Goal: Information Seeking & Learning: Check status

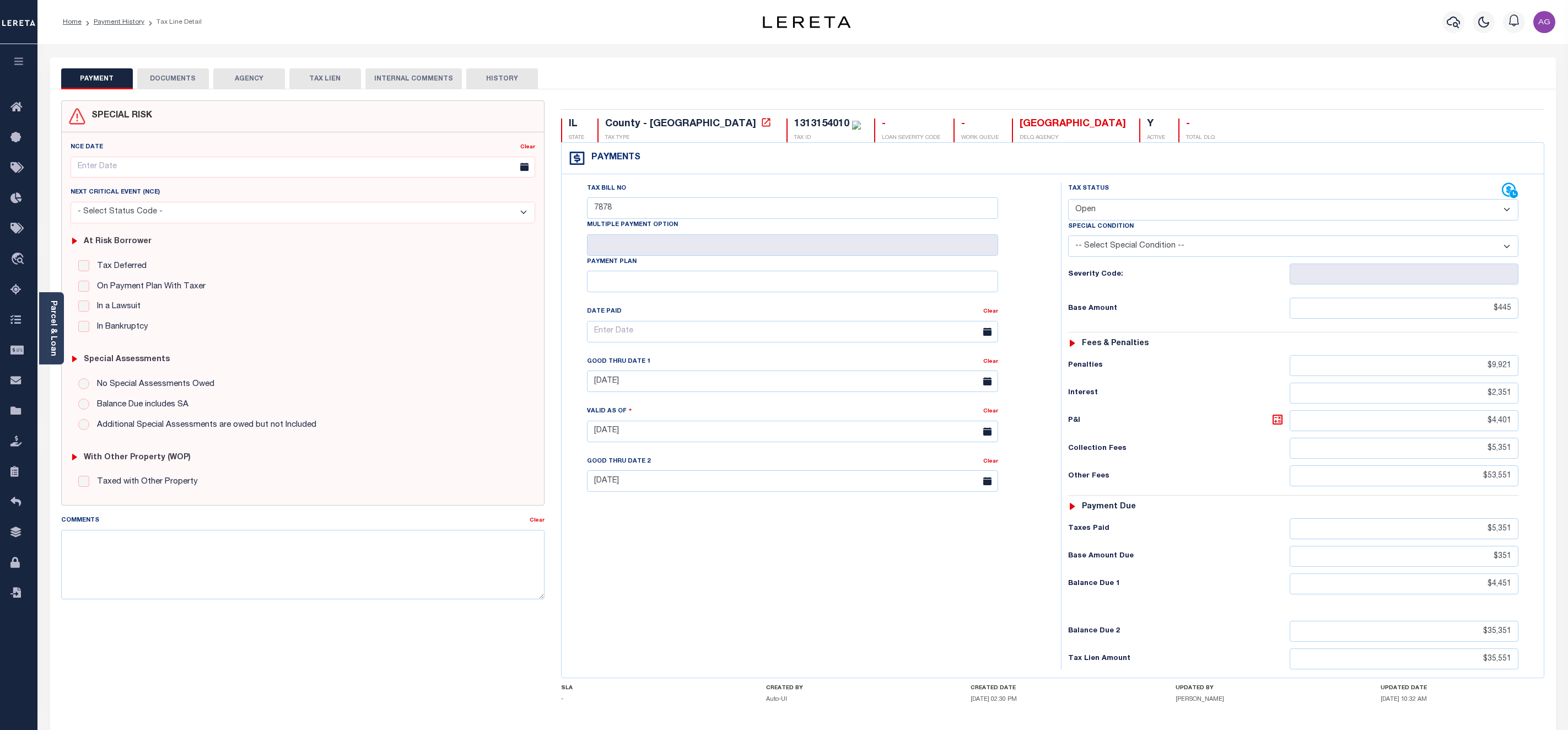
select select "OP2"
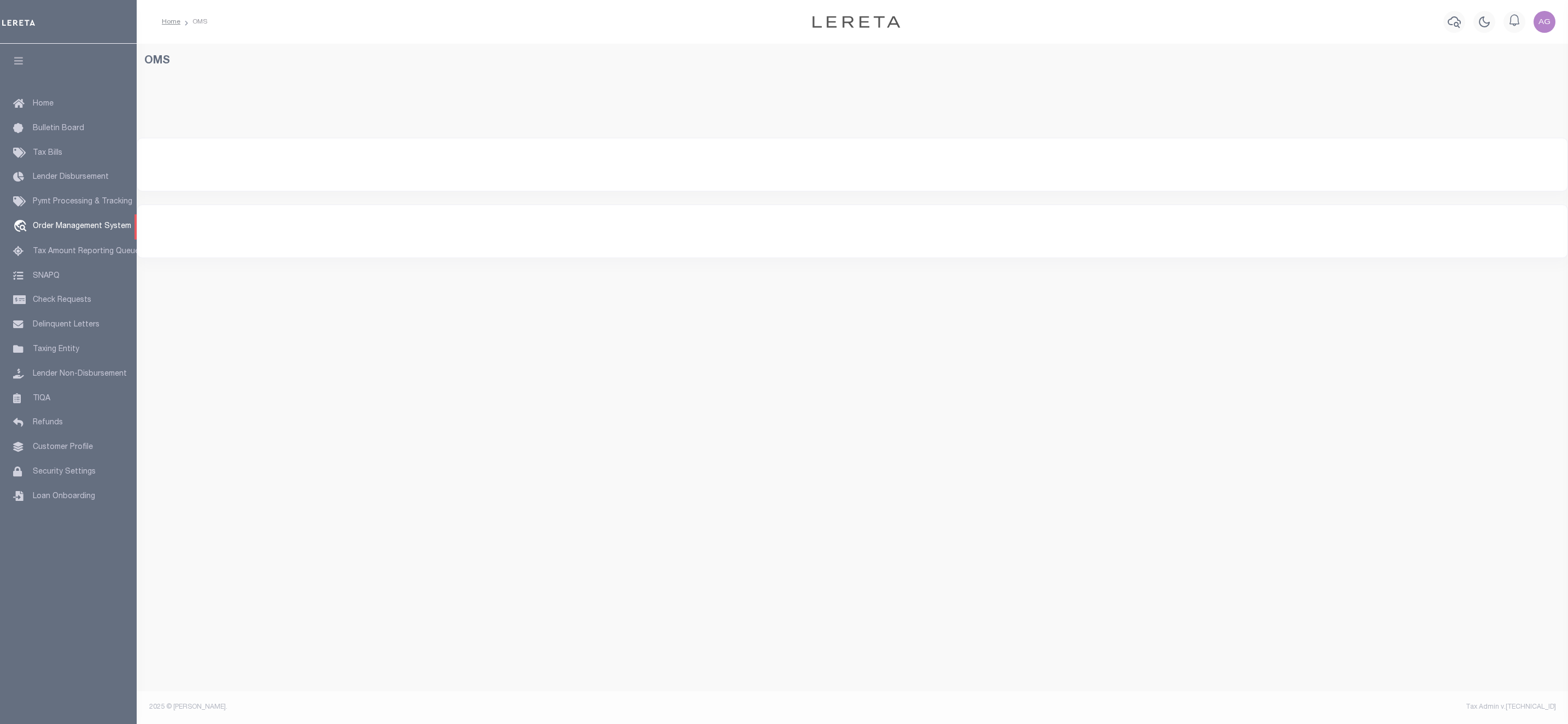
select select "200"
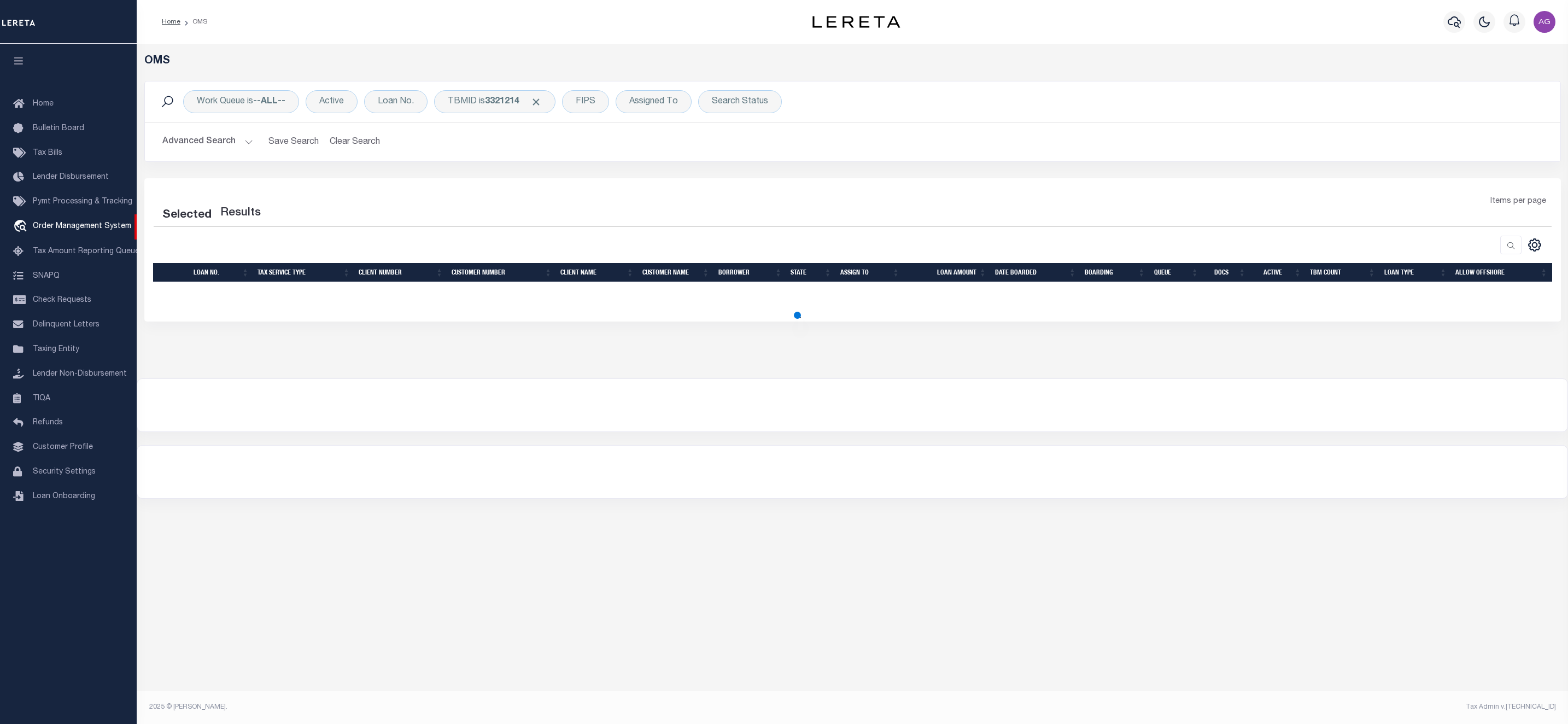
select select "200"
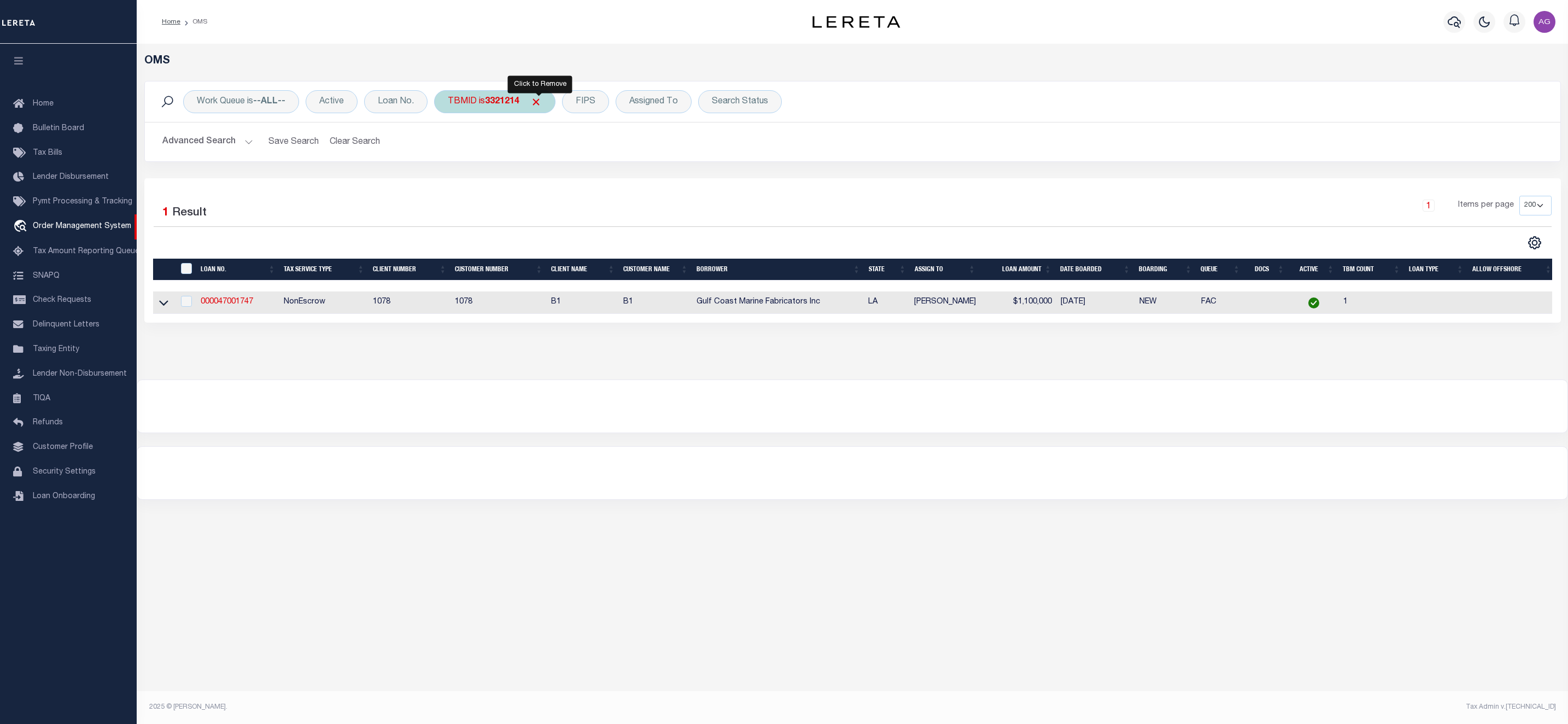
click at [540, 100] on span "Click to Remove" at bounding box center [536, 102] width 11 height 11
click at [204, 139] on button "Advanced Search" at bounding box center [208, 142] width 91 height 21
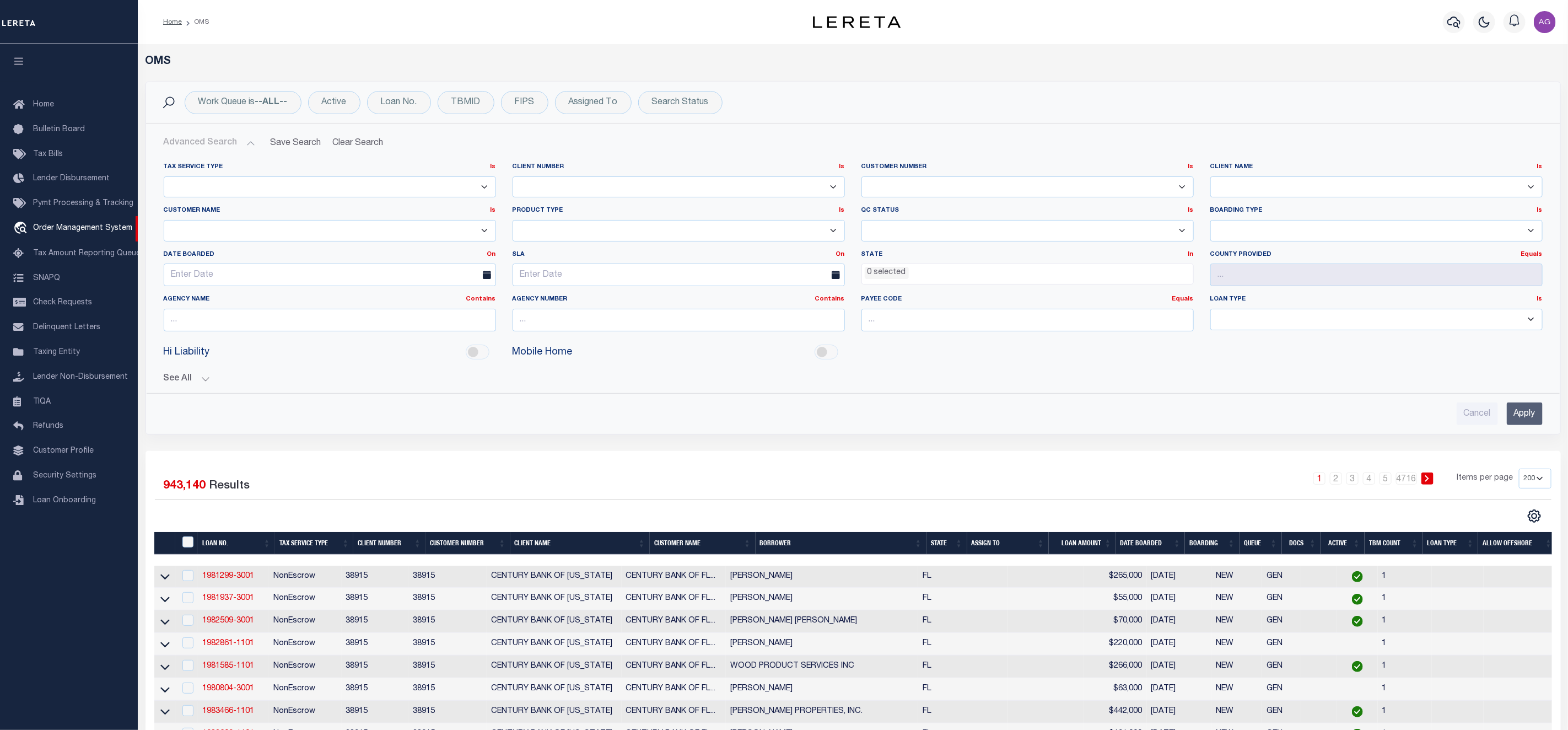
click at [195, 378] on button "See All" at bounding box center [854, 378] width 1379 height 11
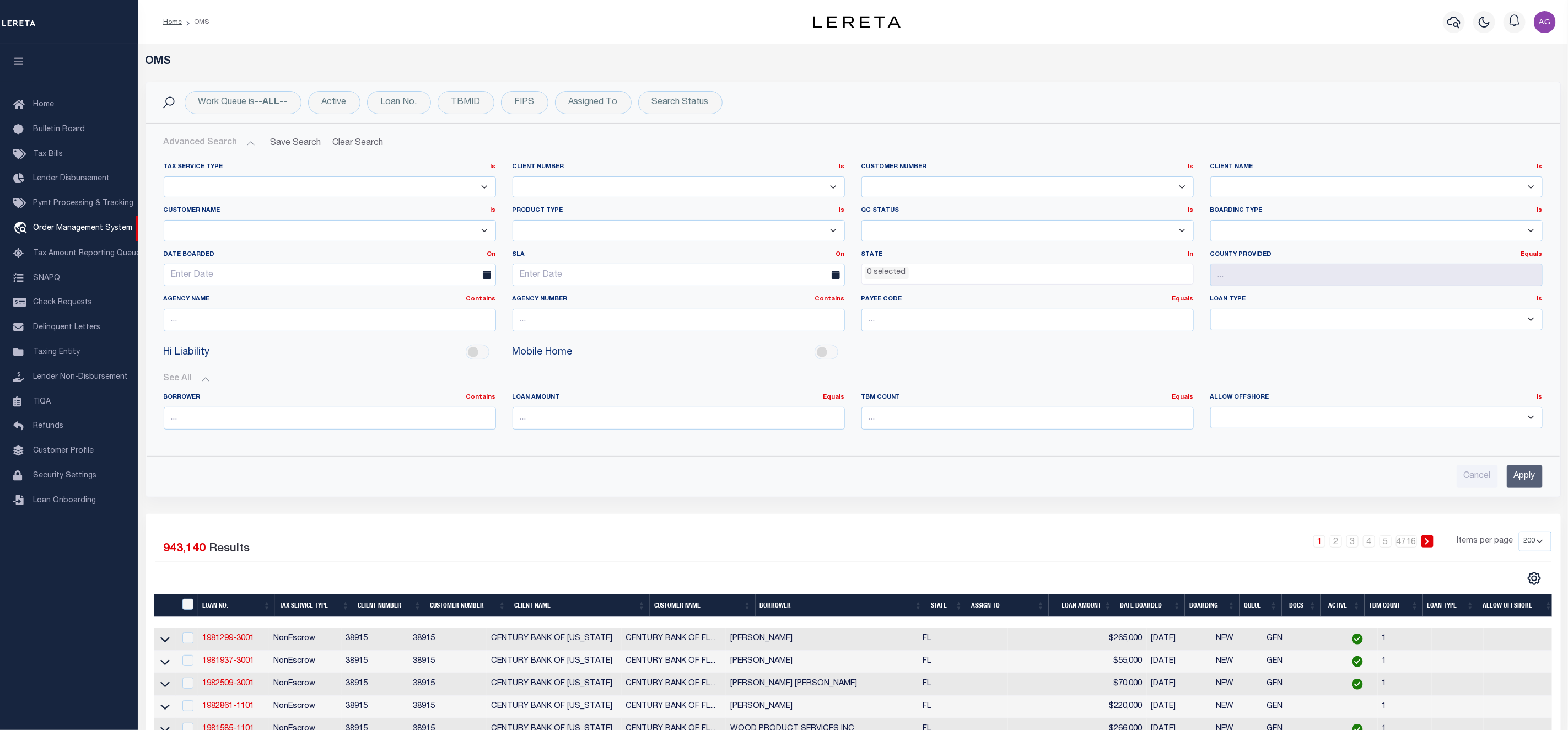
click at [1248, 188] on select "AB ABL Accumatch - Refunds AF AFCU AFDLQBank AFDtrack ALB ALERUS FINANCIAL ALL …" at bounding box center [1377, 187] width 332 height 21
click at [1211, 177] on select "AB ABL Accumatch - Refunds AF AFCU AFDLQBank AFDtrack ALB ALERUS FINANCIAL ALL …" at bounding box center [1377, 187] width 332 height 21
click at [1528, 488] on input "Apply" at bounding box center [1525, 476] width 36 height 23
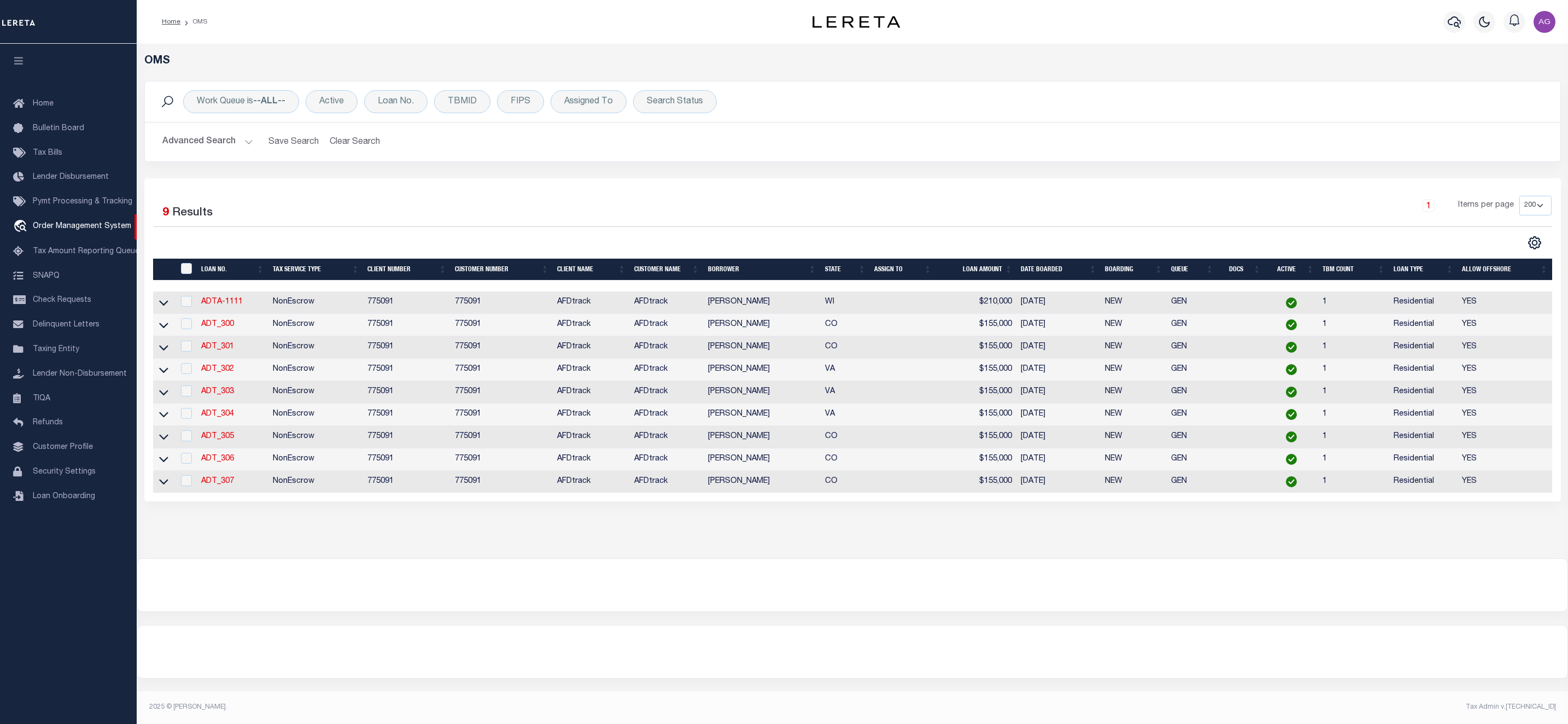
click at [578, 545] on div "OMS Work Queue is --ALL-- Active Loan No. TBMID FIPS Assigned To Search Status …" at bounding box center [852, 301] width 1431 height 514
click at [168, 305] on icon at bounding box center [163, 304] width 9 height 6
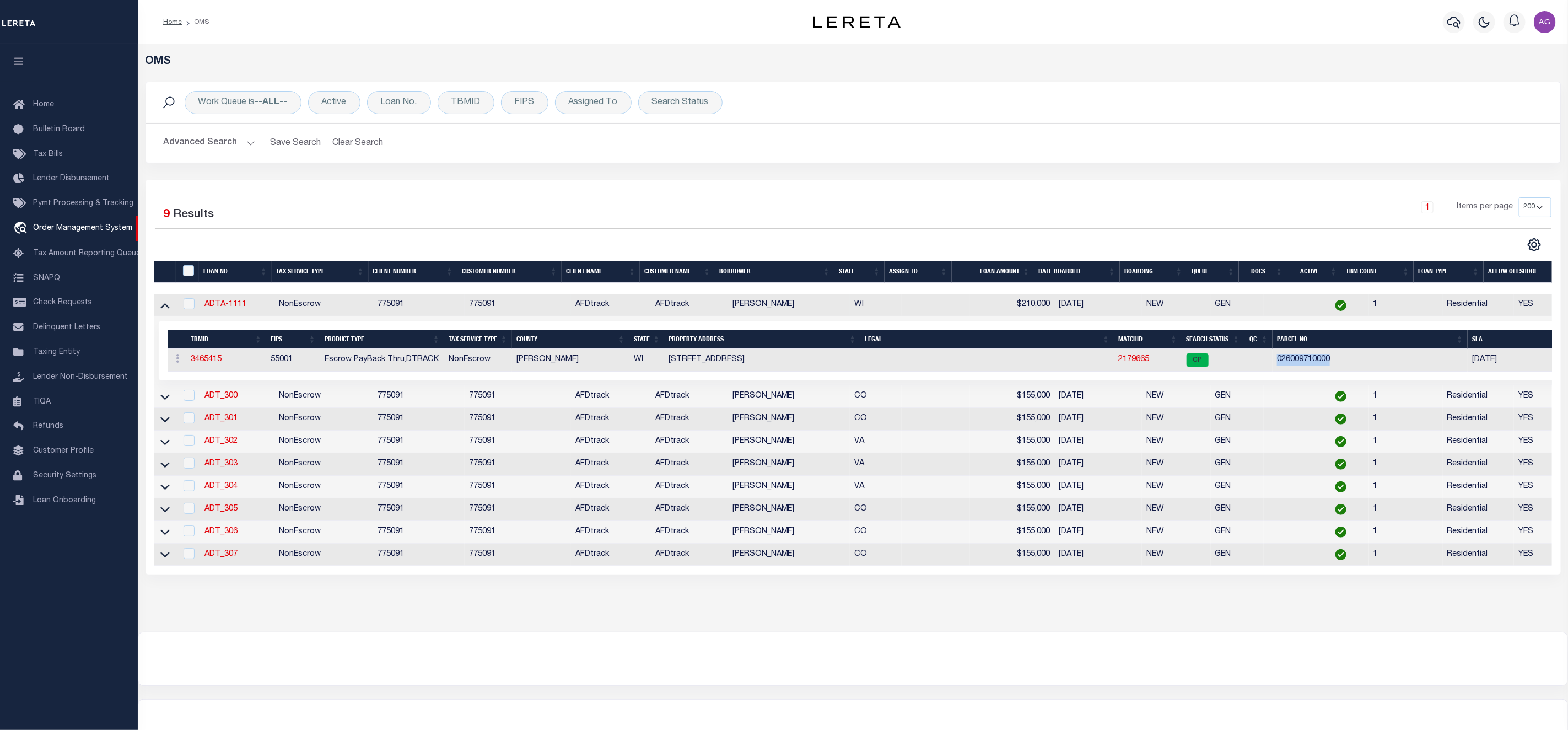
drag, startPoint x: 1278, startPoint y: 364, endPoint x: 1358, endPoint y: 357, distance: 80.3
click at [1358, 357] on td "026009710000" at bounding box center [1370, 360] width 195 height 23
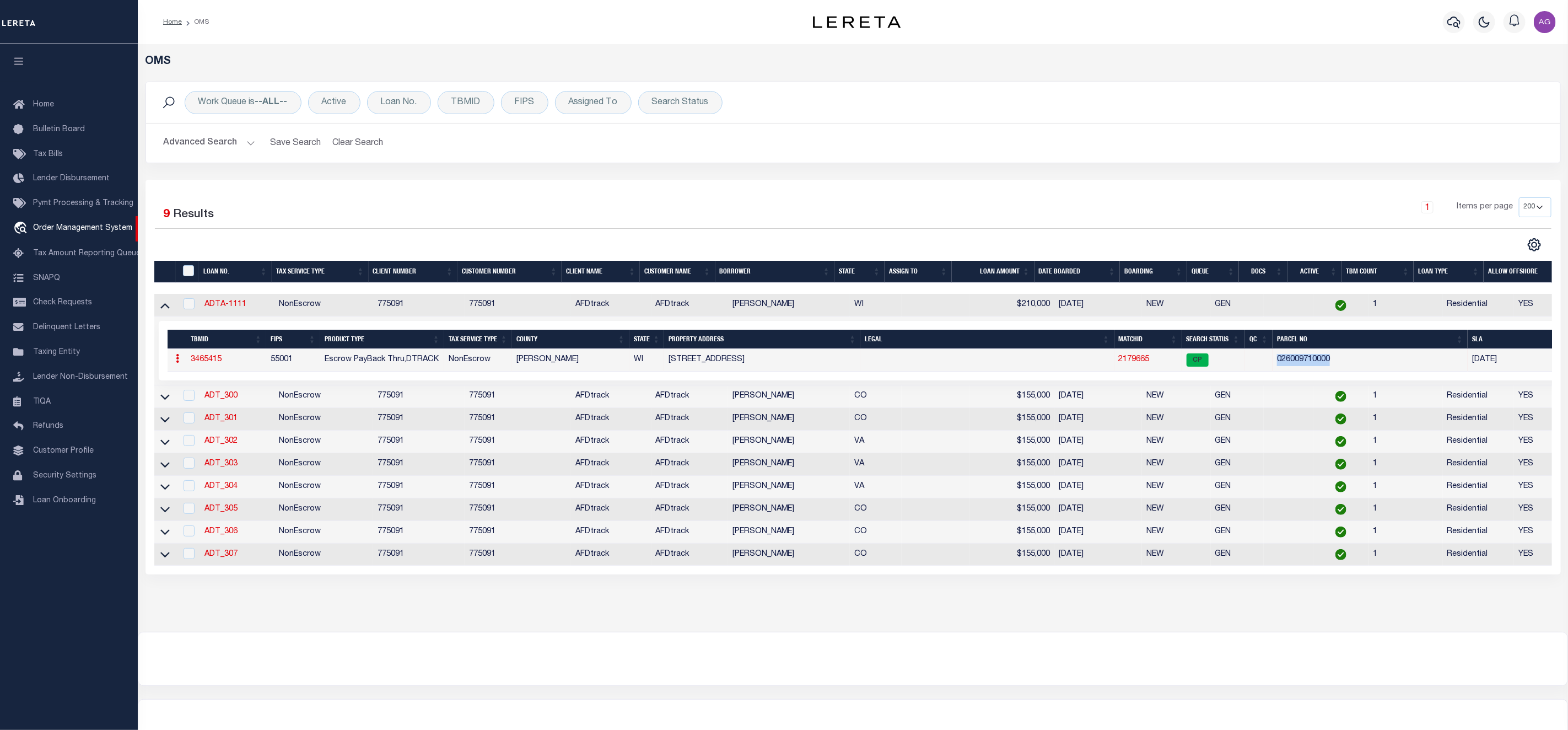
copy td "026009710000"
click at [212, 144] on button "Advanced Search" at bounding box center [209, 143] width 92 height 21
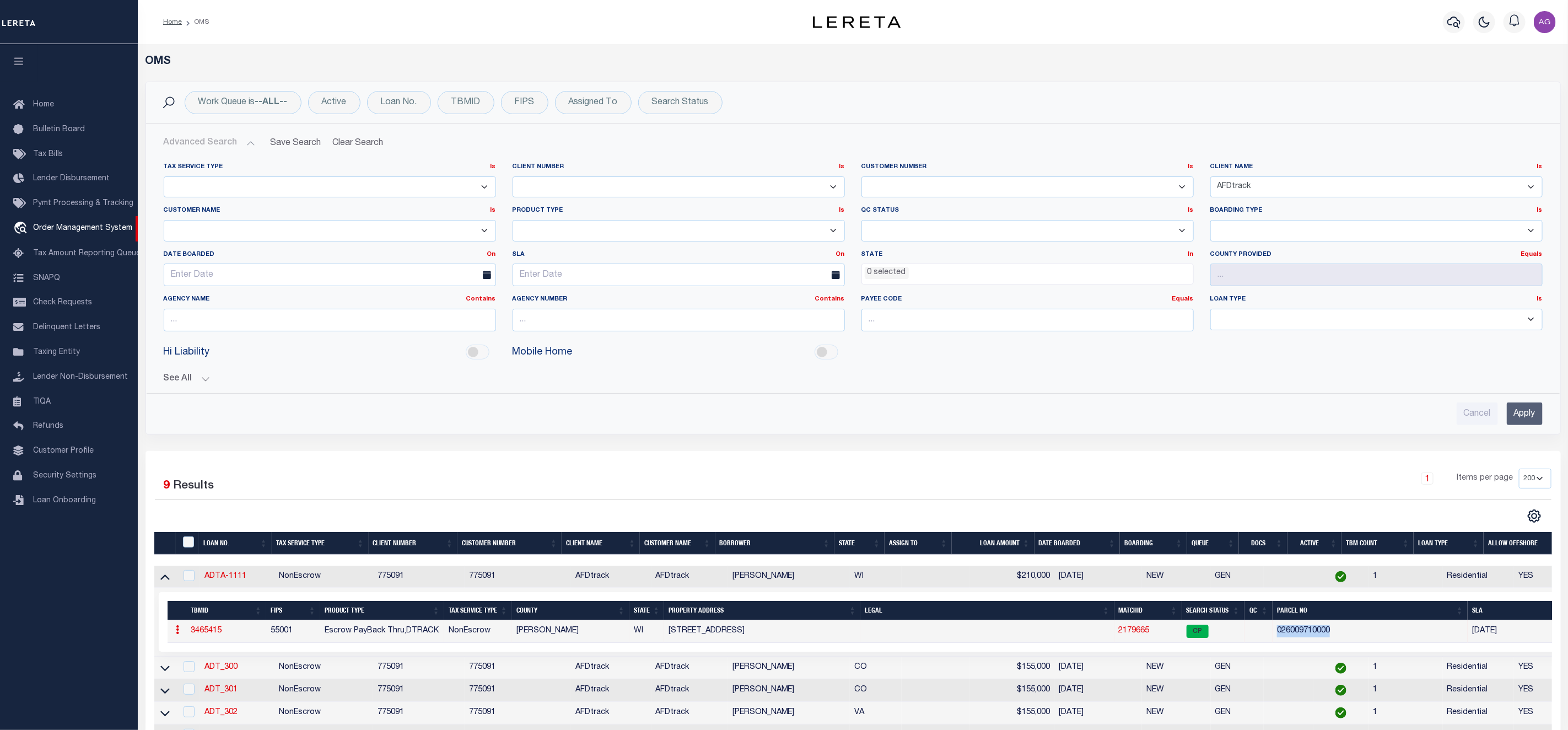
click at [1528, 419] on input "Apply" at bounding box center [1525, 414] width 36 height 23
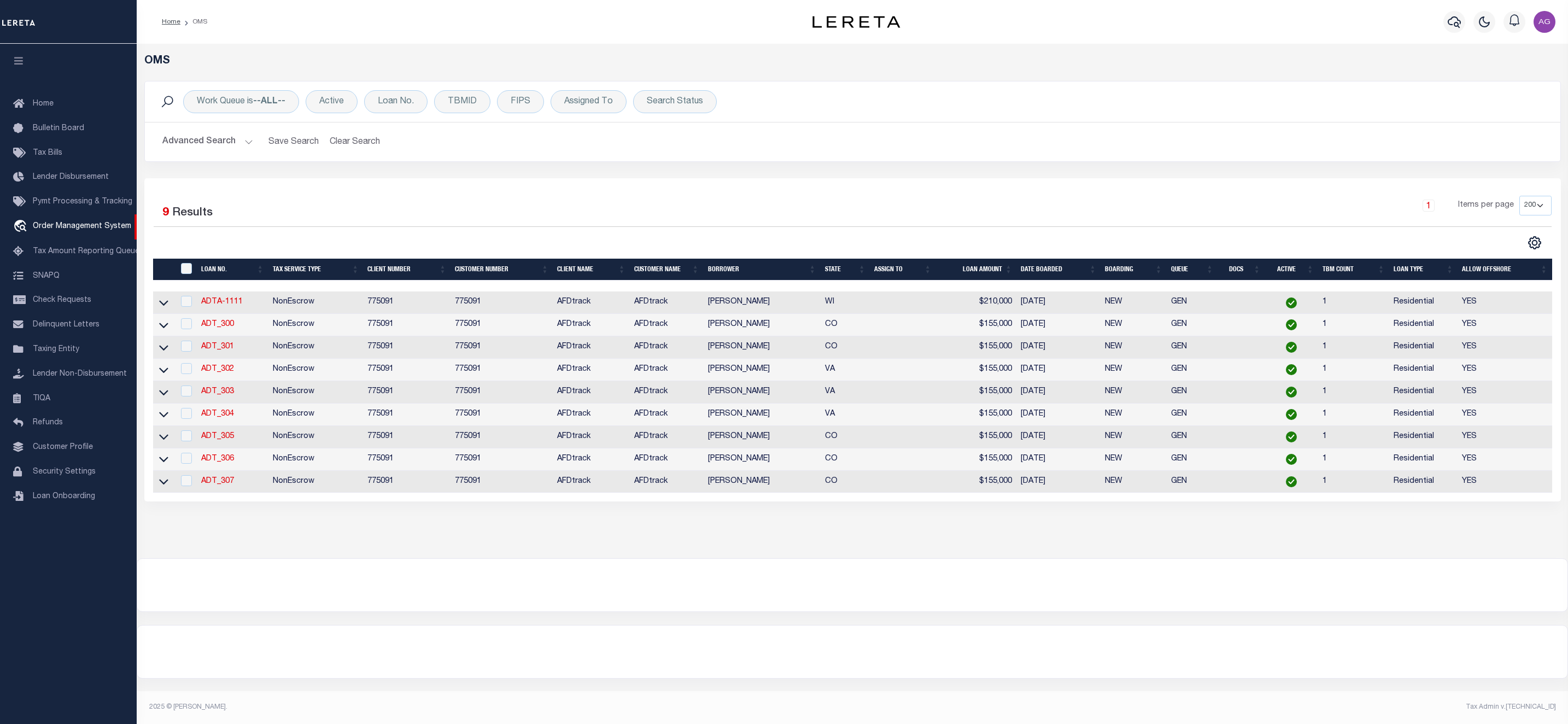
click at [206, 143] on button "Advanced Search" at bounding box center [208, 142] width 91 height 21
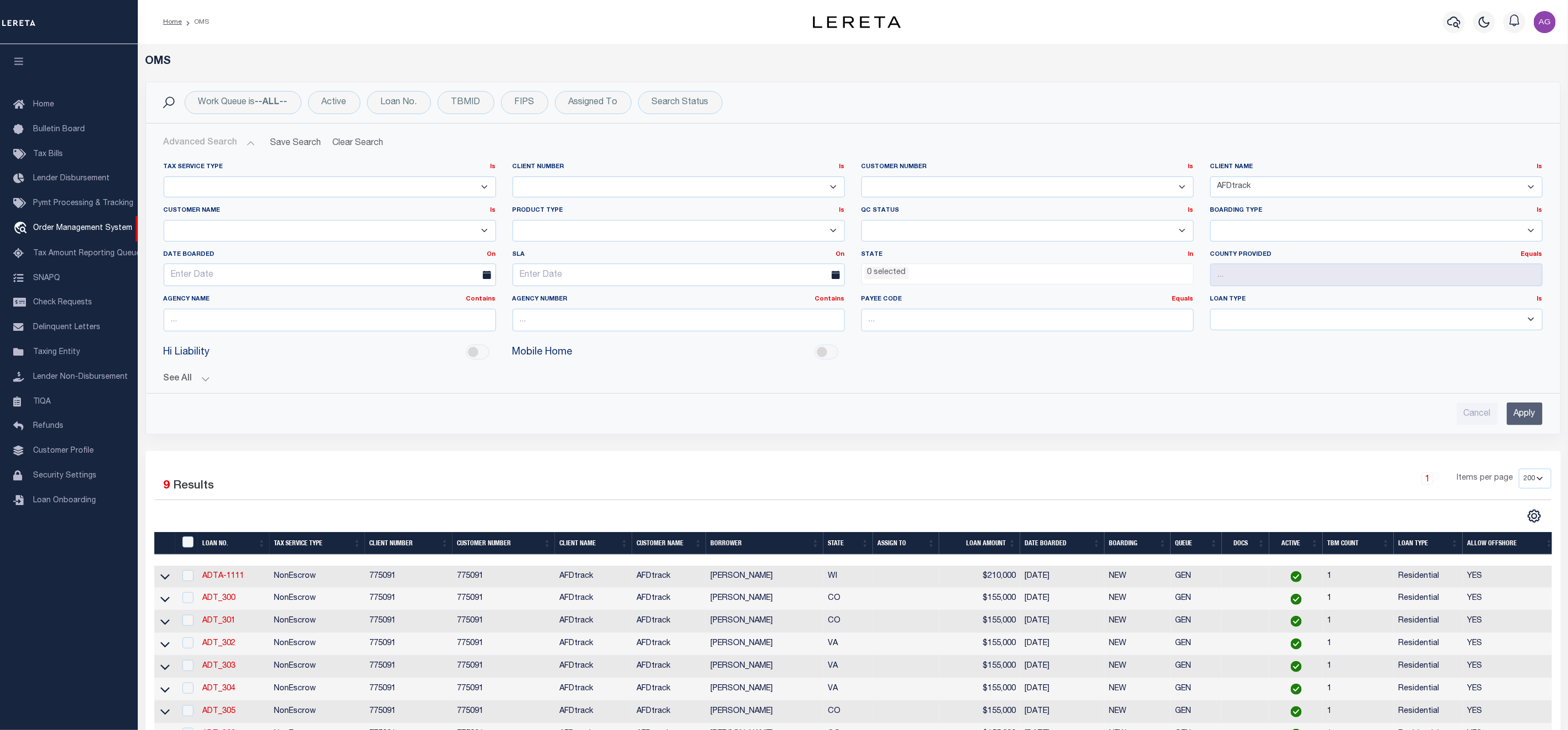
click at [1525, 413] on input "Apply" at bounding box center [1525, 414] width 36 height 23
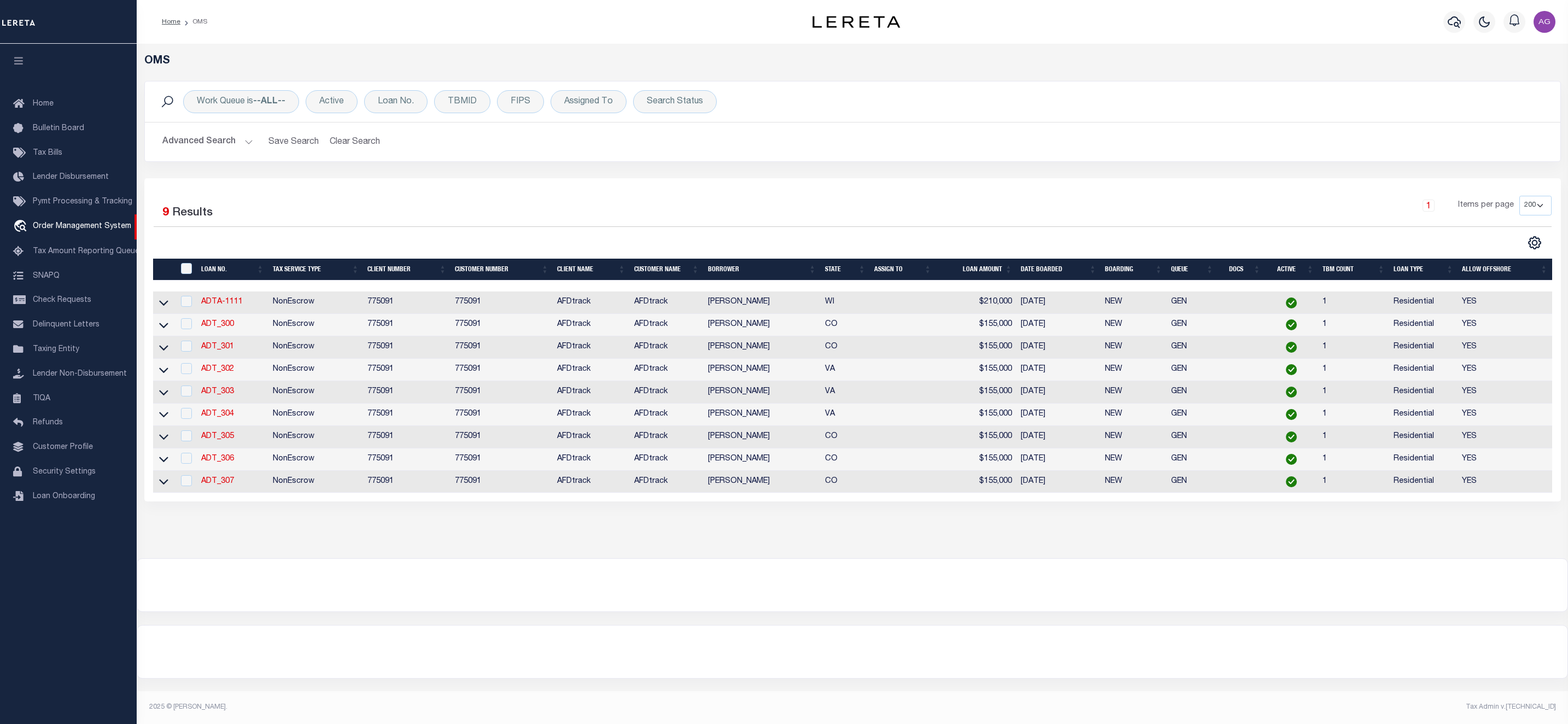
click at [223, 143] on button "Advanced Search" at bounding box center [208, 142] width 91 height 21
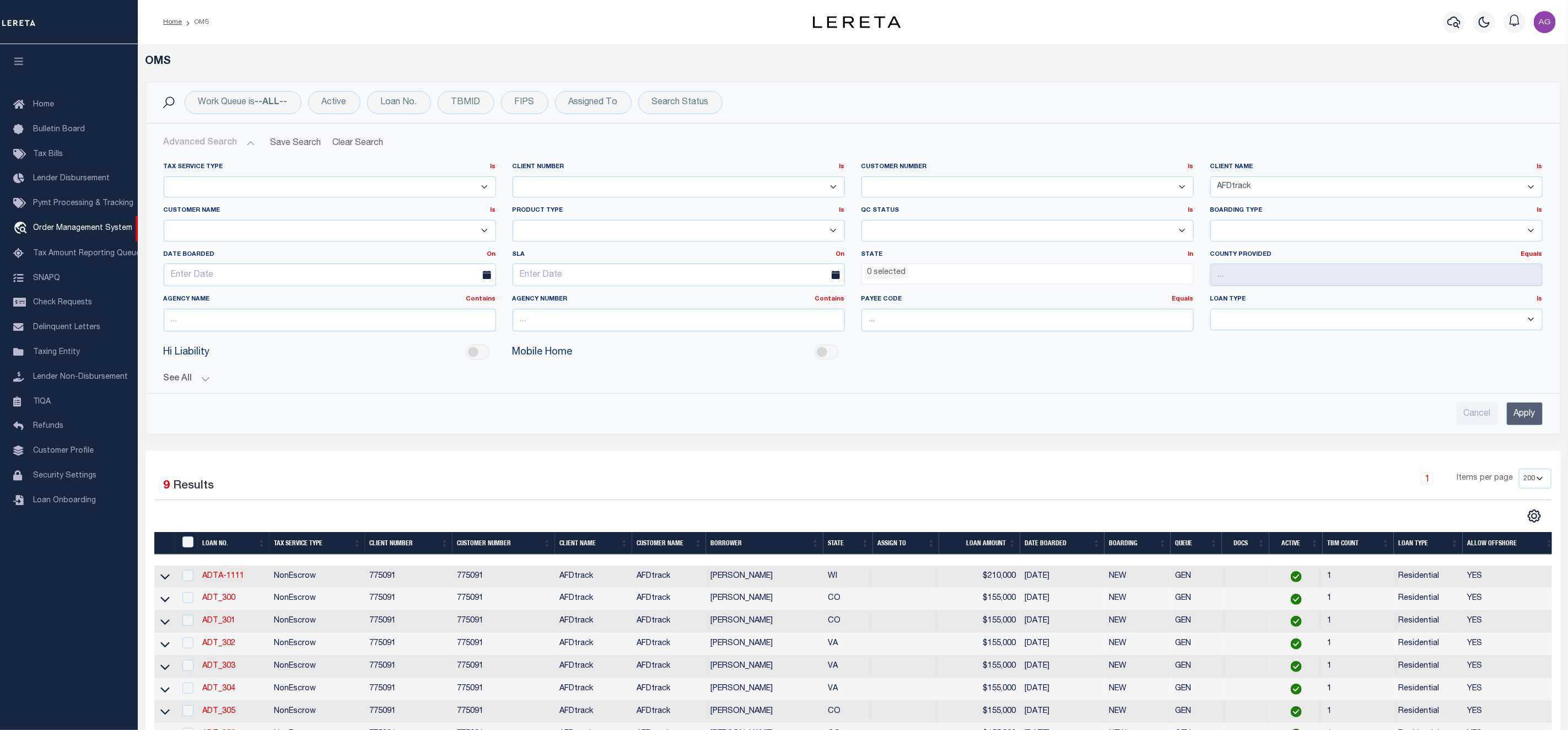
click at [1318, 186] on select "AB ABL Accumatch - Refunds AF AFCU AFDLQBank AFDtrack ALB ALERUS FINANCIAL ALL …" at bounding box center [1377, 187] width 332 height 21
select select "AFDLQBank"
click at [1211, 177] on select "AB ABL Accumatch - Refunds AF AFCU AFDLQBank AFDtrack ALB ALERUS FINANCIAL ALL …" at bounding box center [1377, 187] width 332 height 21
click at [1522, 408] on input "Apply" at bounding box center [1525, 414] width 36 height 23
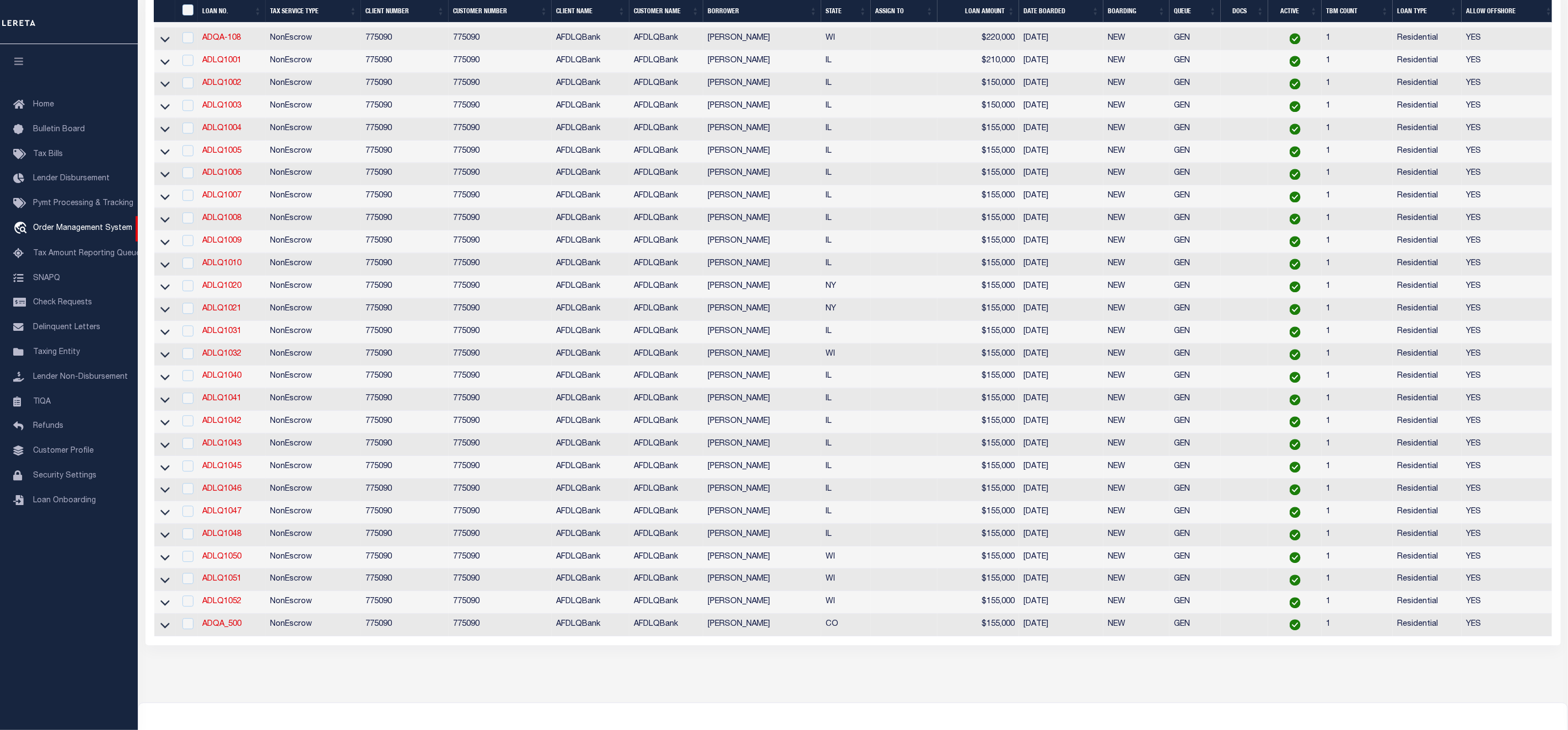
scroll to position [2022, 0]
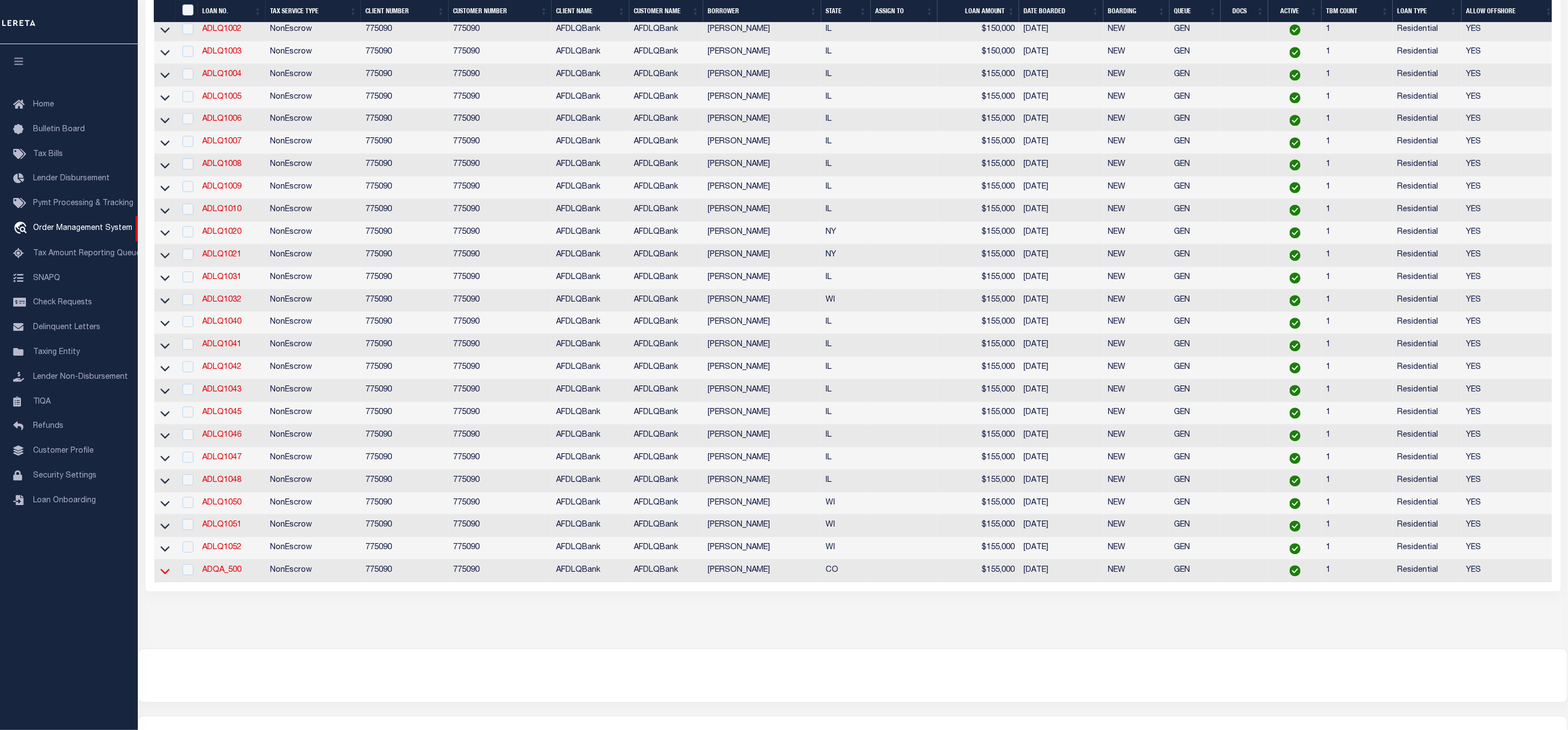
click at [164, 577] on icon at bounding box center [165, 571] width 9 height 11
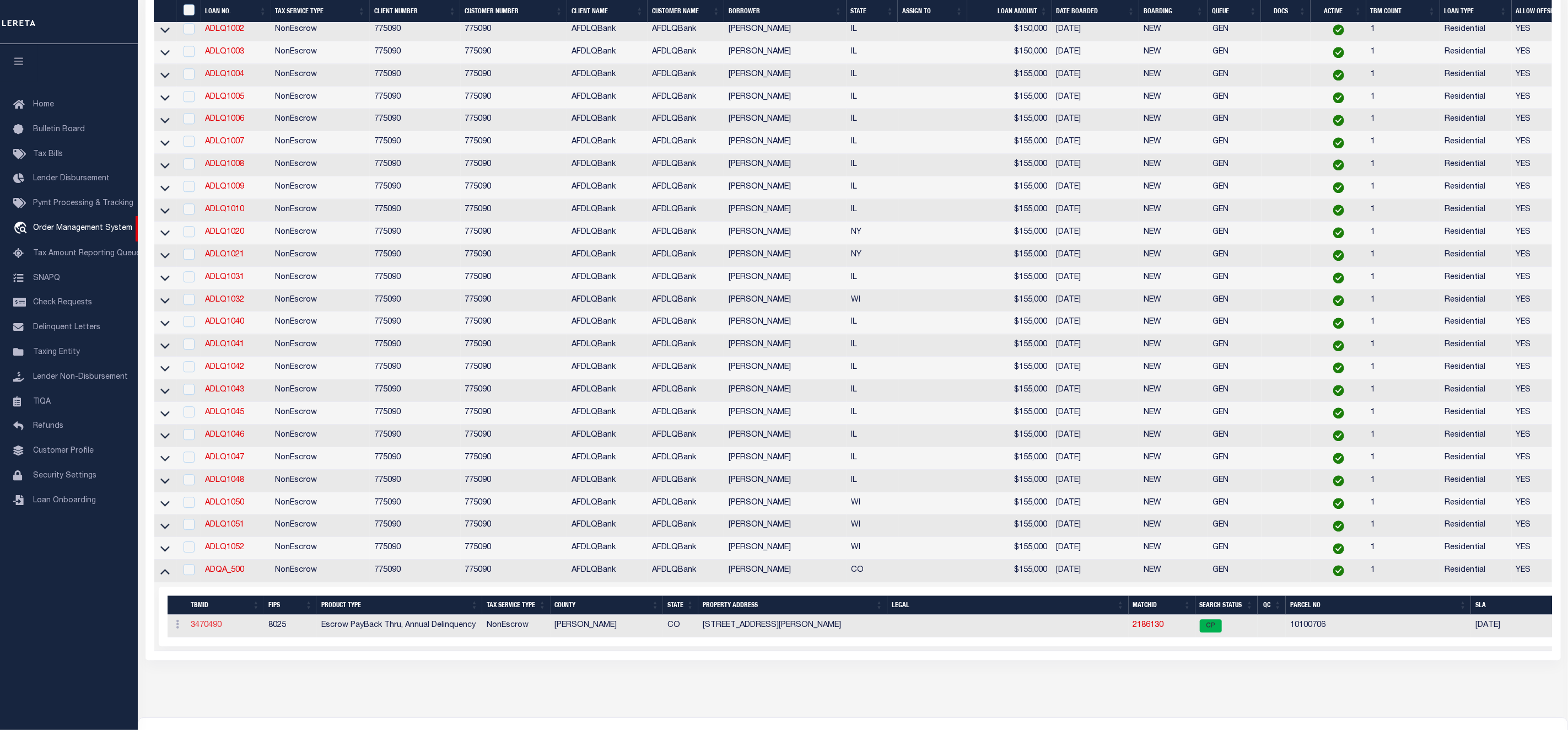
click at [207, 629] on link "3470490" at bounding box center [206, 625] width 31 height 8
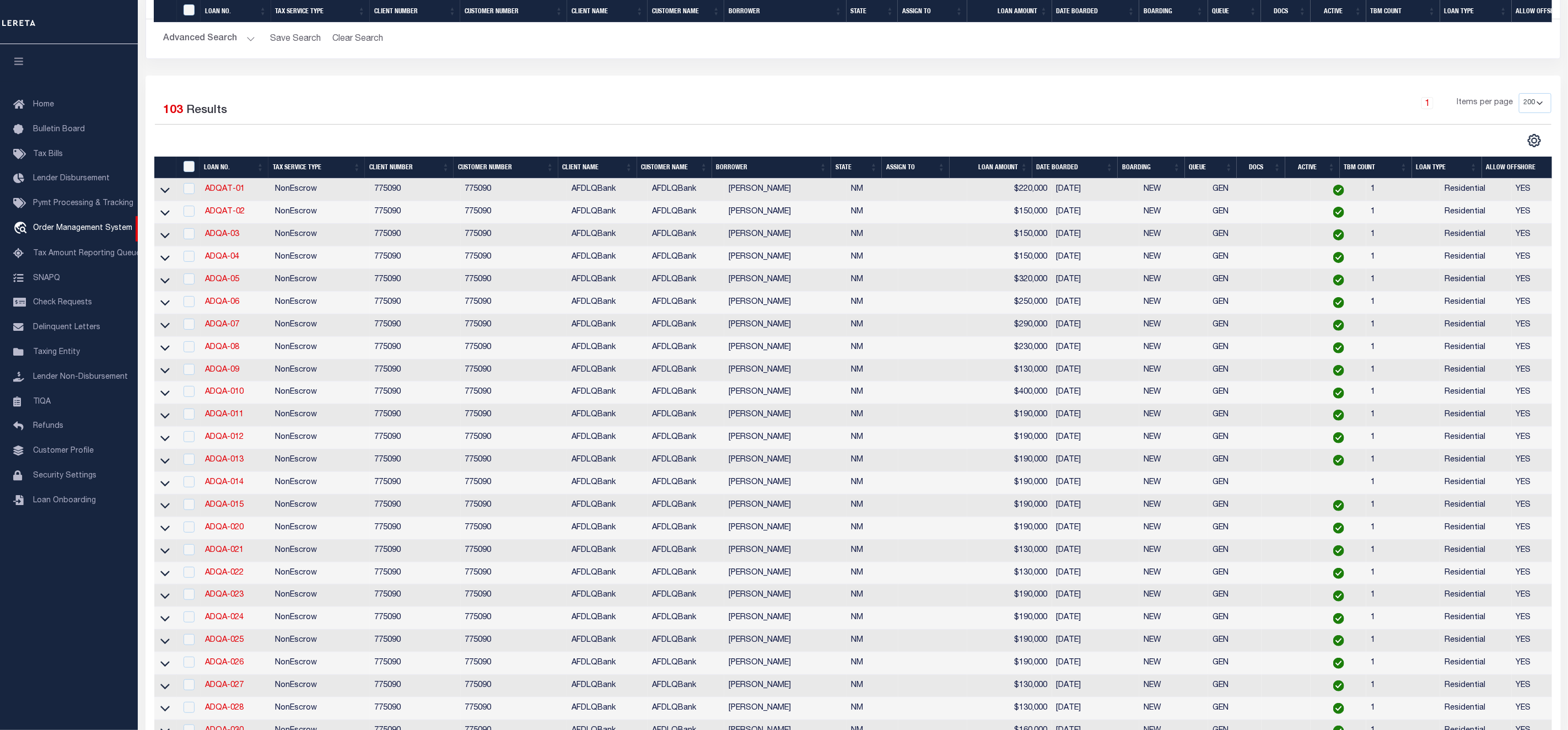
type input "ADQA_500"
type input "[PERSON_NAME]"
select select
type input "[STREET_ADDRESS]"
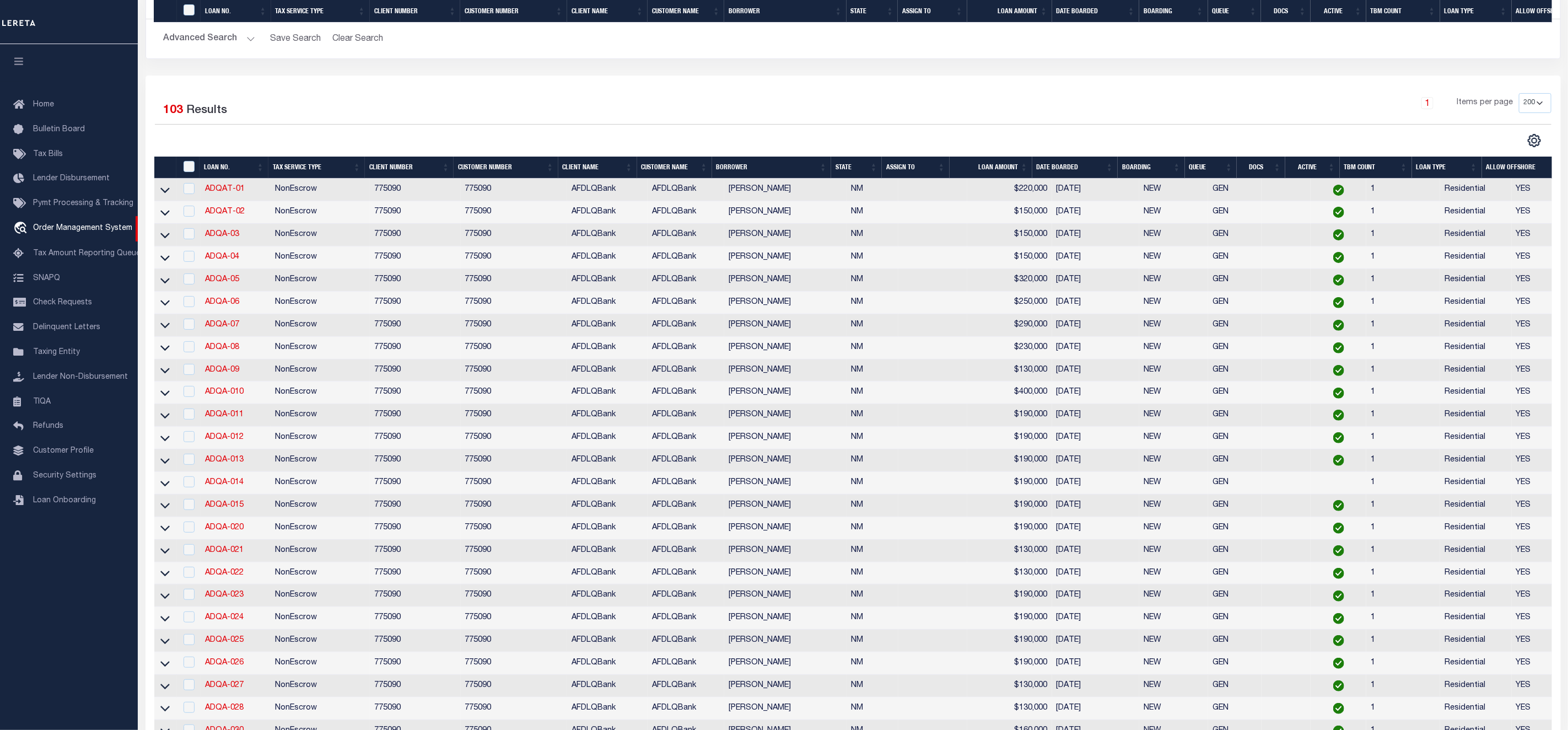
type input "[GEOGRAPHIC_DATA] WI 53095-1214"
type input "07/28/2025"
select select "10"
select select "NonEscrow"
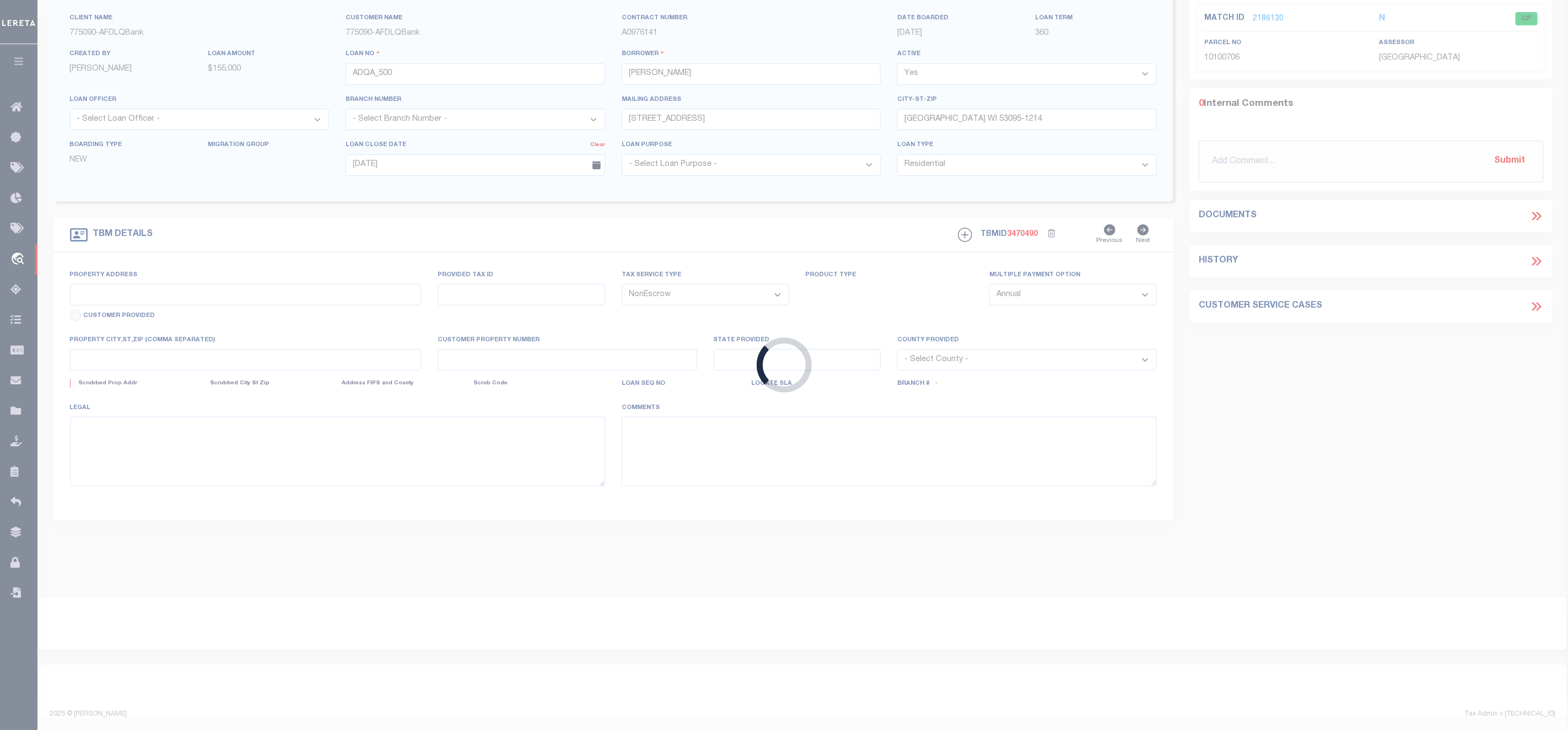
type input "[STREET_ADDRESS][PERSON_NAME]"
type input "[PERSON_NAME] CO 81063-1224"
type input "CO"
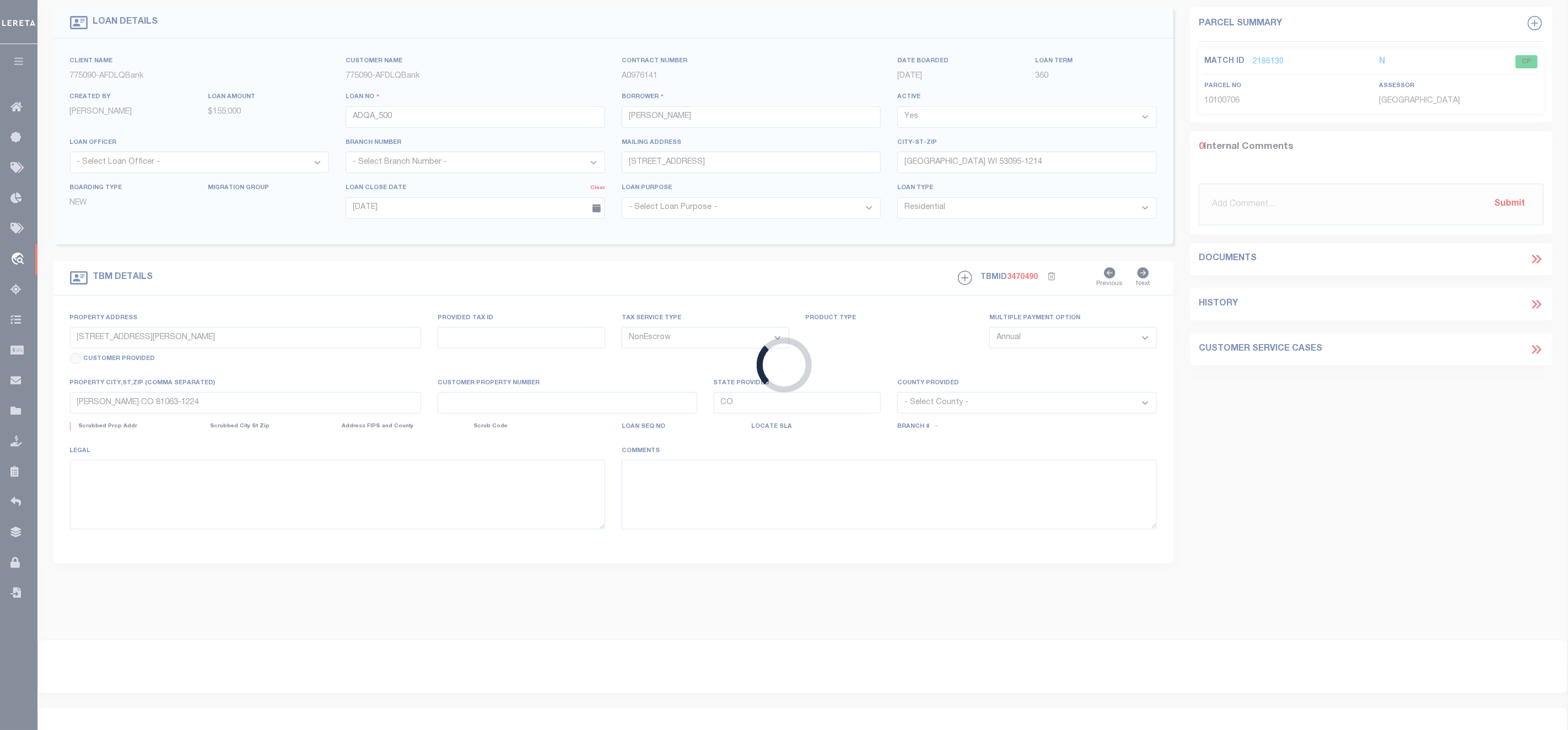
select select "2"
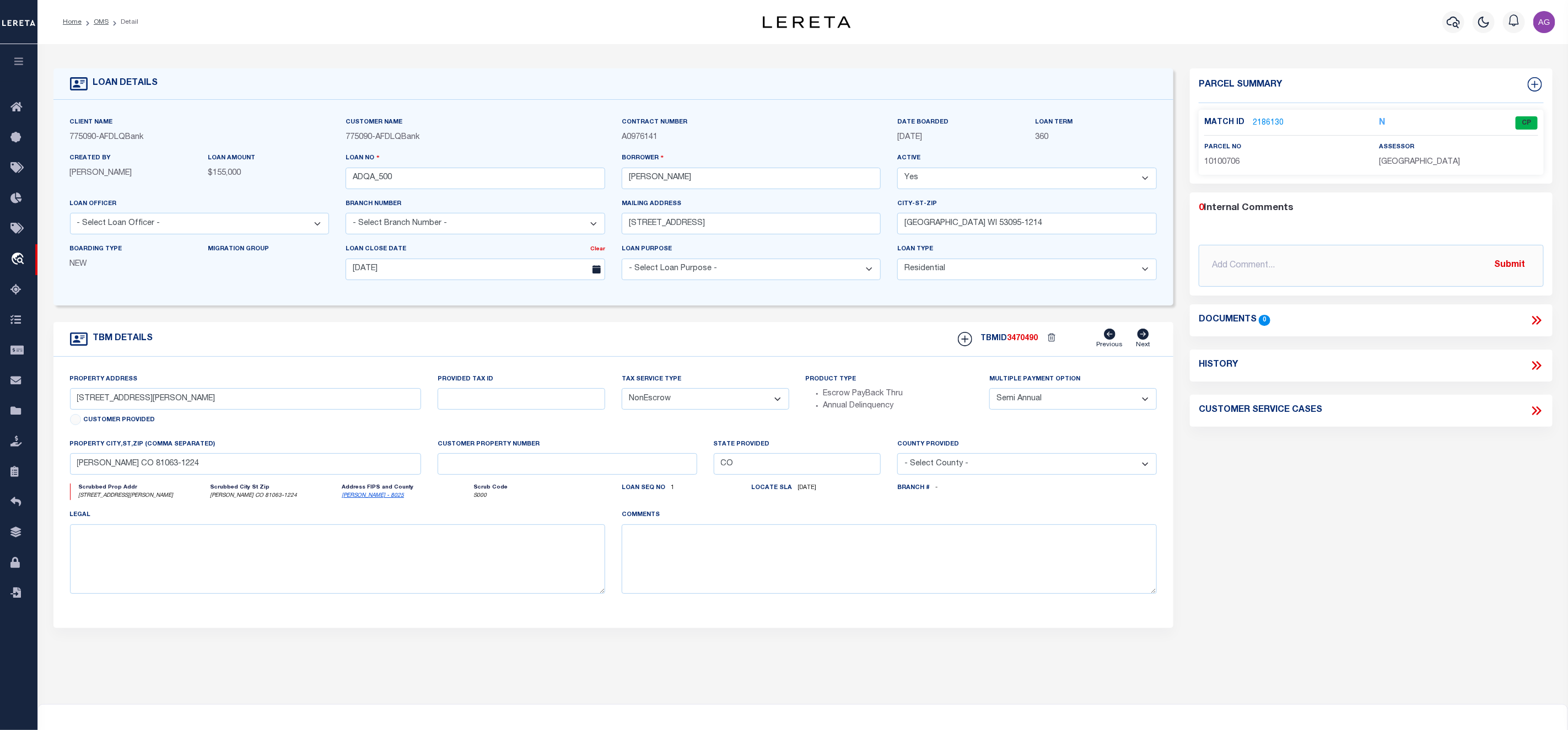
click at [1269, 124] on link "2186130" at bounding box center [1268, 123] width 31 height 11
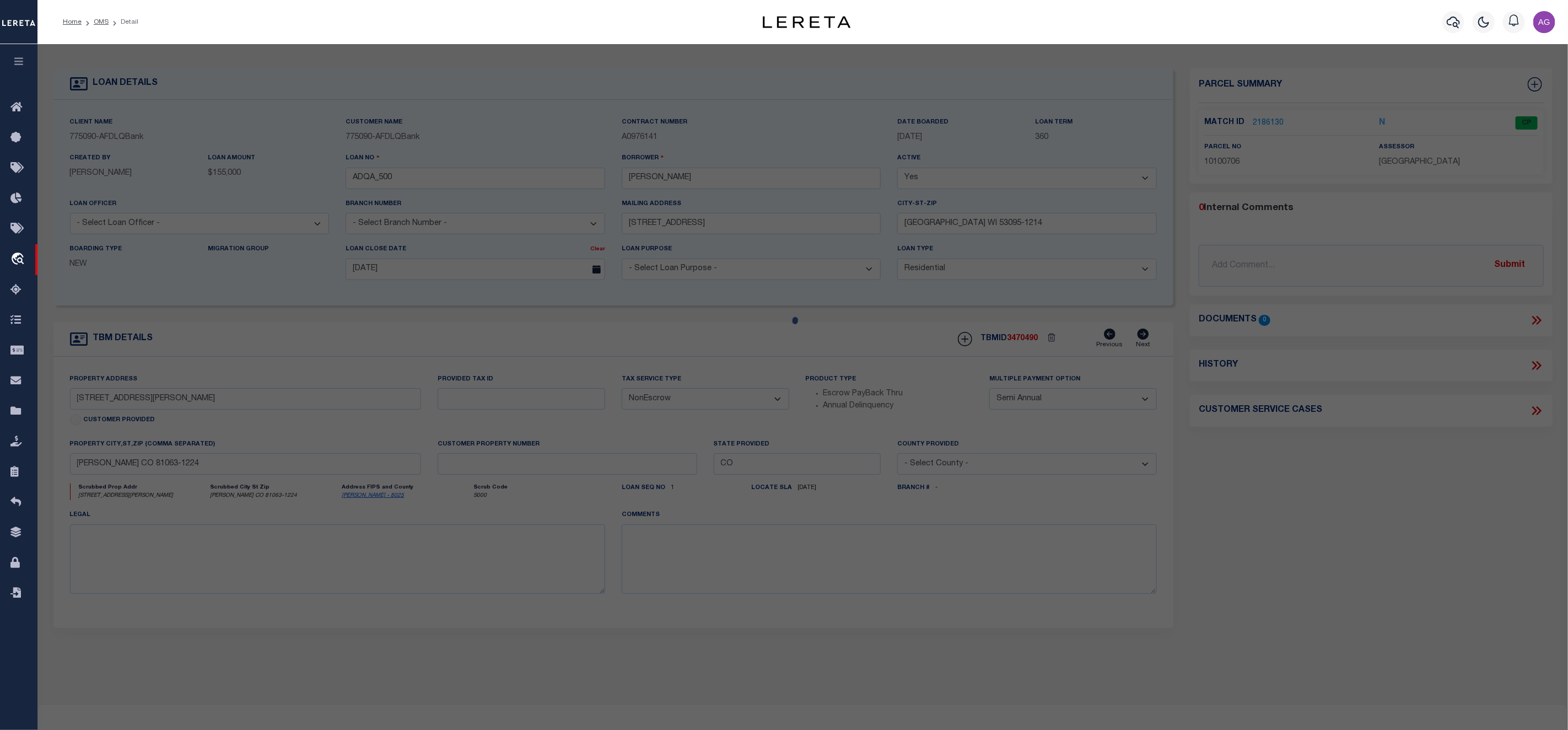
checkbox input "false"
select select "CP"
type input "NICHOLS,CHAD & TAMMIE"
select select "ATL"
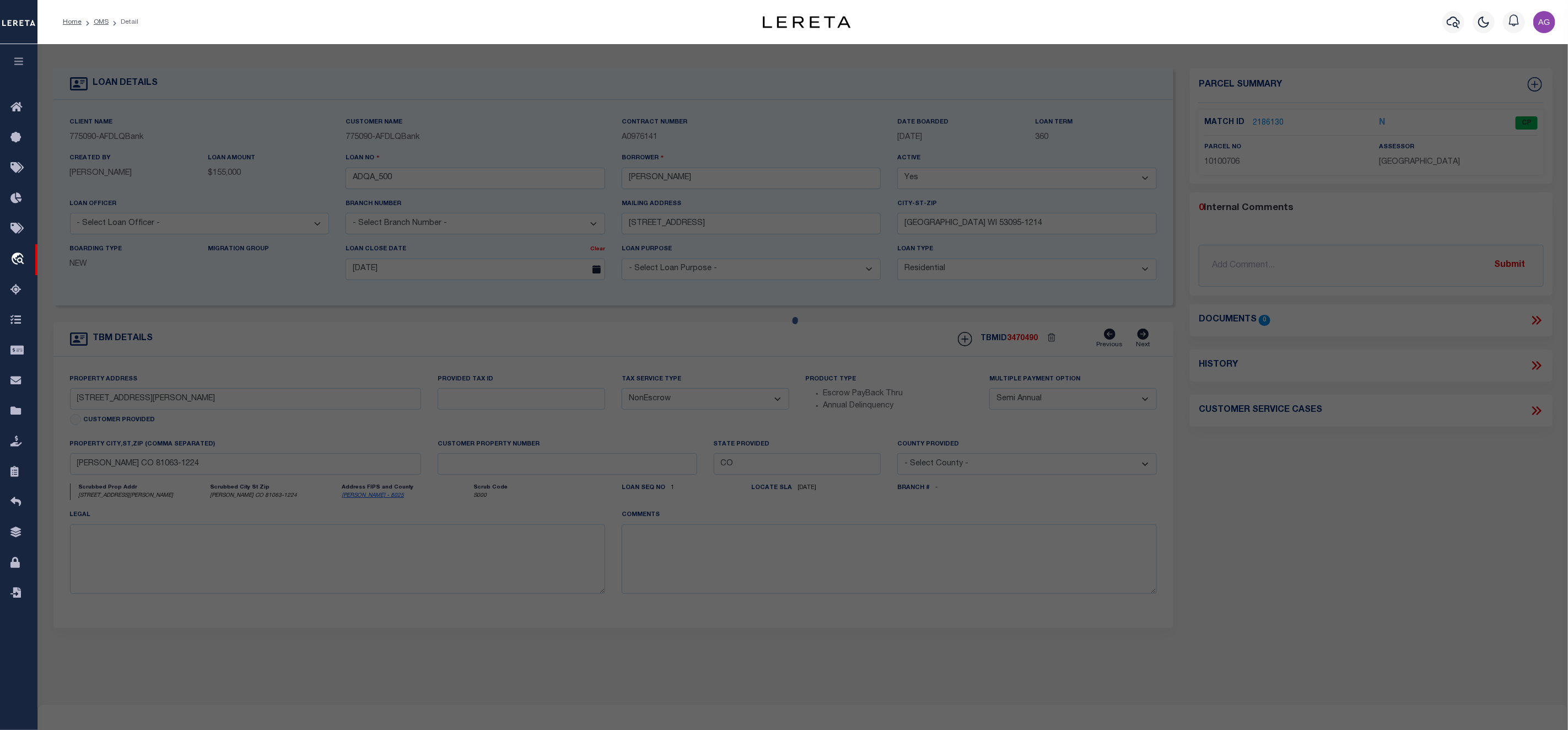
select select "ADD"
type input "107 OTERO AVE"
checkbox input "false"
type input "ORDWAY, CO 81063"
type textarea "SUBDIVISION TOWN OF [PERSON_NAME][GEOGRAPHIC_DATA] 13,14,15 (EXC. E. 20' OF LOT…"
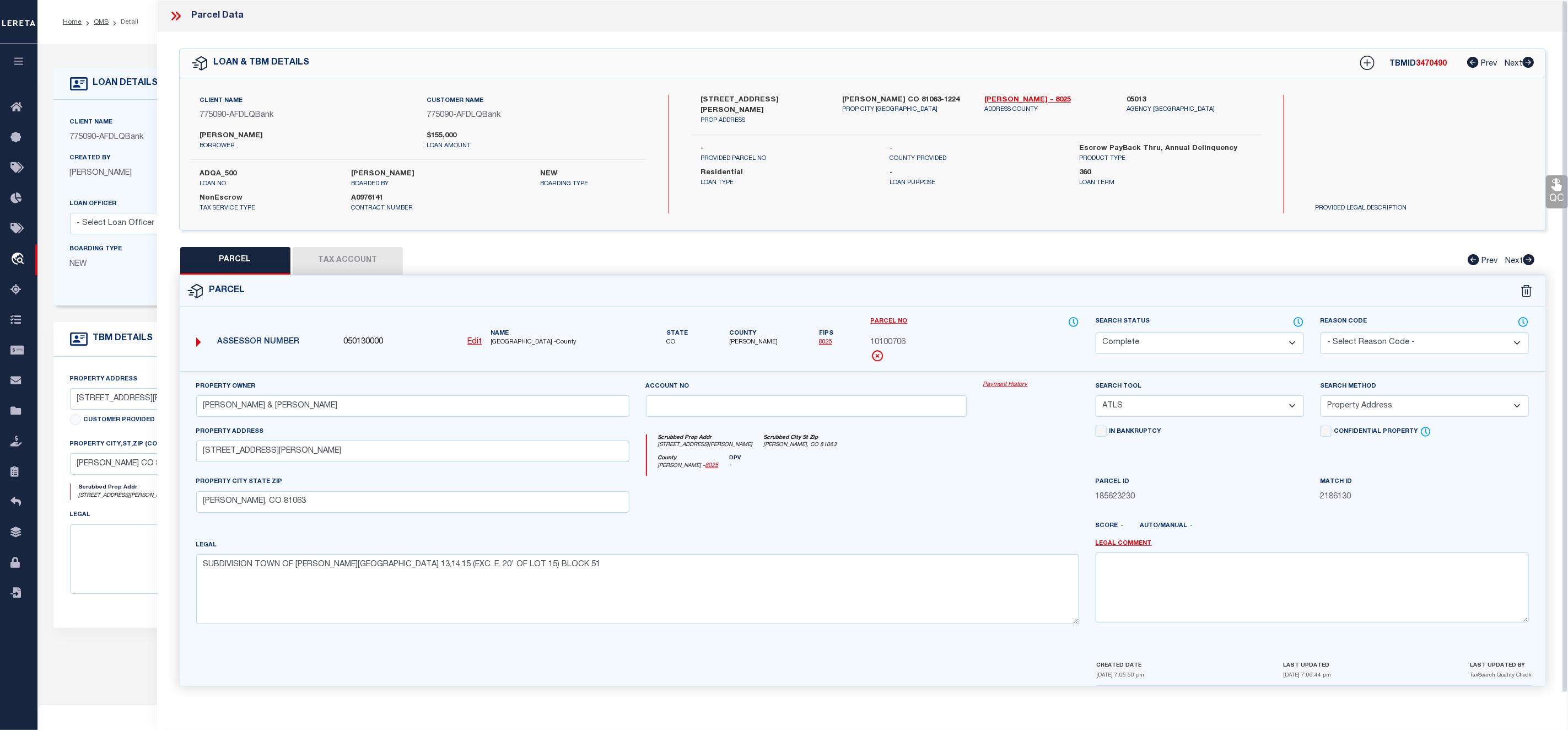
click at [1011, 388] on link "Payment History" at bounding box center [1031, 385] width 96 height 9
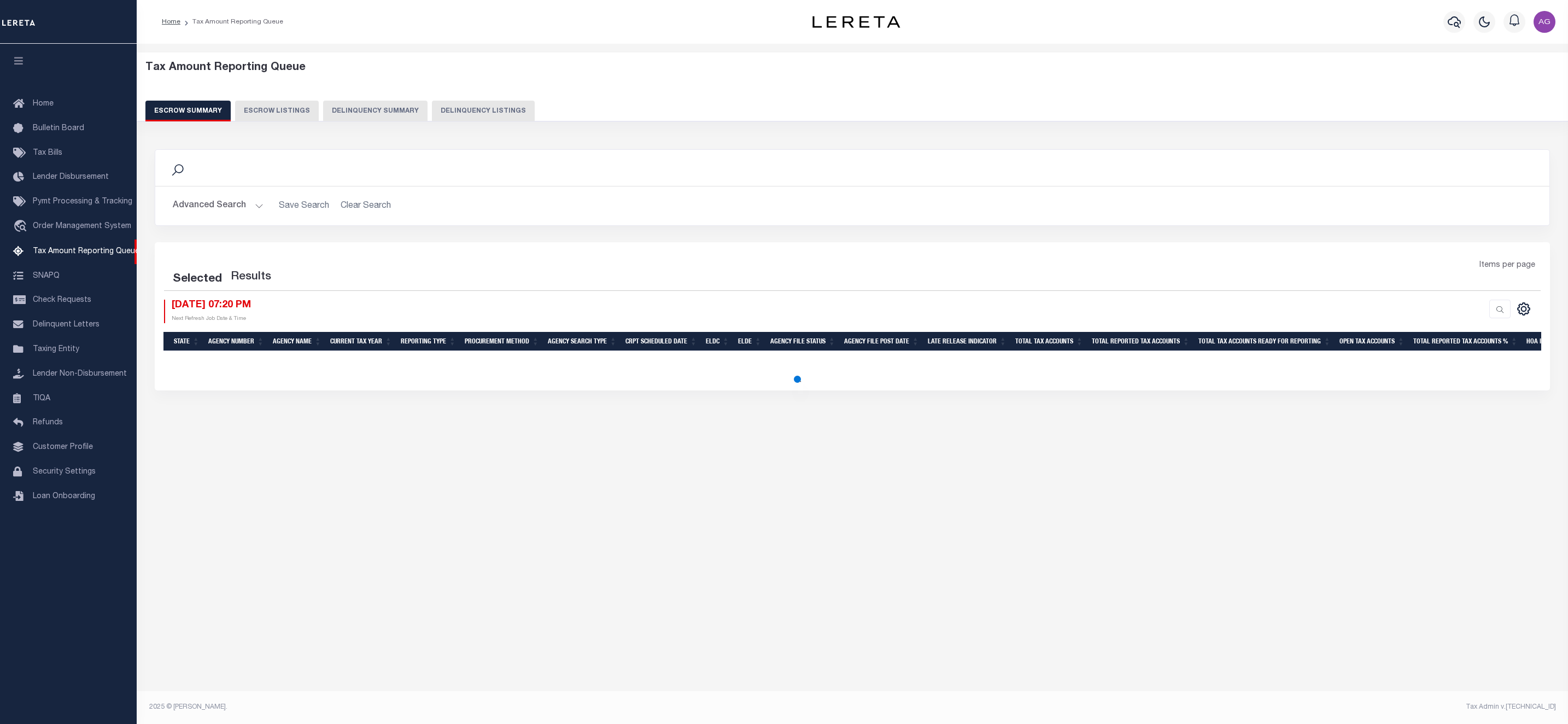
select select "100"
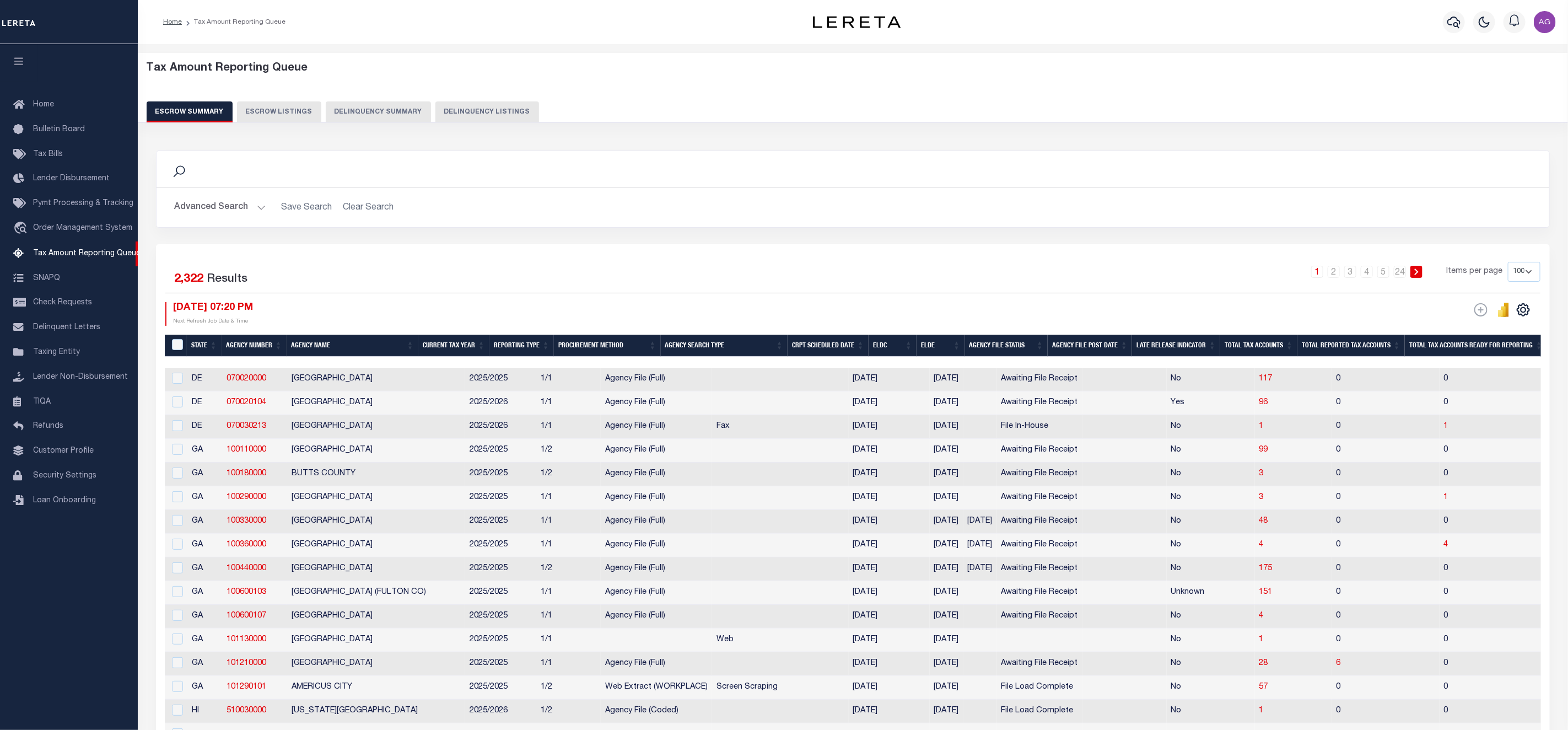
click at [473, 117] on button "Delinquency Listings" at bounding box center [487, 111] width 104 height 21
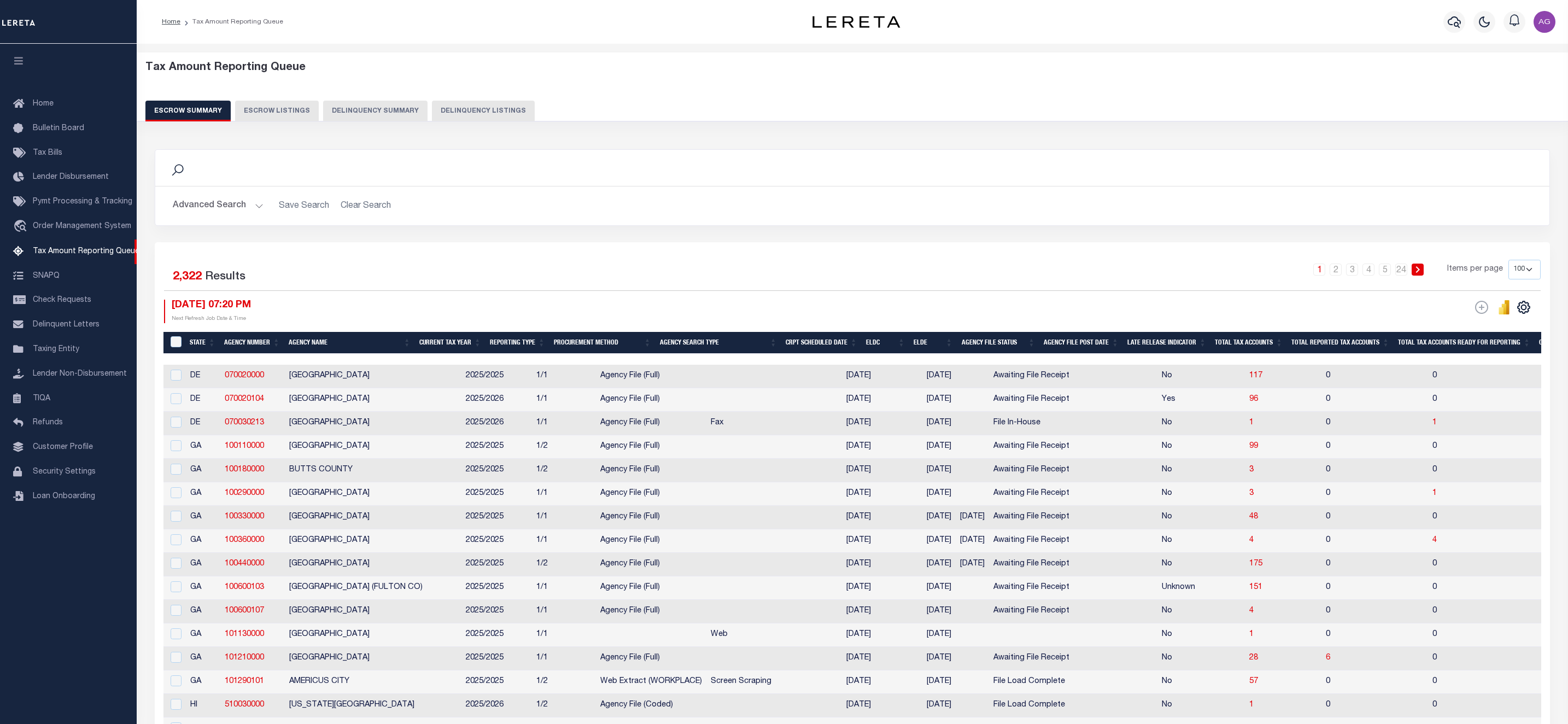
select select "100"
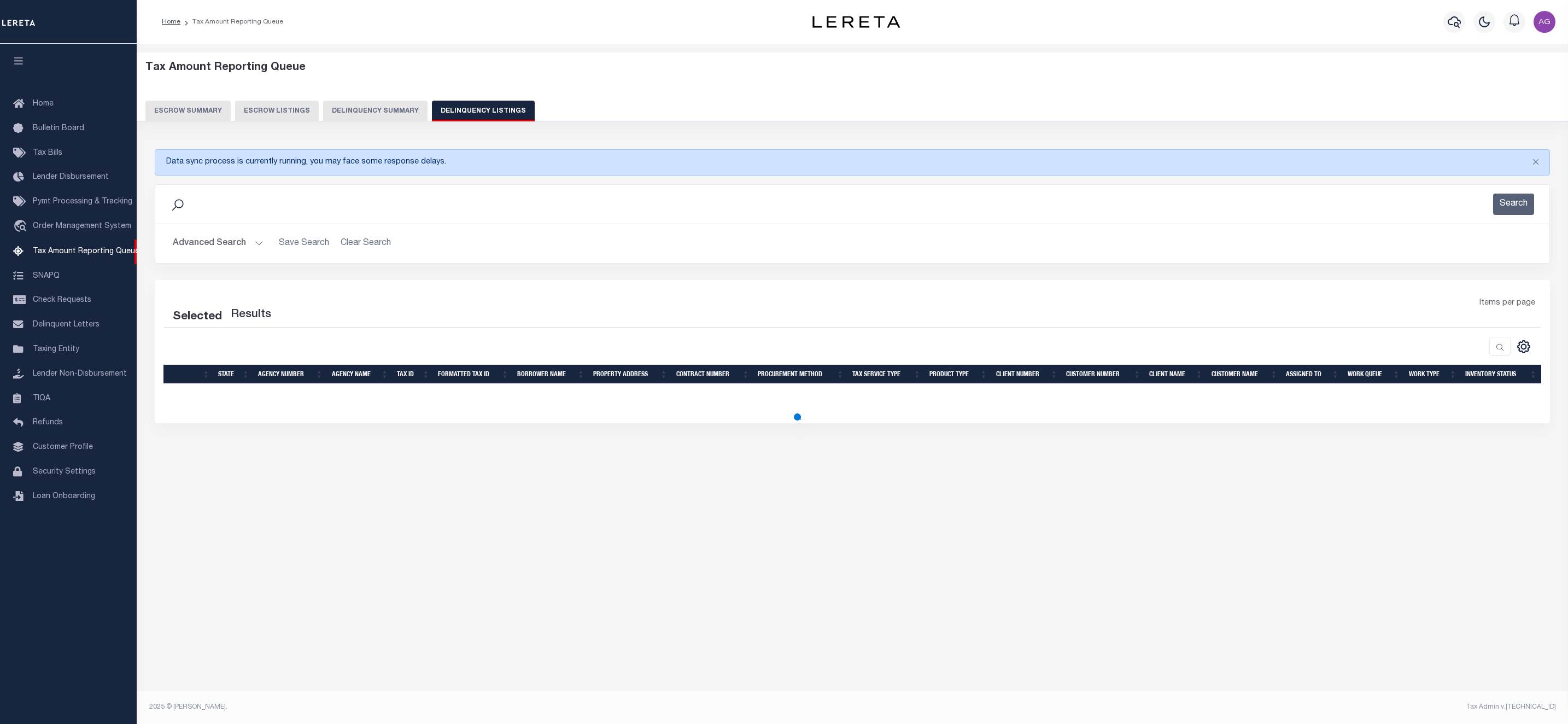
click at [220, 248] on button "Advanced Search" at bounding box center [218, 244] width 91 height 21
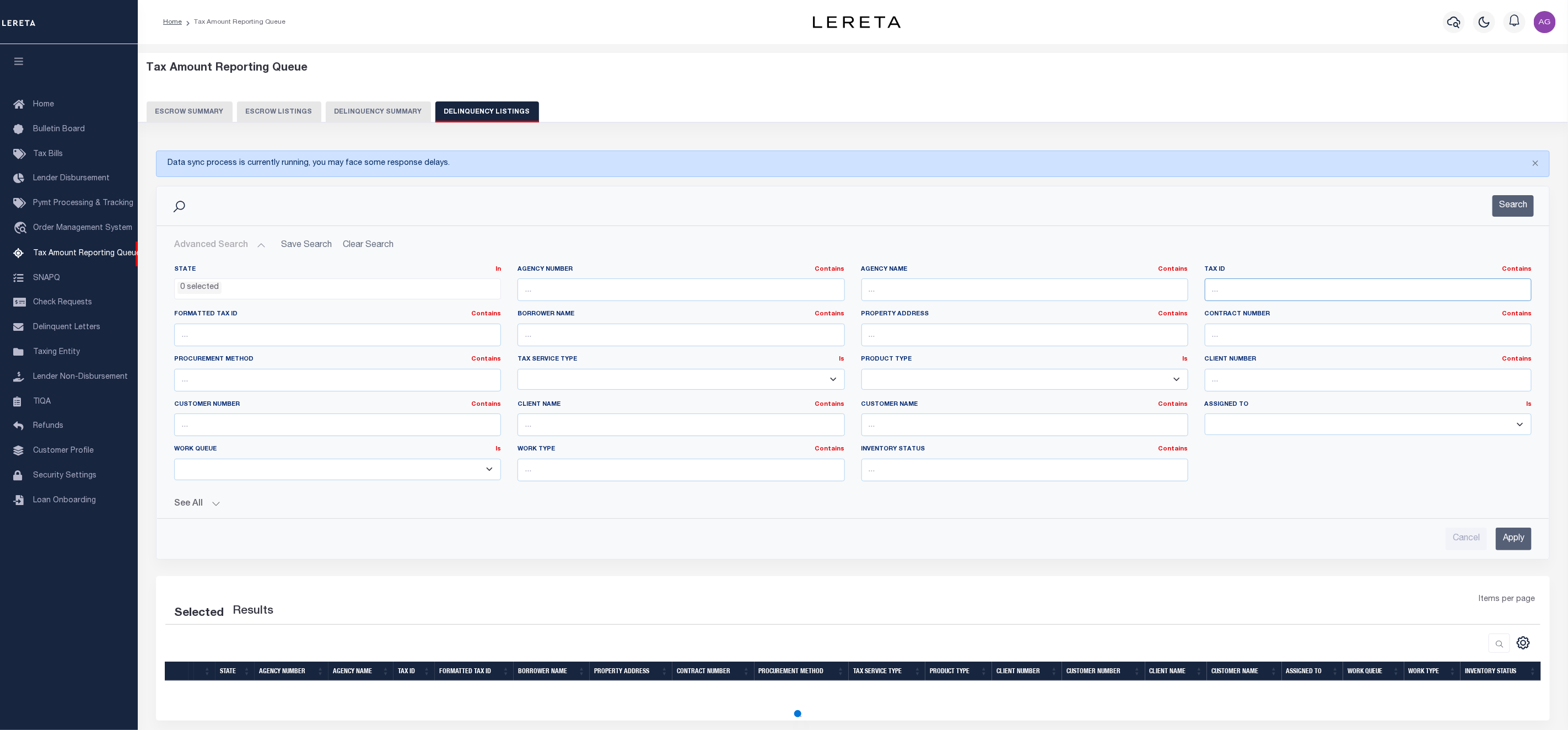
click at [1258, 293] on input "text" at bounding box center [1368, 290] width 327 height 23
paste input "026009710000"
type input "026009710000"
select select "100"
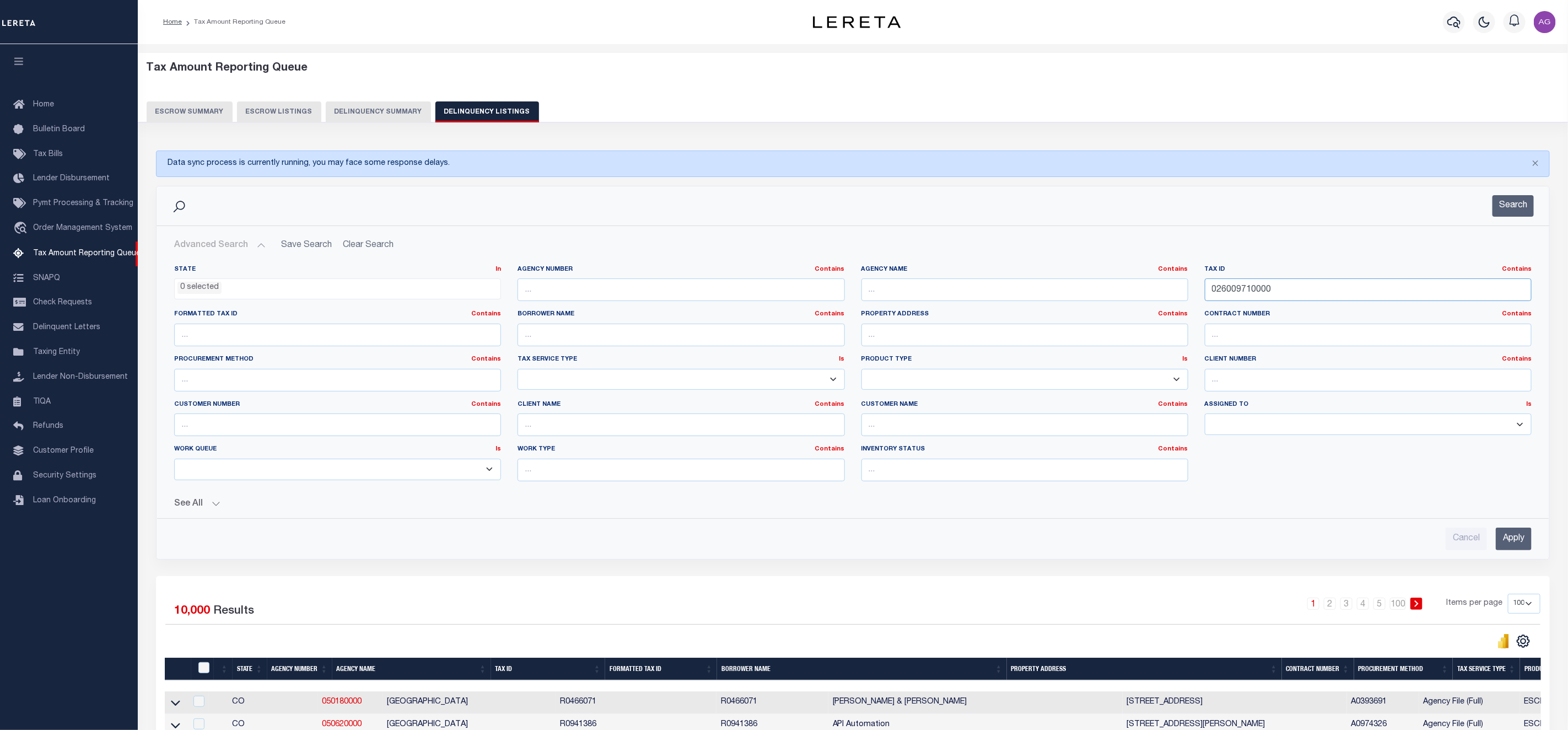
type input "026009710000"
click at [1520, 550] on input "Apply" at bounding box center [1514, 539] width 36 height 23
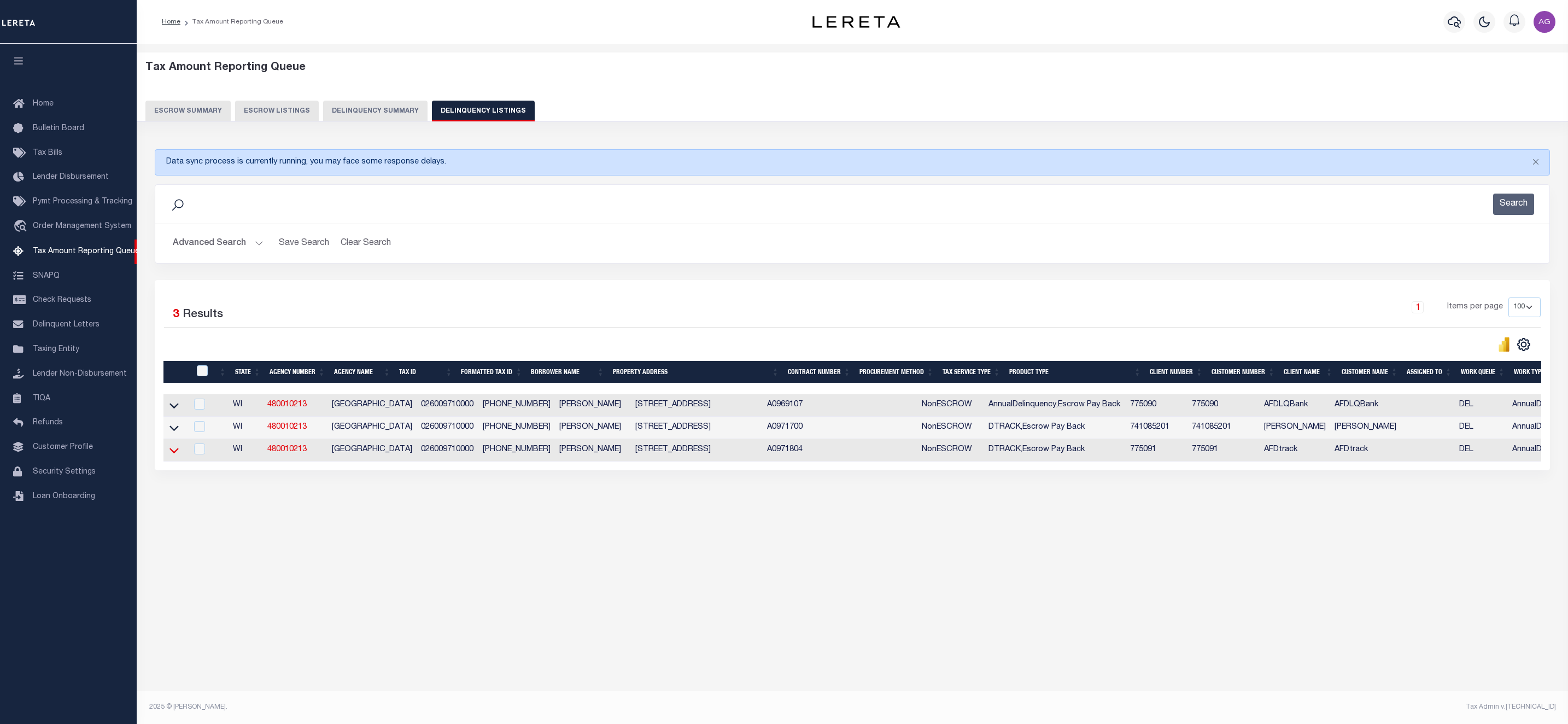
click at [175, 456] on icon at bounding box center [174, 450] width 9 height 11
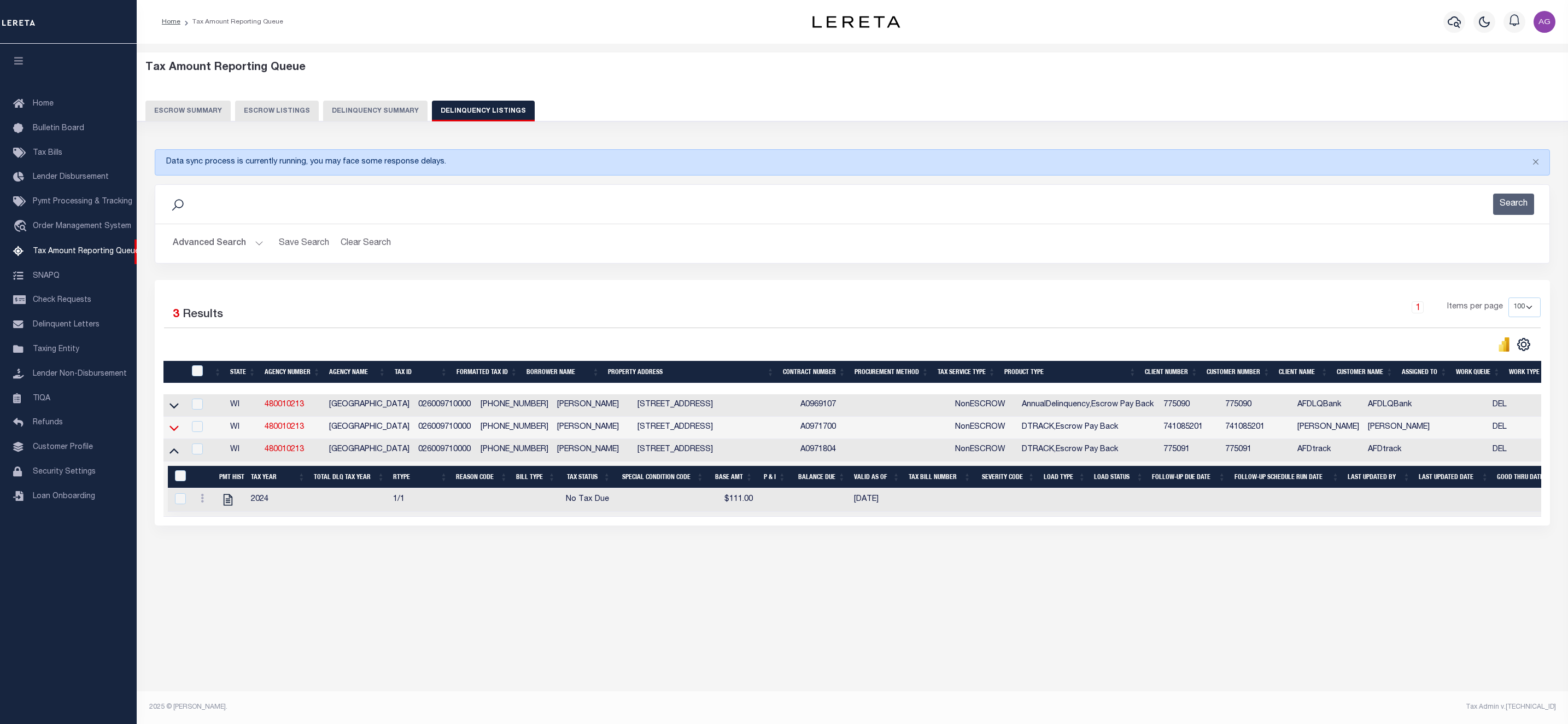
click at [173, 434] on icon at bounding box center [174, 427] width 9 height 11
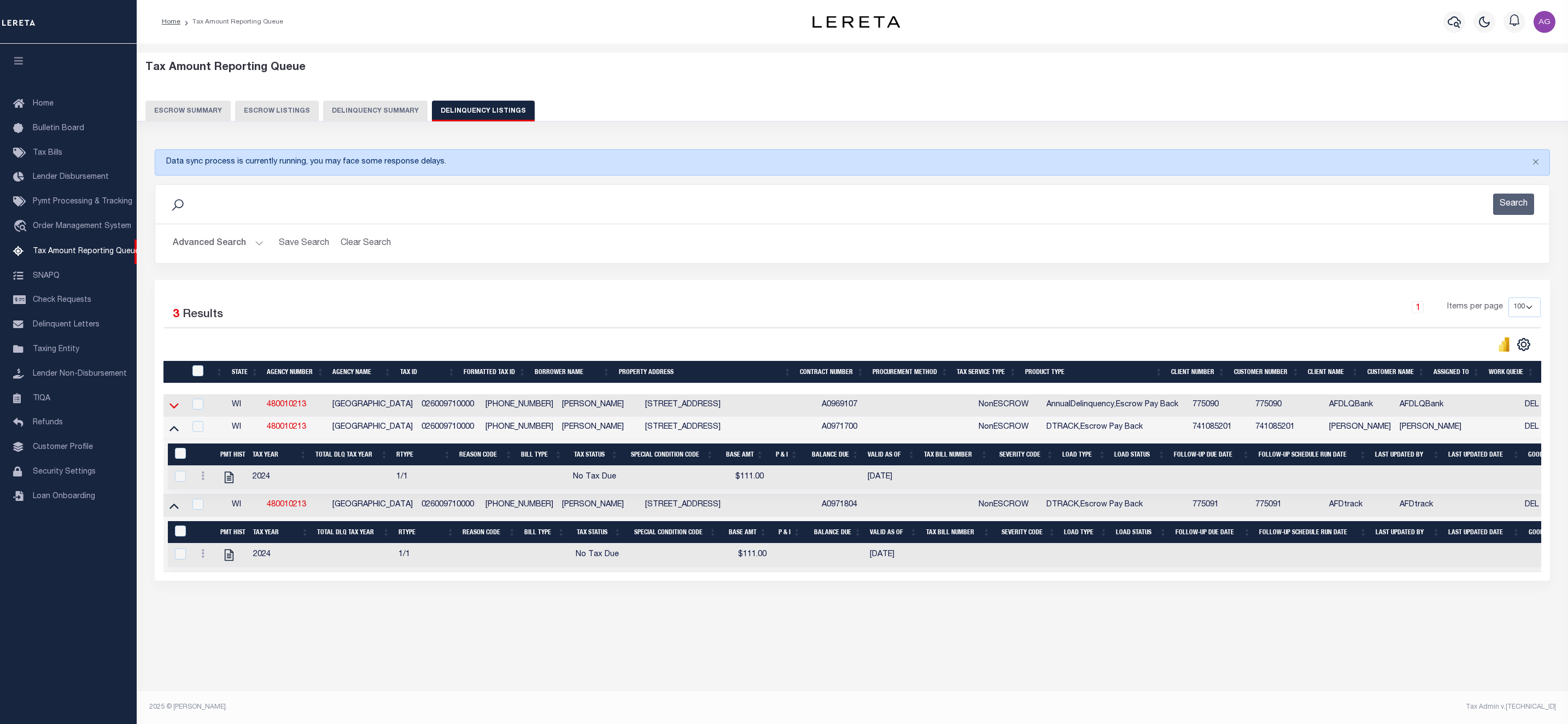
click at [173, 410] on icon at bounding box center [174, 405] width 9 height 11
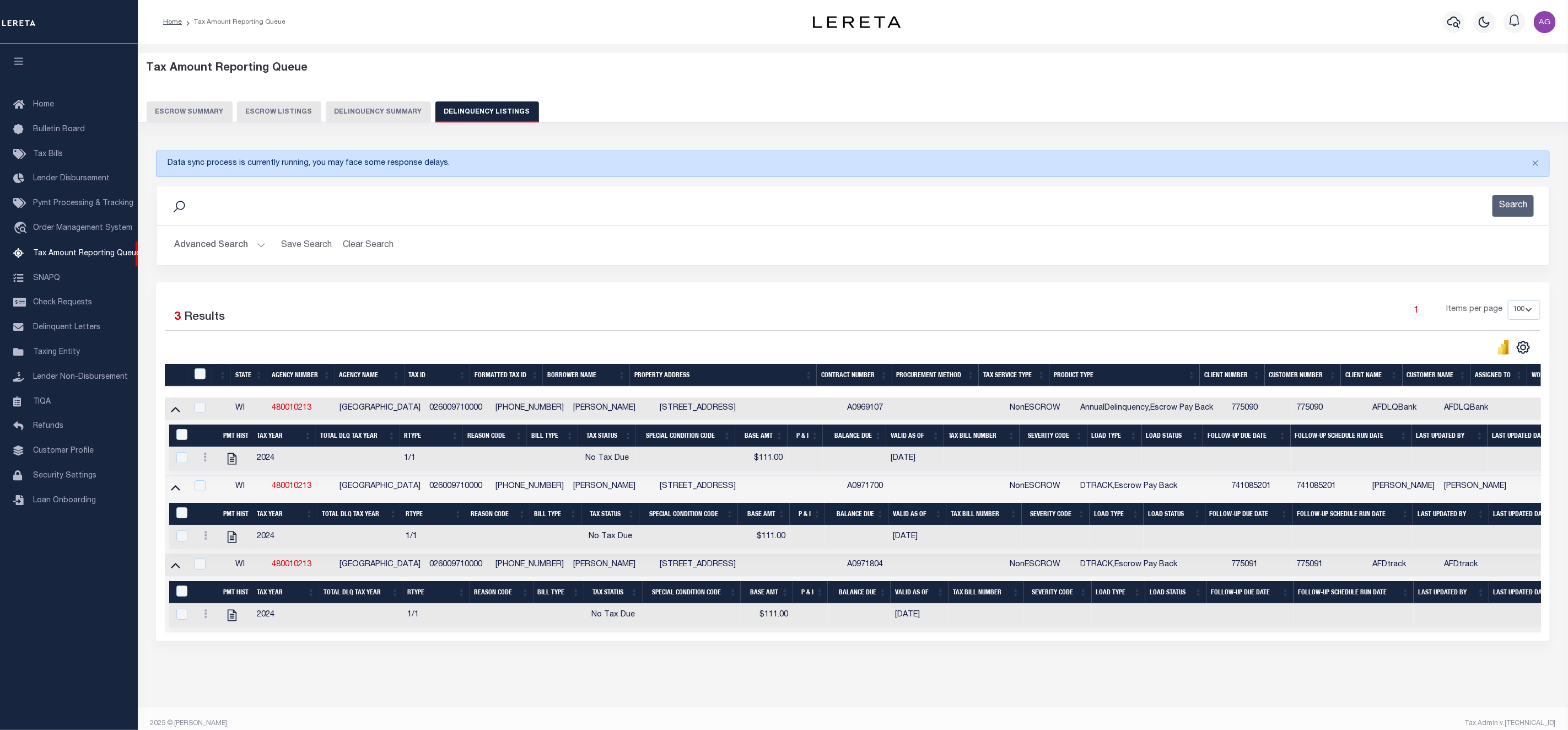
scroll to position [0, 208]
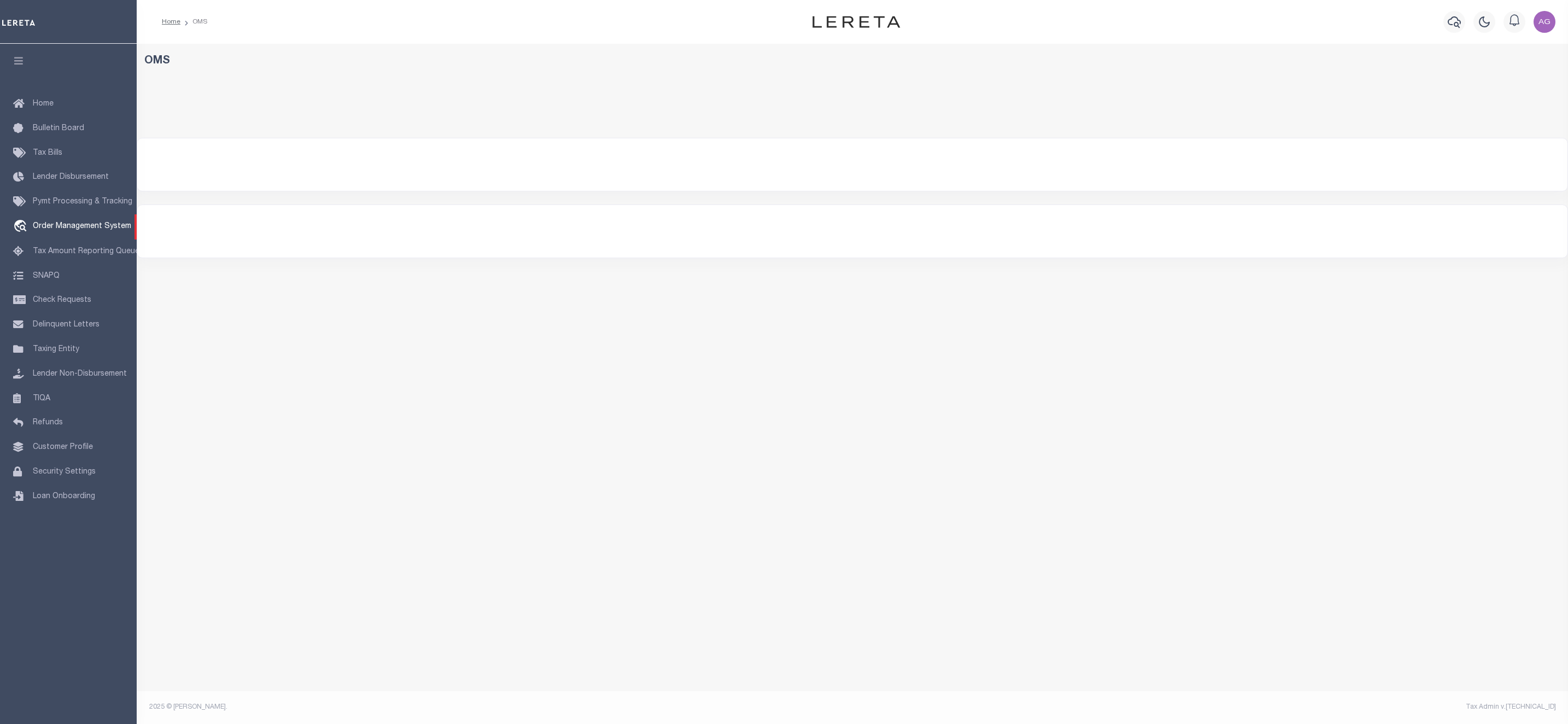
select select "200"
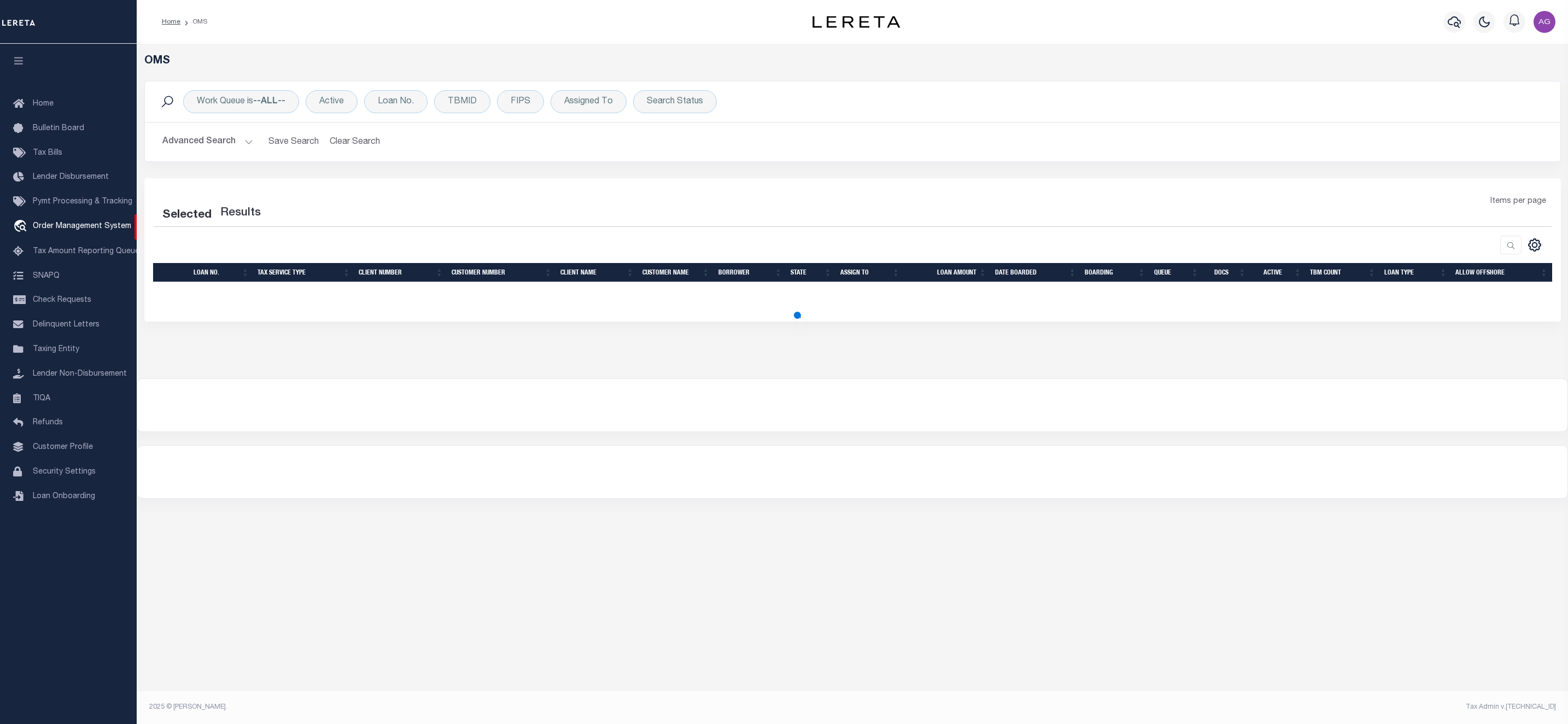
select select "200"
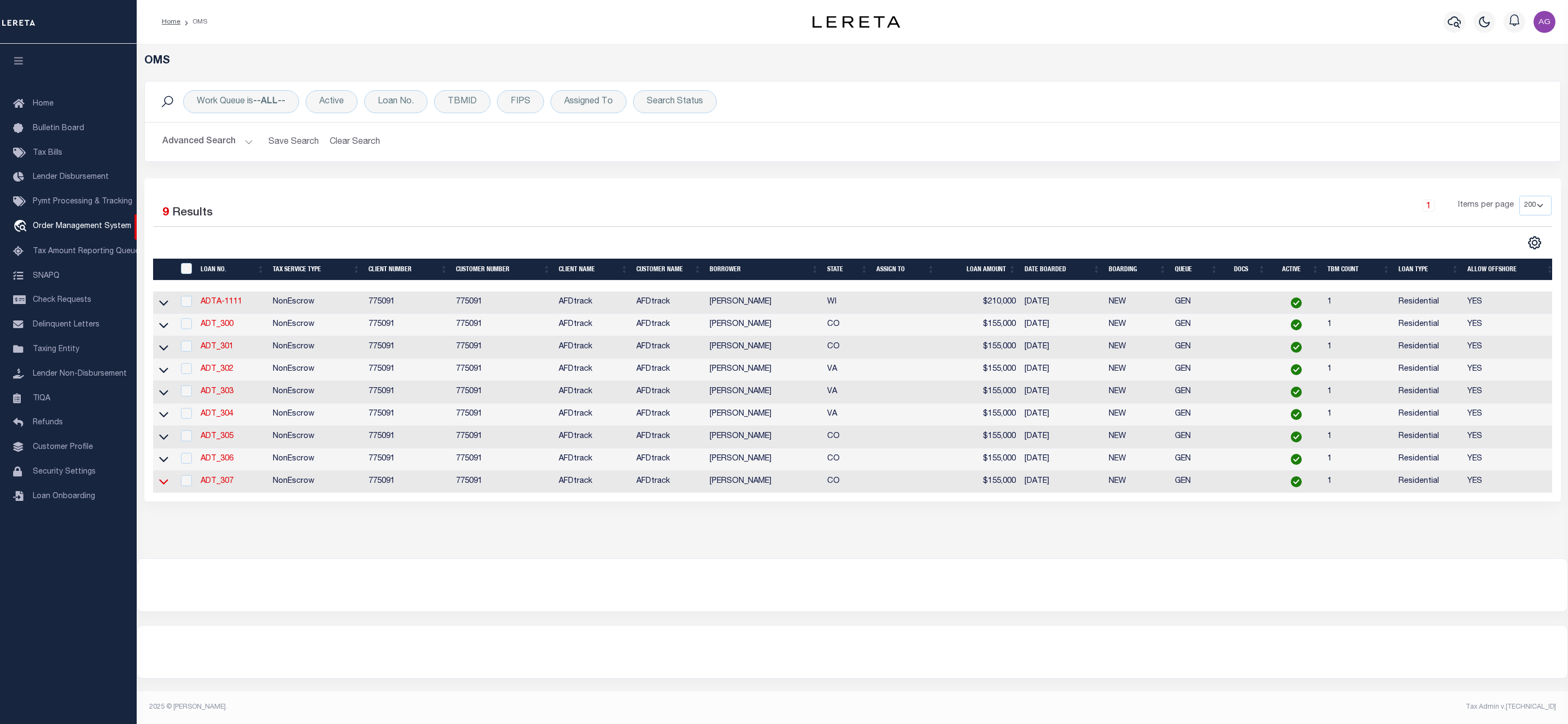
click at [166, 484] on icon at bounding box center [163, 481] width 9 height 11
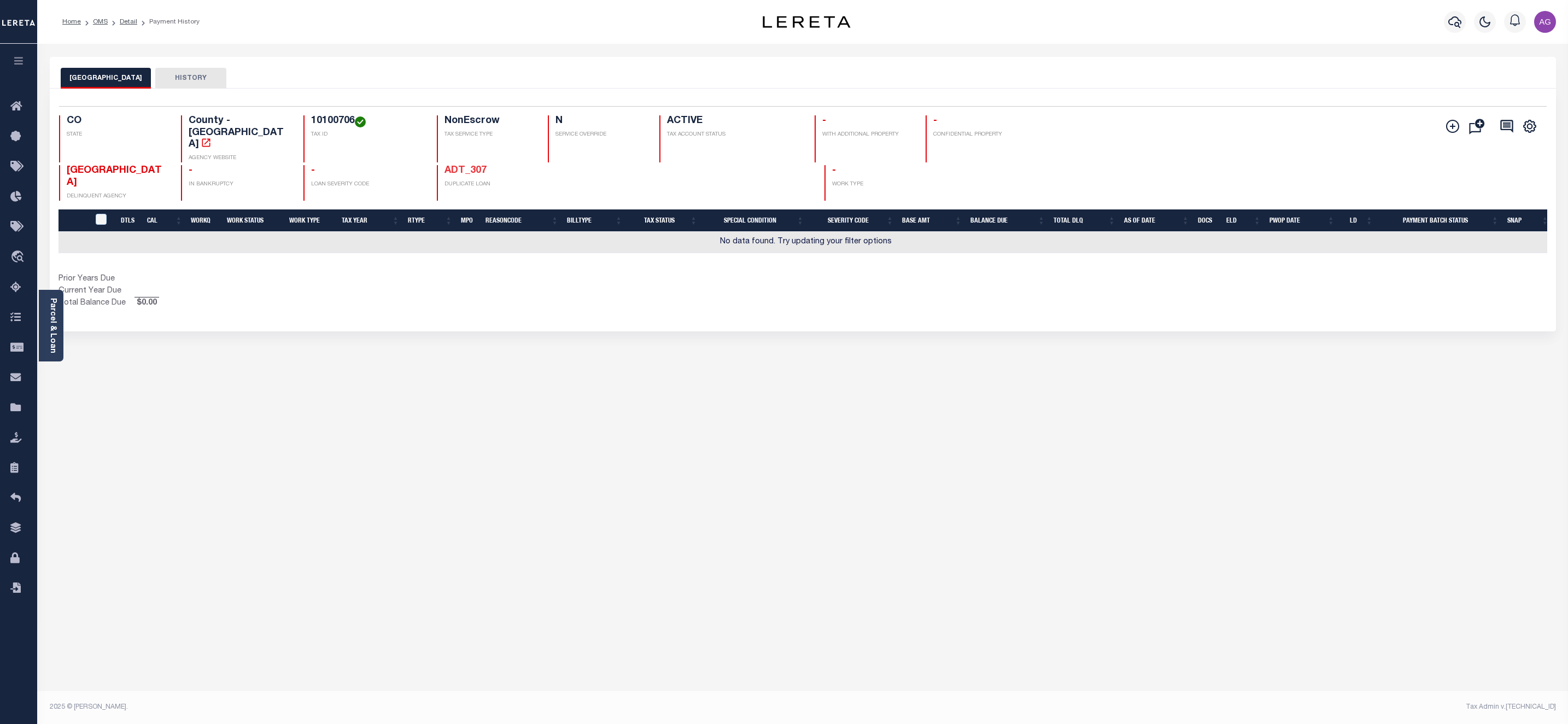
click at [444, 166] on link "ADT_307" at bounding box center [466, 170] width 42 height 10
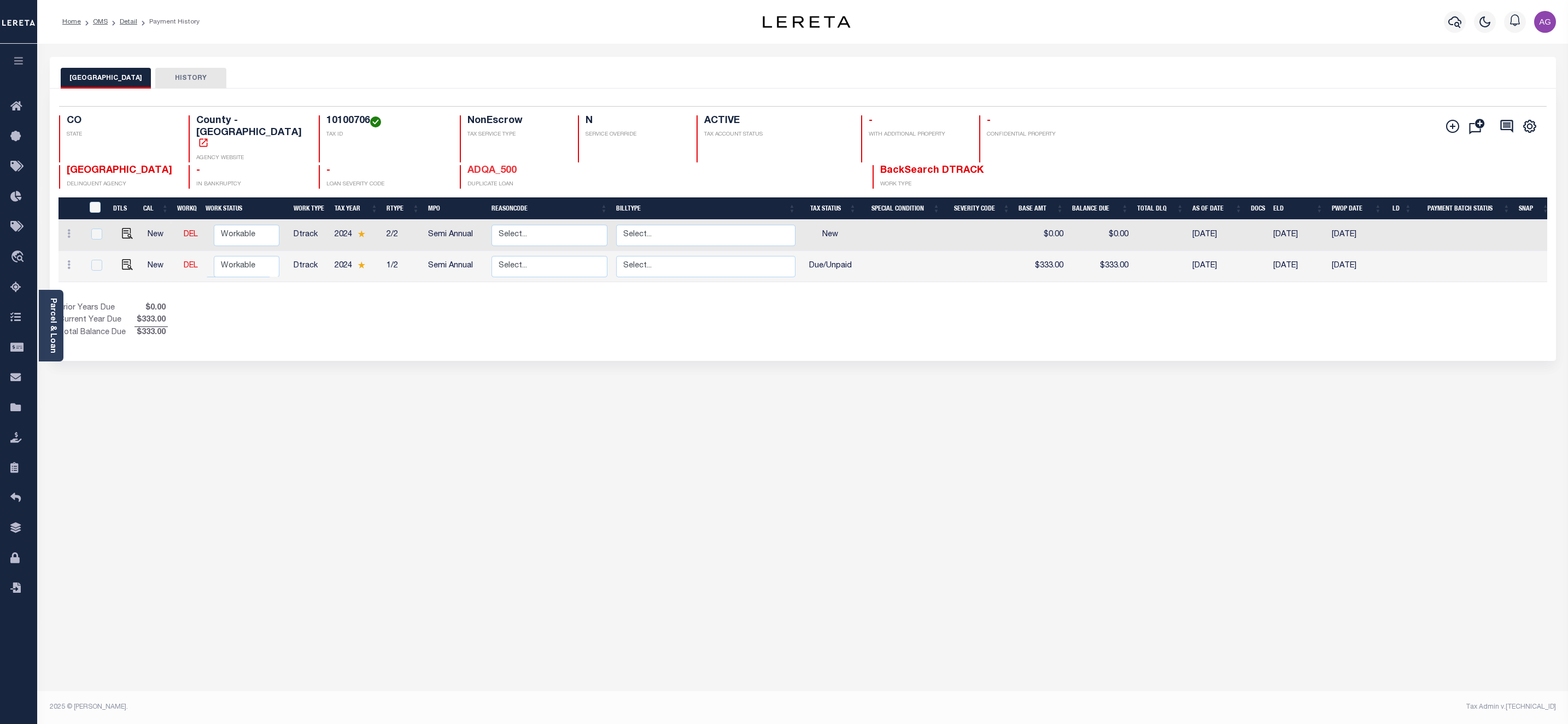
click at [468, 166] on link "ADQA_500" at bounding box center [492, 170] width 49 height 10
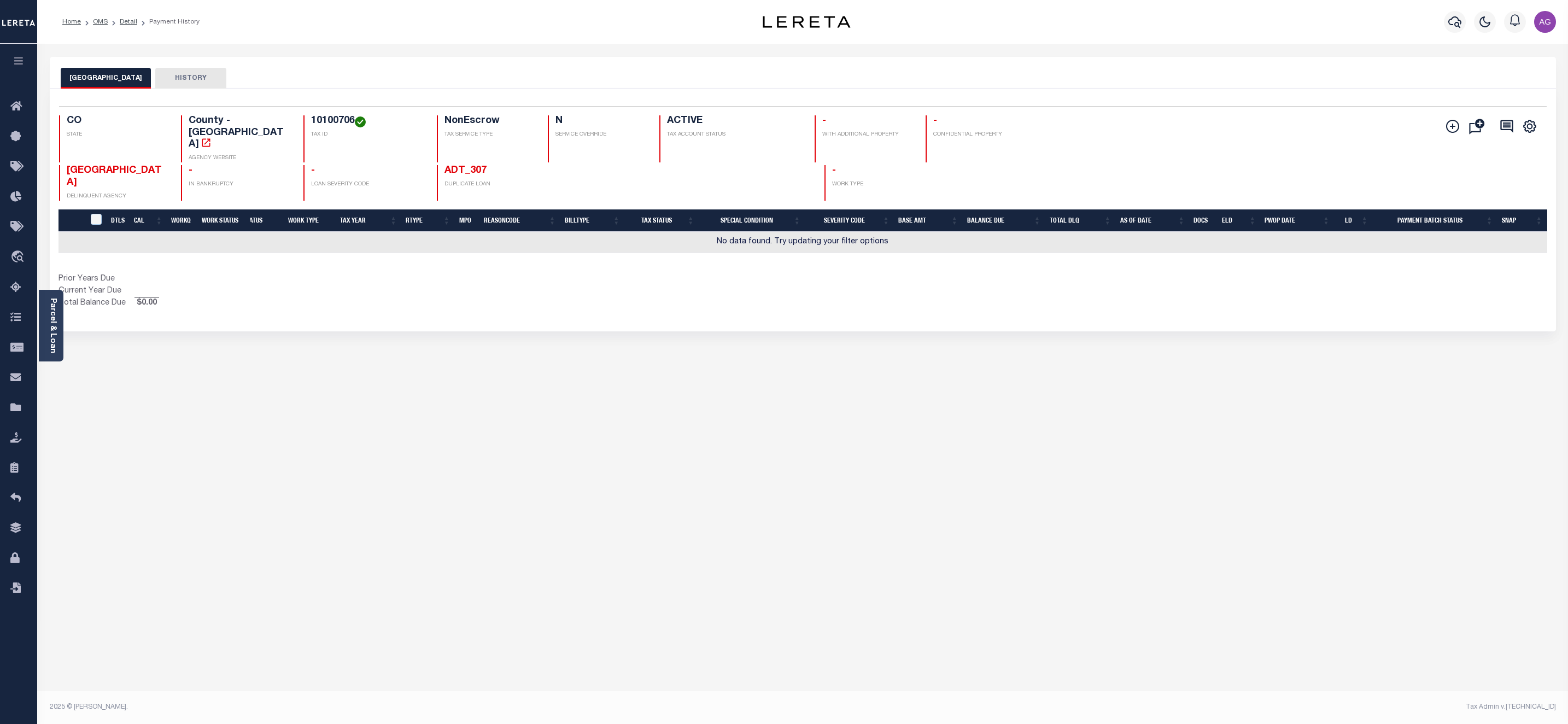
click at [453, 490] on div "CROWLEY COUNTY HISTORY Selected 0 Result" at bounding box center [803, 366] width 1523 height 617
click at [361, 343] on div "CROWLEY COUNTY HISTORY Selected 0 Result" at bounding box center [803, 366] width 1523 height 617
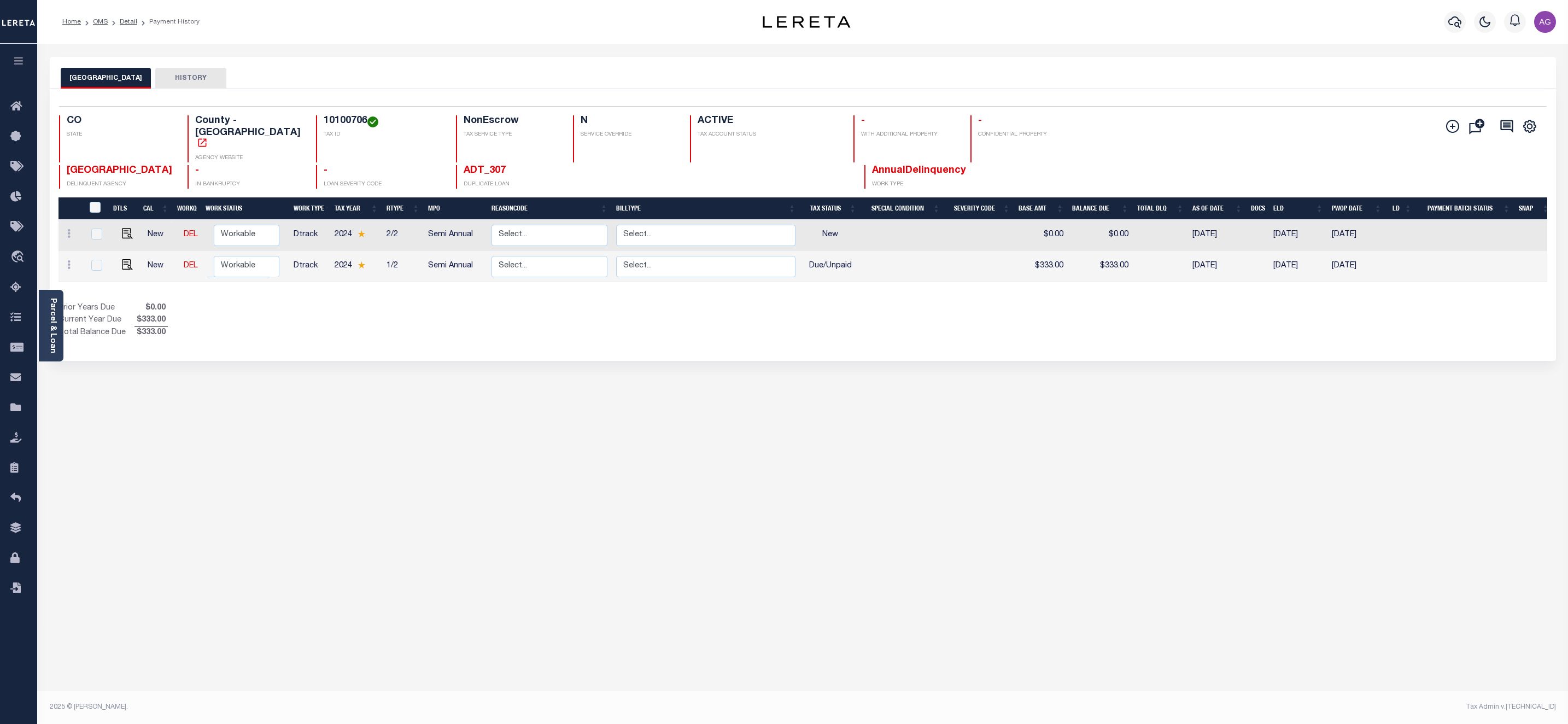
click at [494, 395] on div "CROWLEY COUNTY HISTORY Selected 2 Results" at bounding box center [803, 366] width 1523 height 617
click at [400, 425] on div "CROWLEY COUNTY HISTORY Selected 2 Results" at bounding box center [803, 366] width 1523 height 617
drag, startPoint x: 56, startPoint y: 259, endPoint x: 17, endPoint y: 297, distance: 54.5
drag, startPoint x: 300, startPoint y: 116, endPoint x: 345, endPoint y: 116, distance: 45.0
click at [345, 116] on div "10100706 TAX ID" at bounding box center [380, 139] width 127 height 47
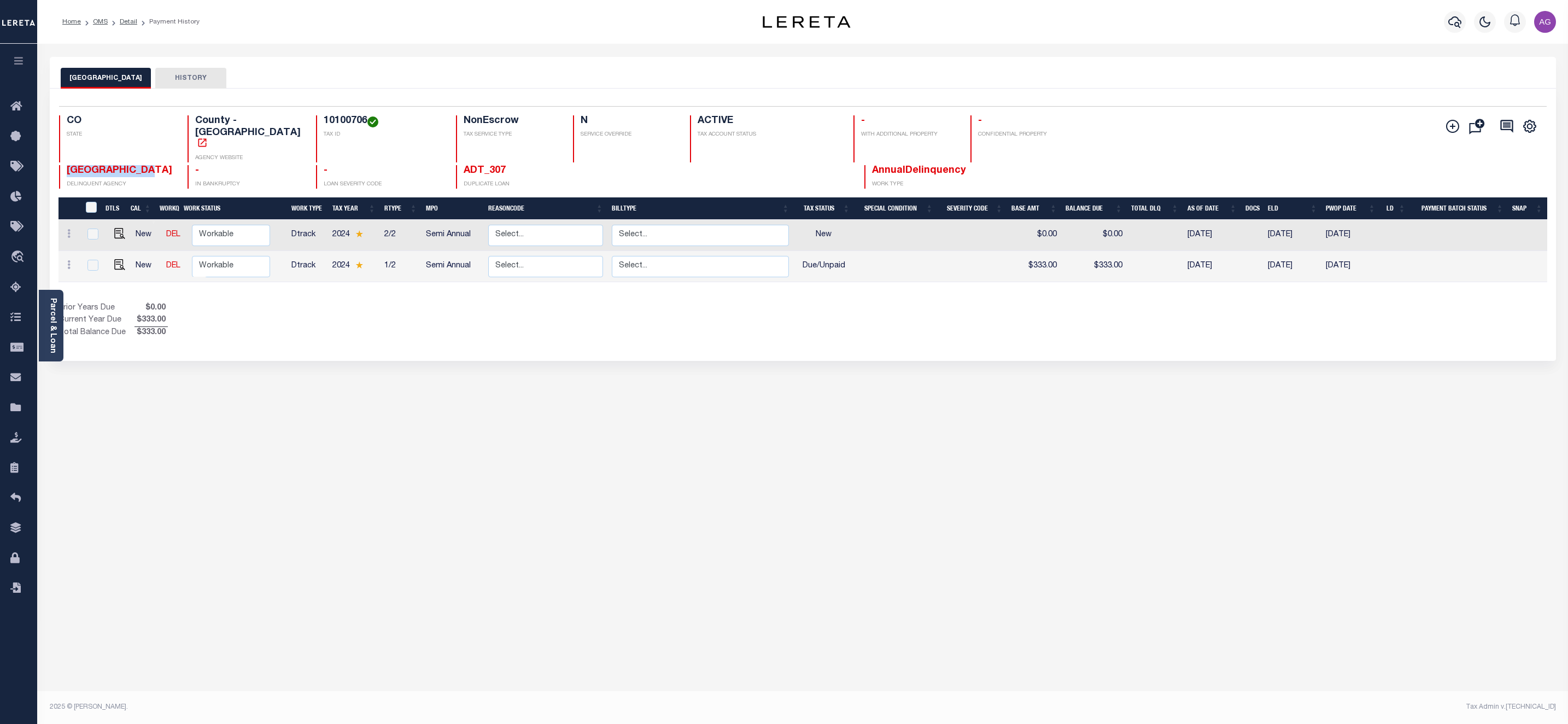
drag, startPoint x: 65, startPoint y: 146, endPoint x: 164, endPoint y: 146, distance: 99.0
click at [164, 165] on div "CROWLEY COUNTY DELINQUENT AGENCY - IN BANKRUPTCY - LOAN SEVERITY CODE ADT_307 D…" at bounding box center [636, 176] width 1155 height 23
copy span "[GEOGRAPHIC_DATA]"
click at [909, 446] on div "CROWLEY COUNTY HISTORY Selected 2 Results" at bounding box center [803, 366] width 1523 height 617
click at [200, 464] on div "CROWLEY COUNTY HISTORY Selected 2 Results" at bounding box center [803, 366] width 1523 height 617
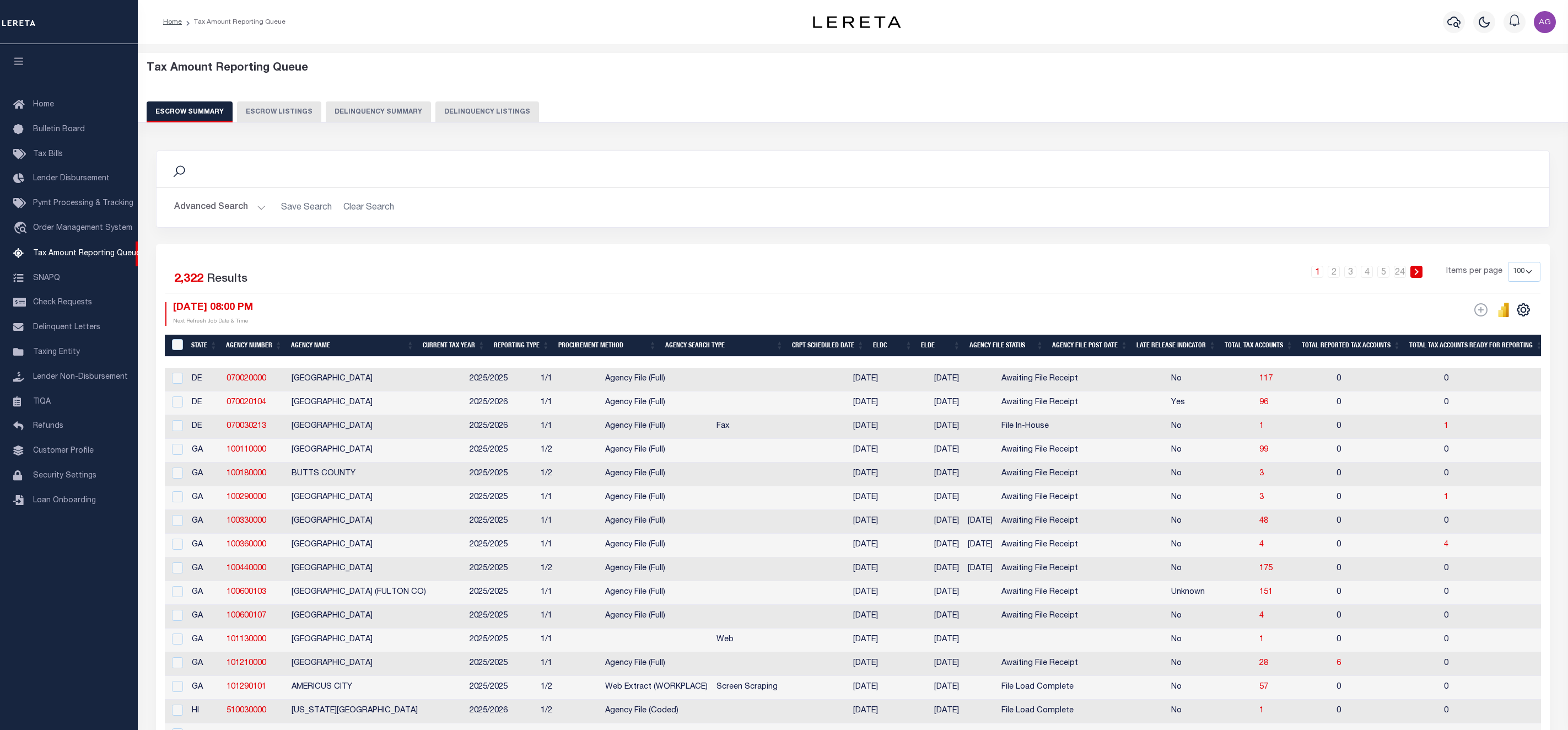
select select "100"
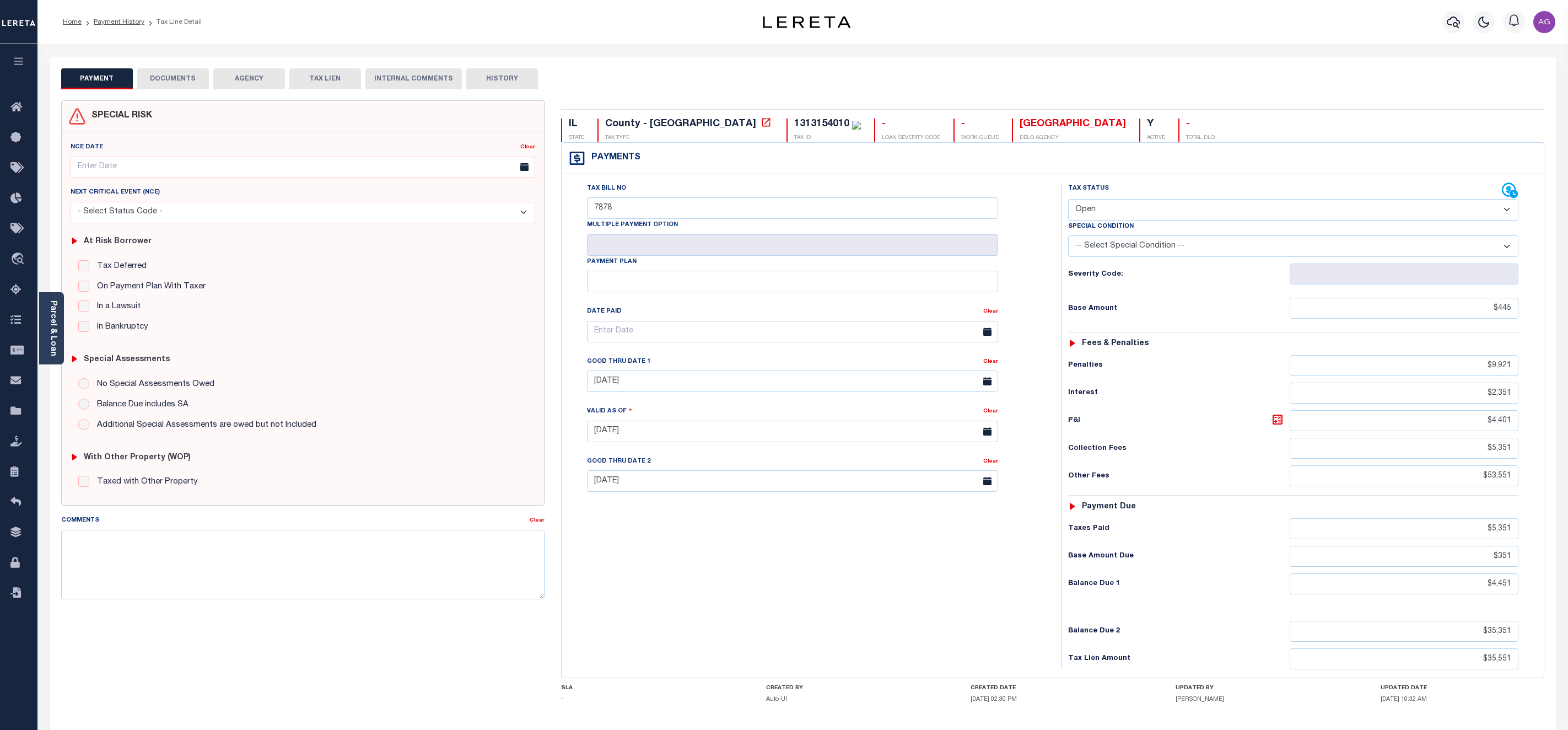
select select "OP2"
click at [75, 291] on span "Tax Amount Reporting Queue" at bounding box center [104, 290] width 143 height 31
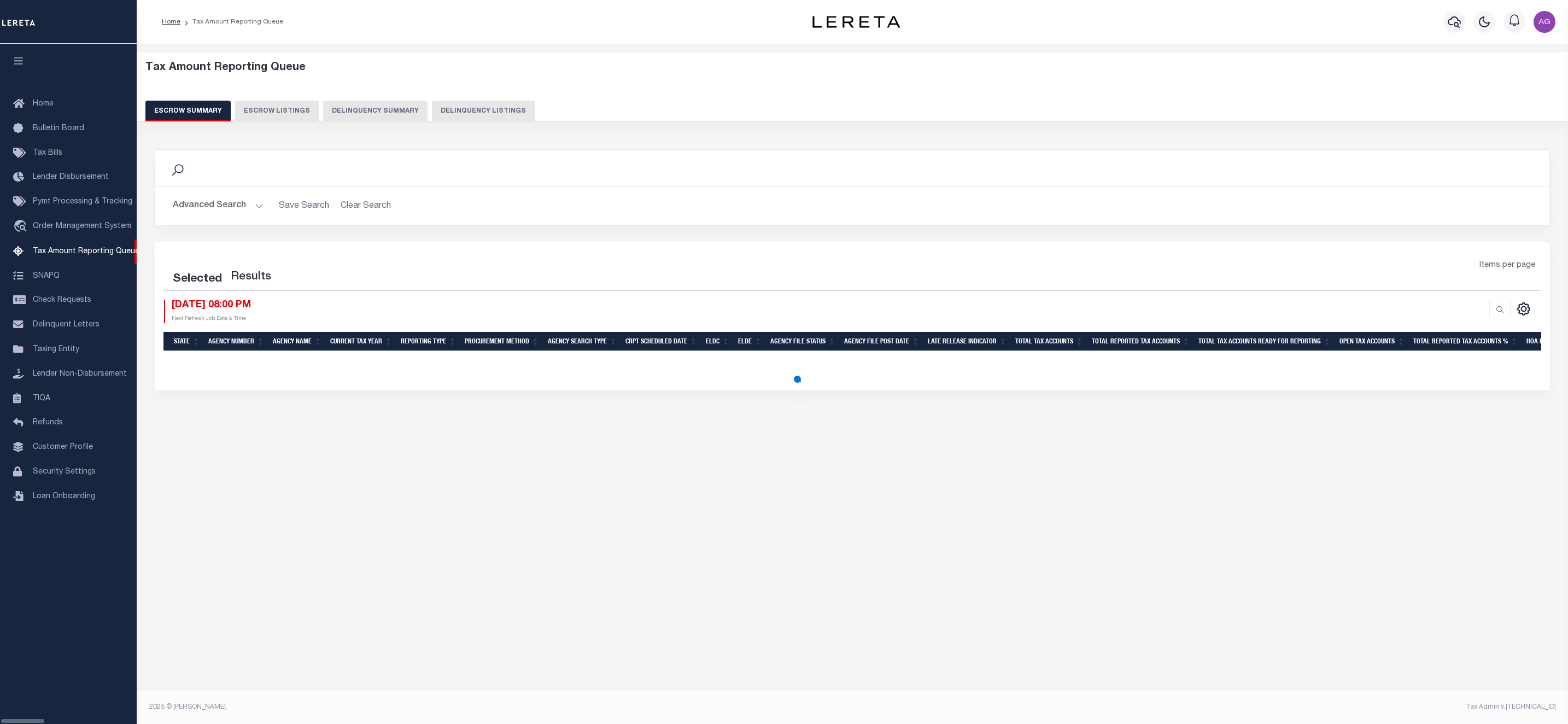
select select "100"
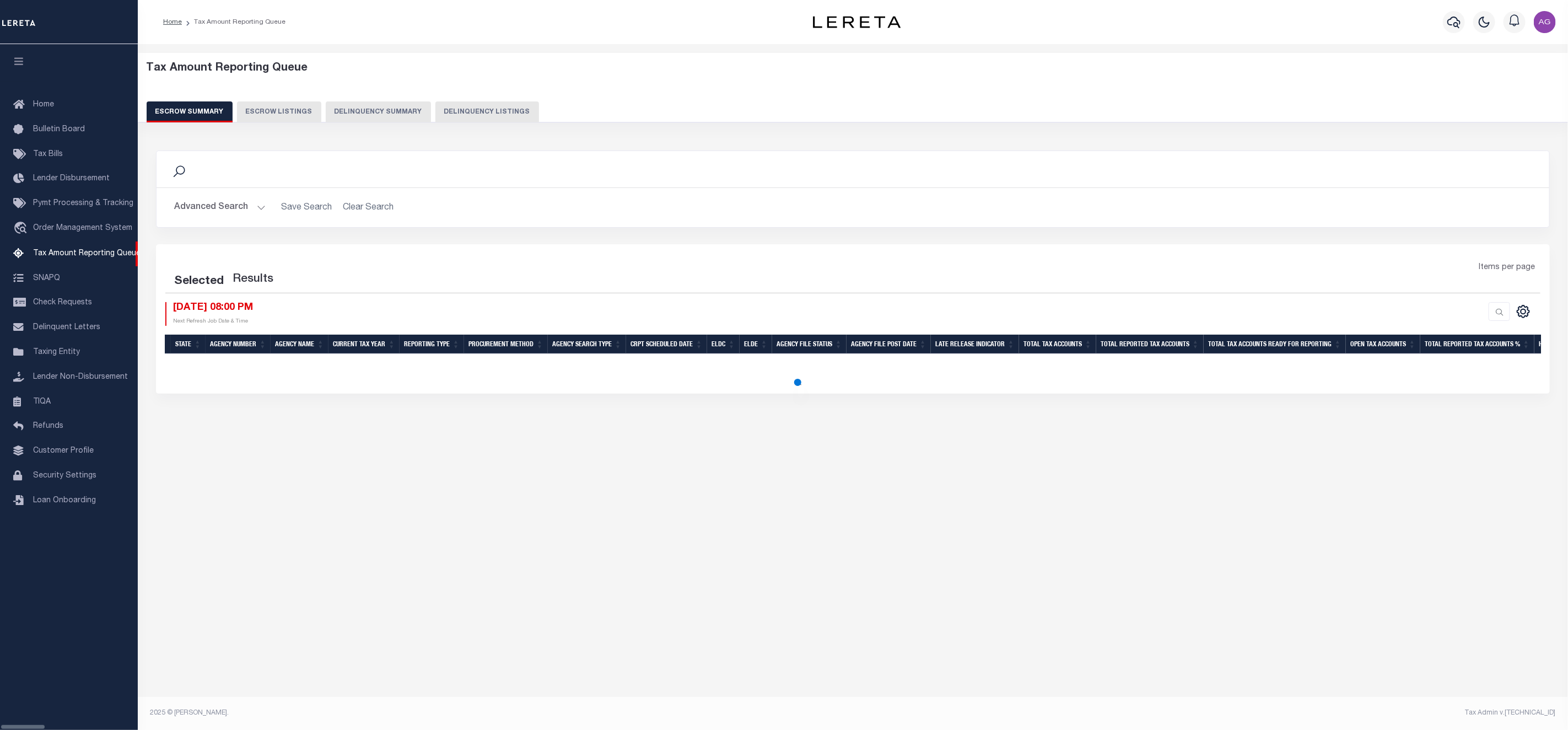
select select "100"
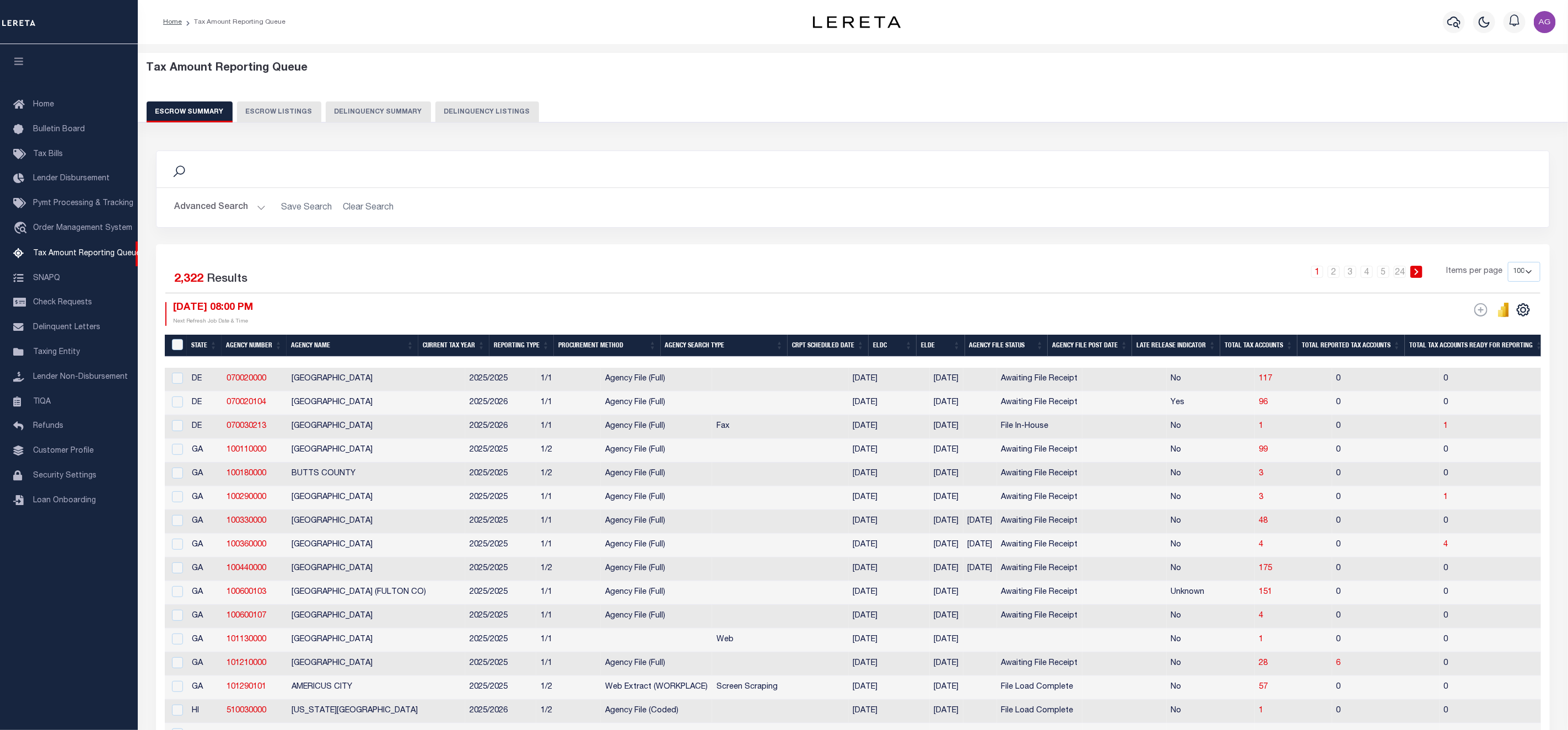
click at [369, 102] on button "Delinquency Summary" at bounding box center [379, 111] width 105 height 21
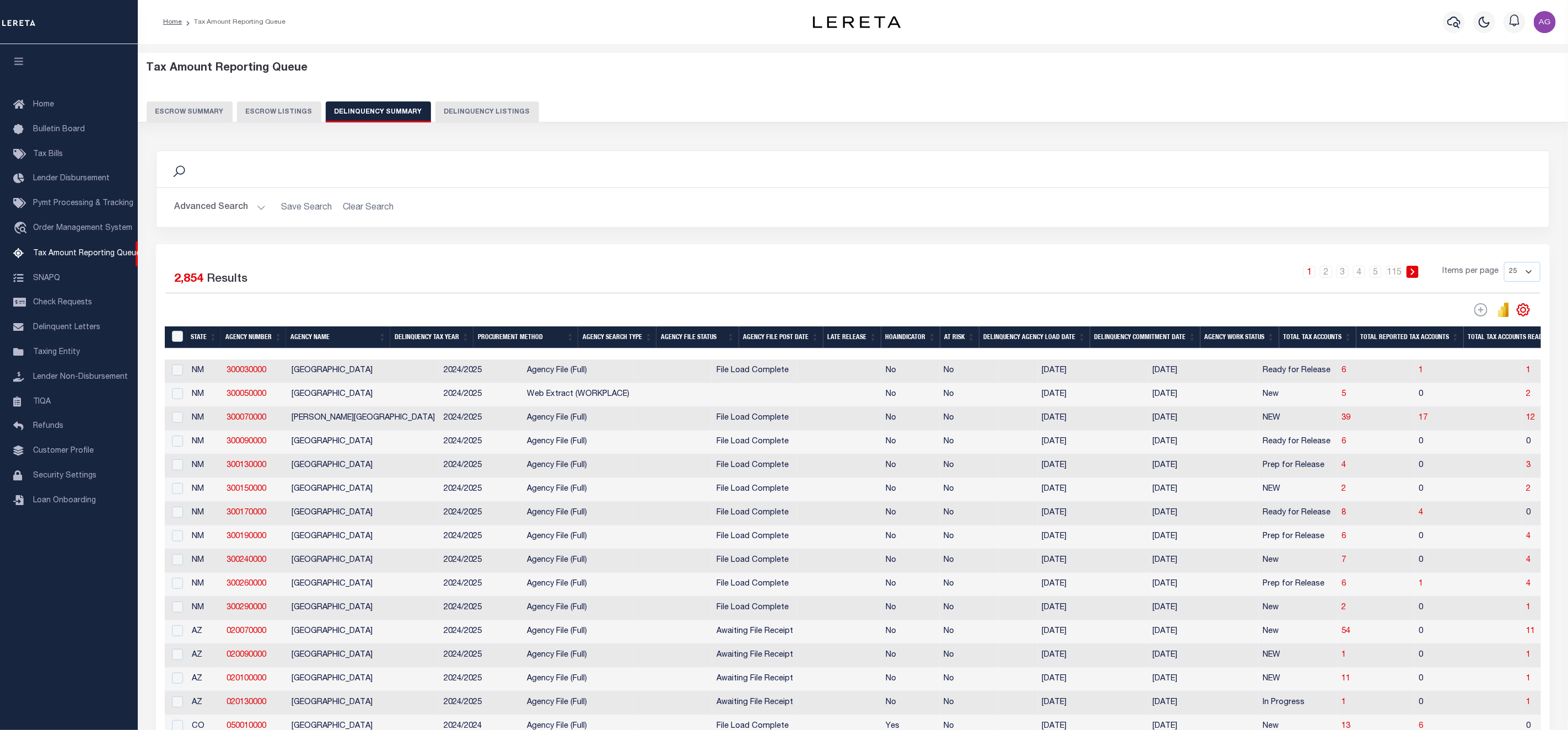
click at [217, 208] on button "Advanced Search" at bounding box center [219, 207] width 92 height 21
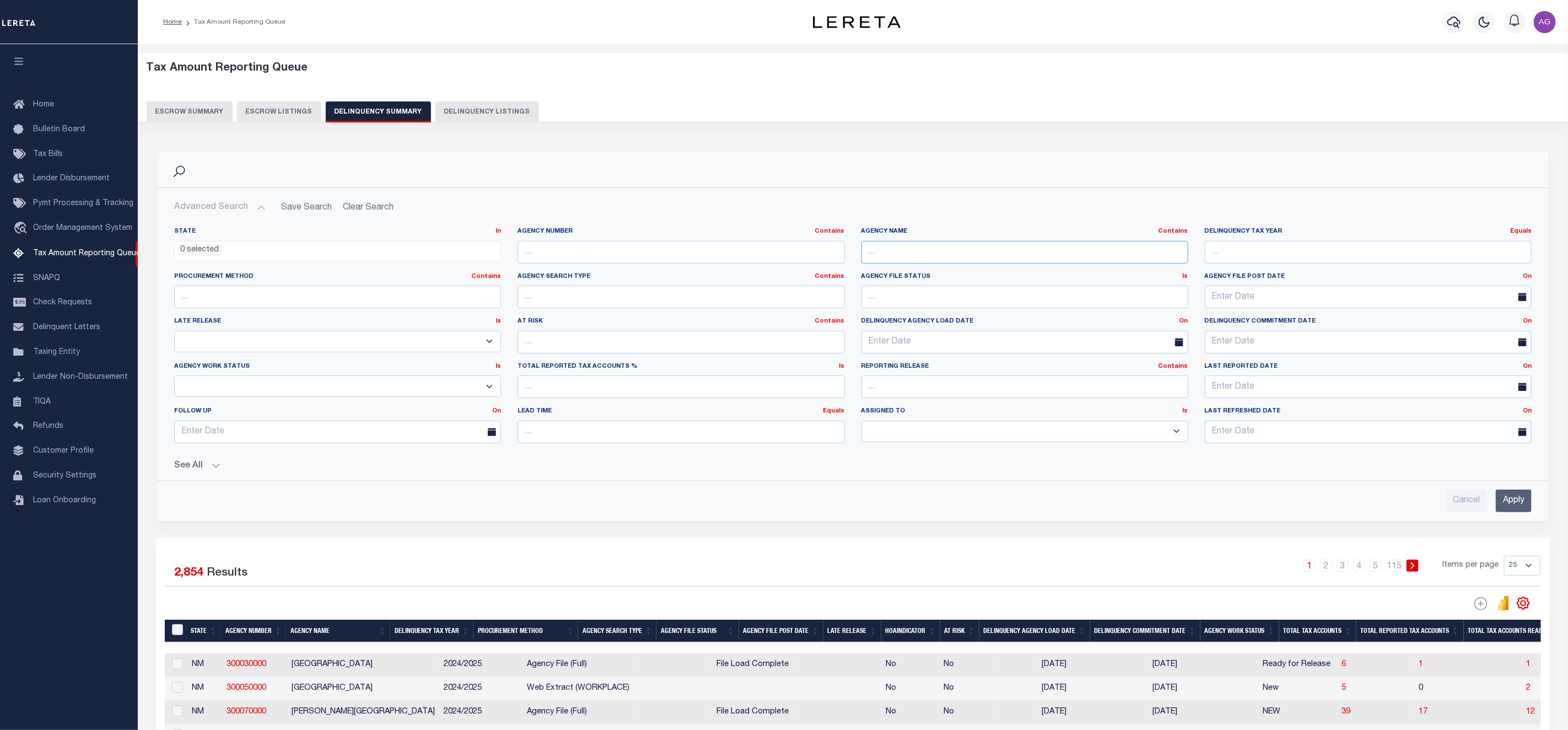
click at [873, 255] on input "text" at bounding box center [1025, 252] width 327 height 23
paste input "CROWLEY COUNTY"
type input "CROWLEY COUNTY"
click at [1520, 503] on input "Apply" at bounding box center [1514, 501] width 36 height 23
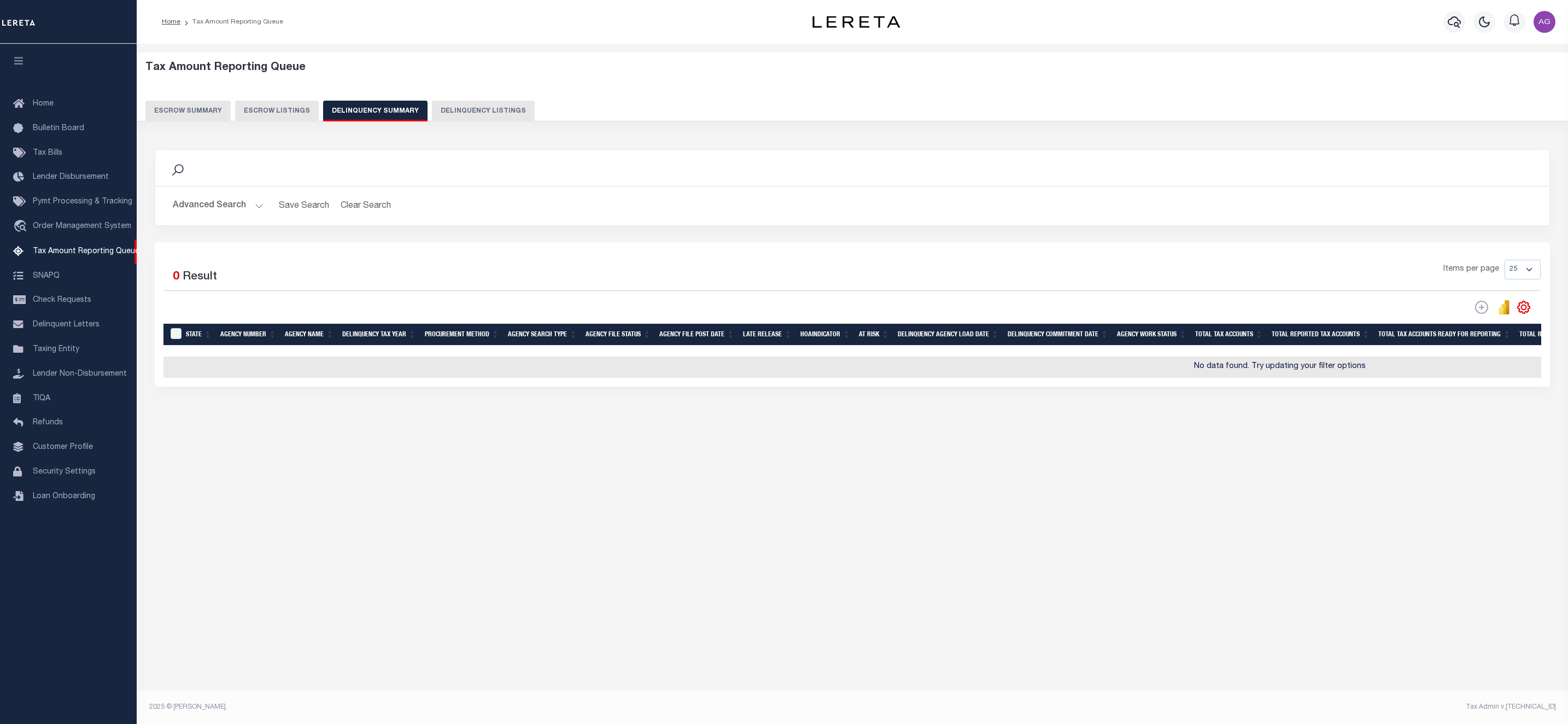
click at [221, 204] on button "Advanced Search" at bounding box center [218, 206] width 91 height 21
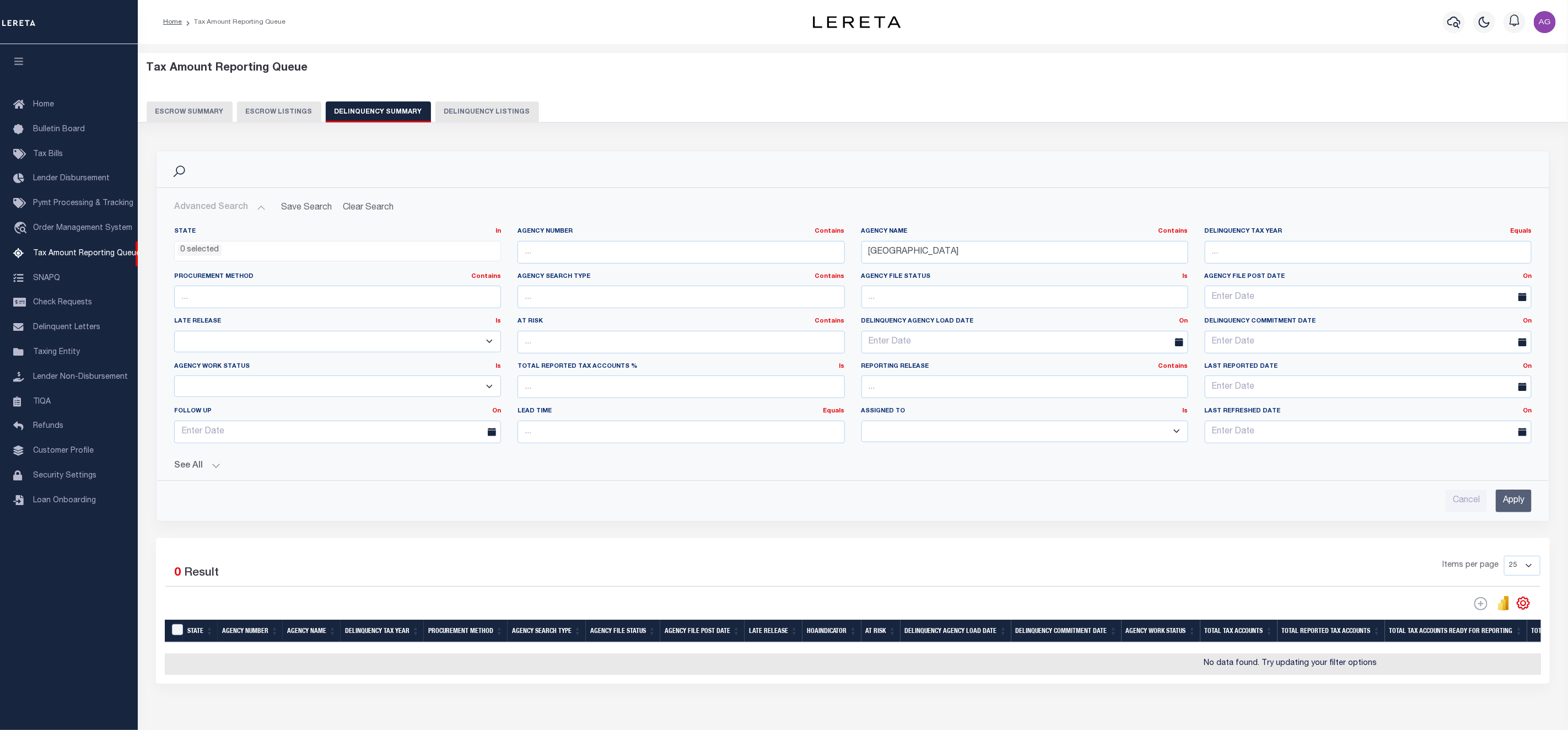
click at [192, 465] on button "See All" at bounding box center [853, 466] width 1358 height 11
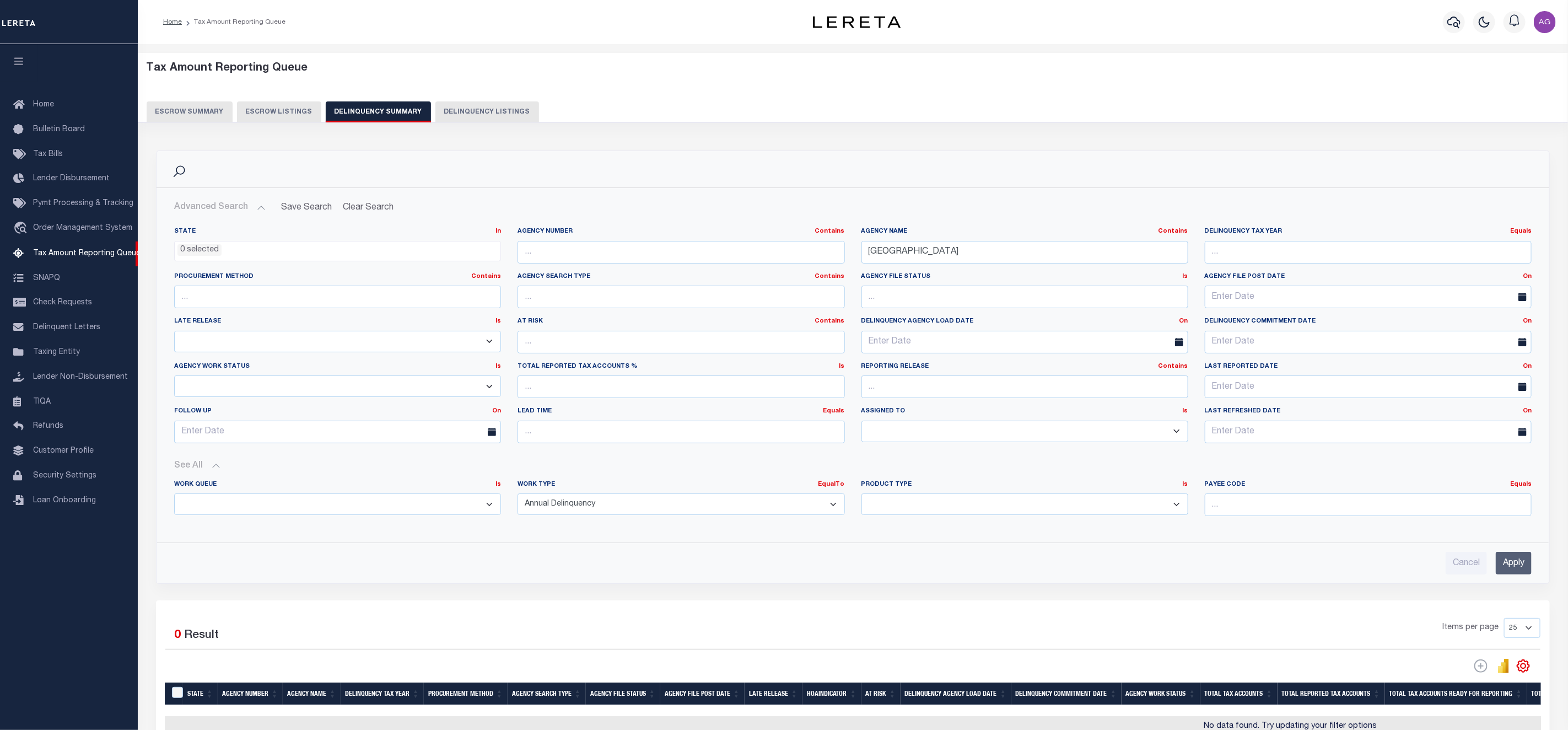
click at [695, 515] on select "Annual Delinquency Back Search Payment Status Check DTRACK" at bounding box center [681, 504] width 327 height 21
select select
click at [518, 496] on select "Annual Delinquency Back Search Payment Status Check DTRACK" at bounding box center [681, 504] width 327 height 21
click at [1508, 572] on input "Apply" at bounding box center [1514, 563] width 36 height 23
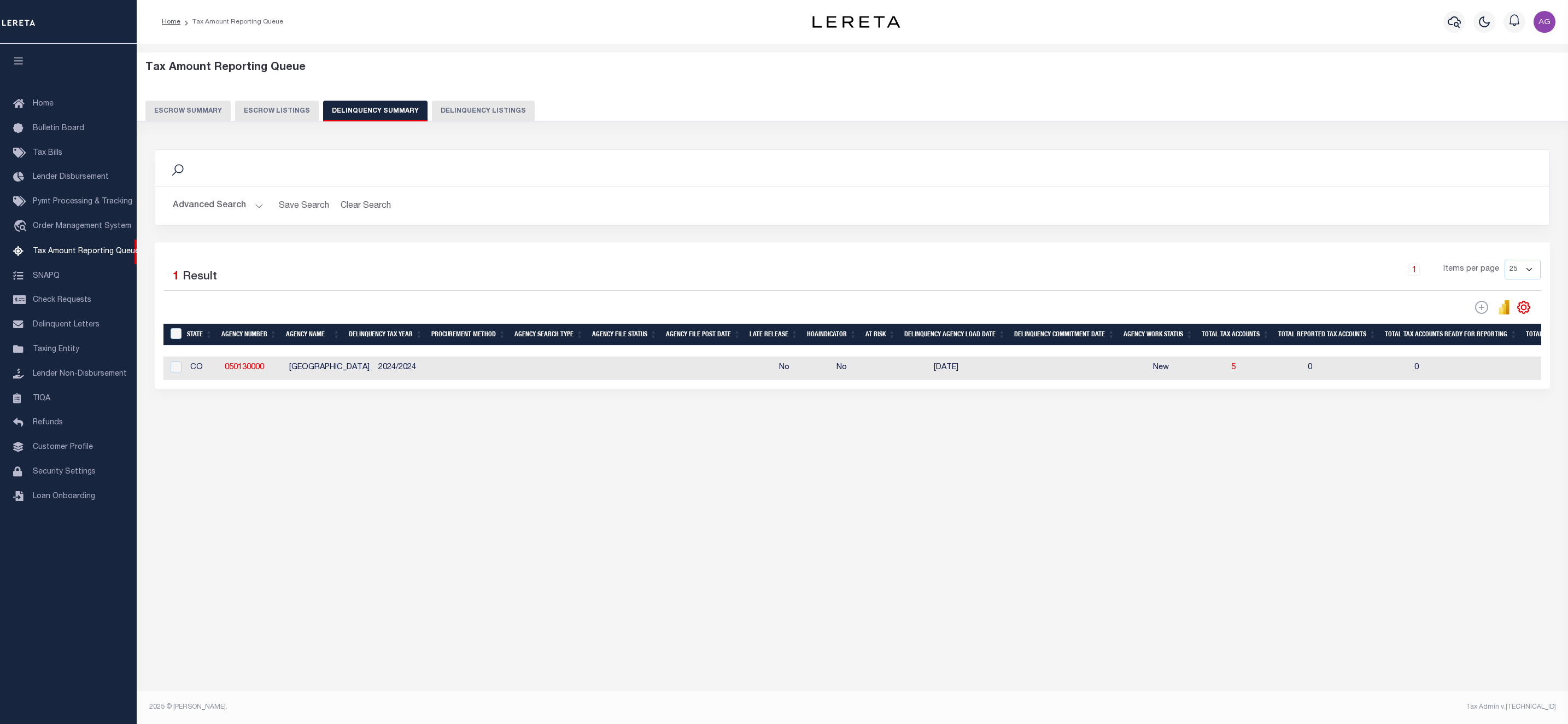
click at [1227, 373] on td "5" at bounding box center [1265, 368] width 77 height 23
checkbox input "true"
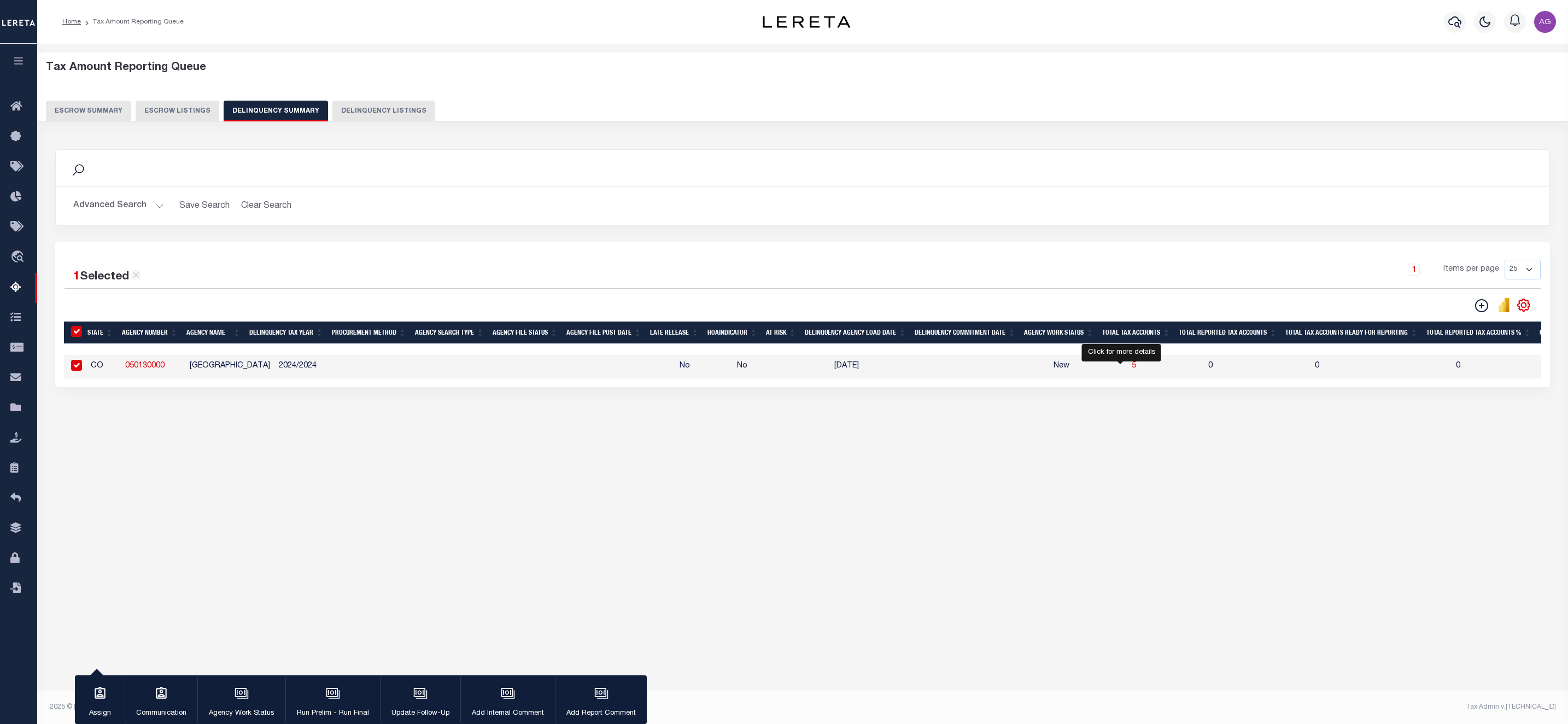
click at [1132, 368] on span "5" at bounding box center [1134, 366] width 4 height 8
select select "100"
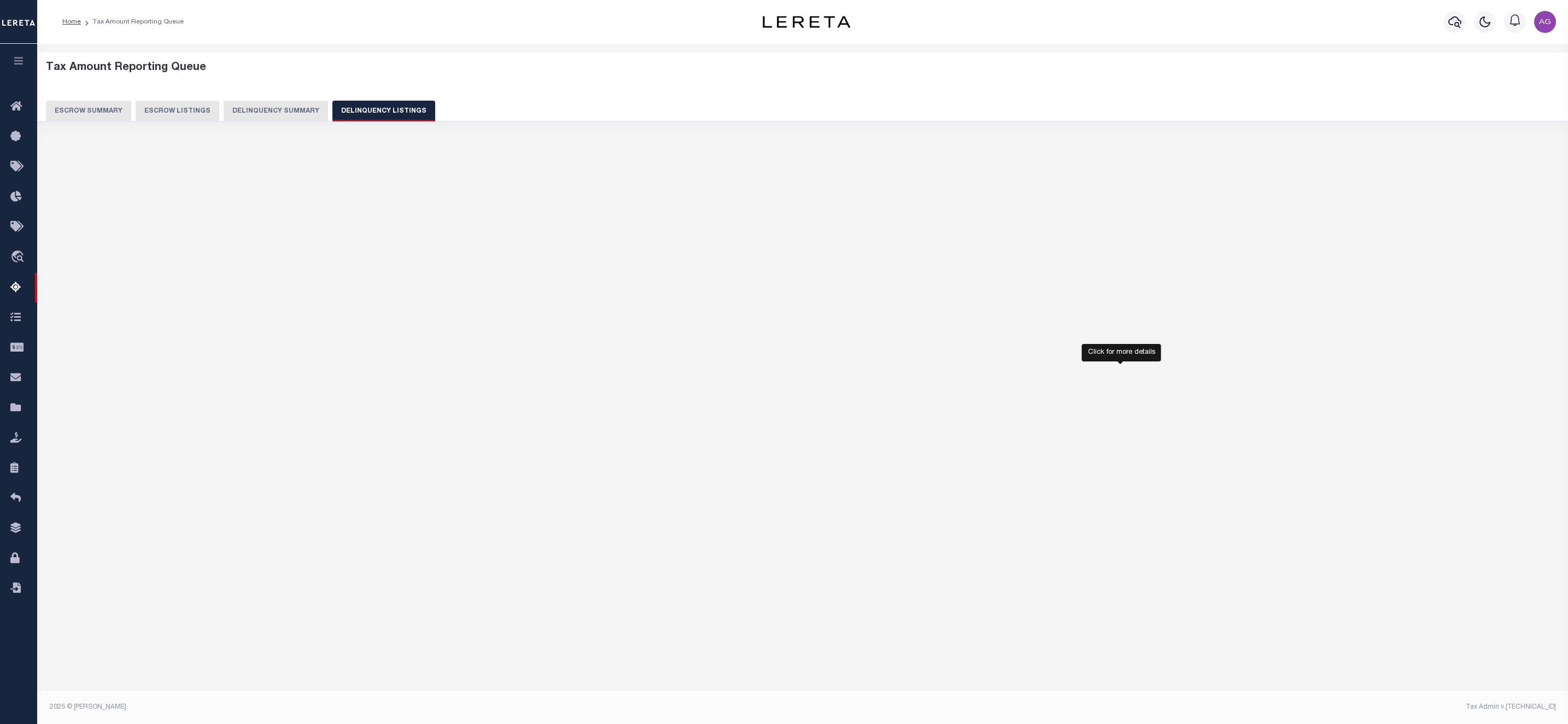
select select "100"
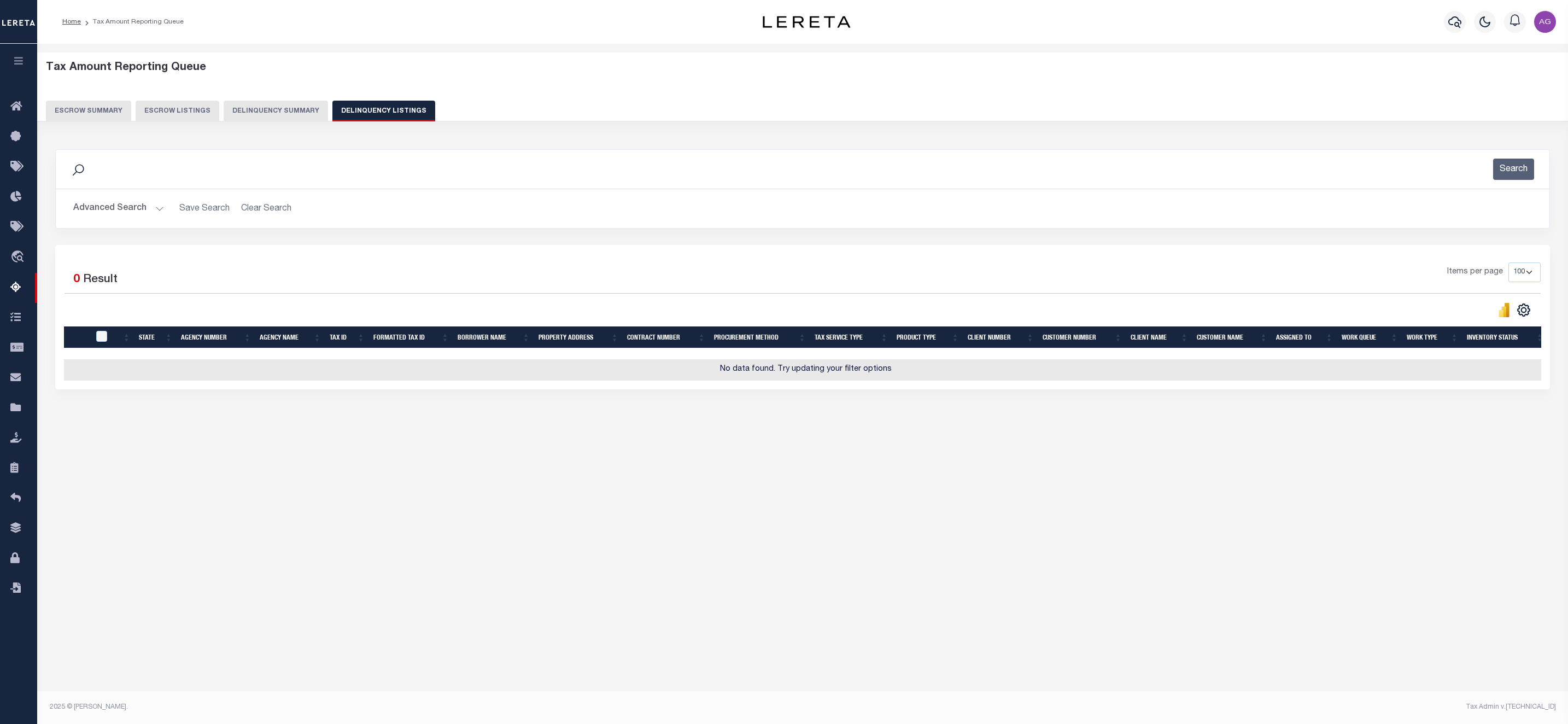
click at [256, 112] on button "Delinquency Summary" at bounding box center [275, 111] width 104 height 20
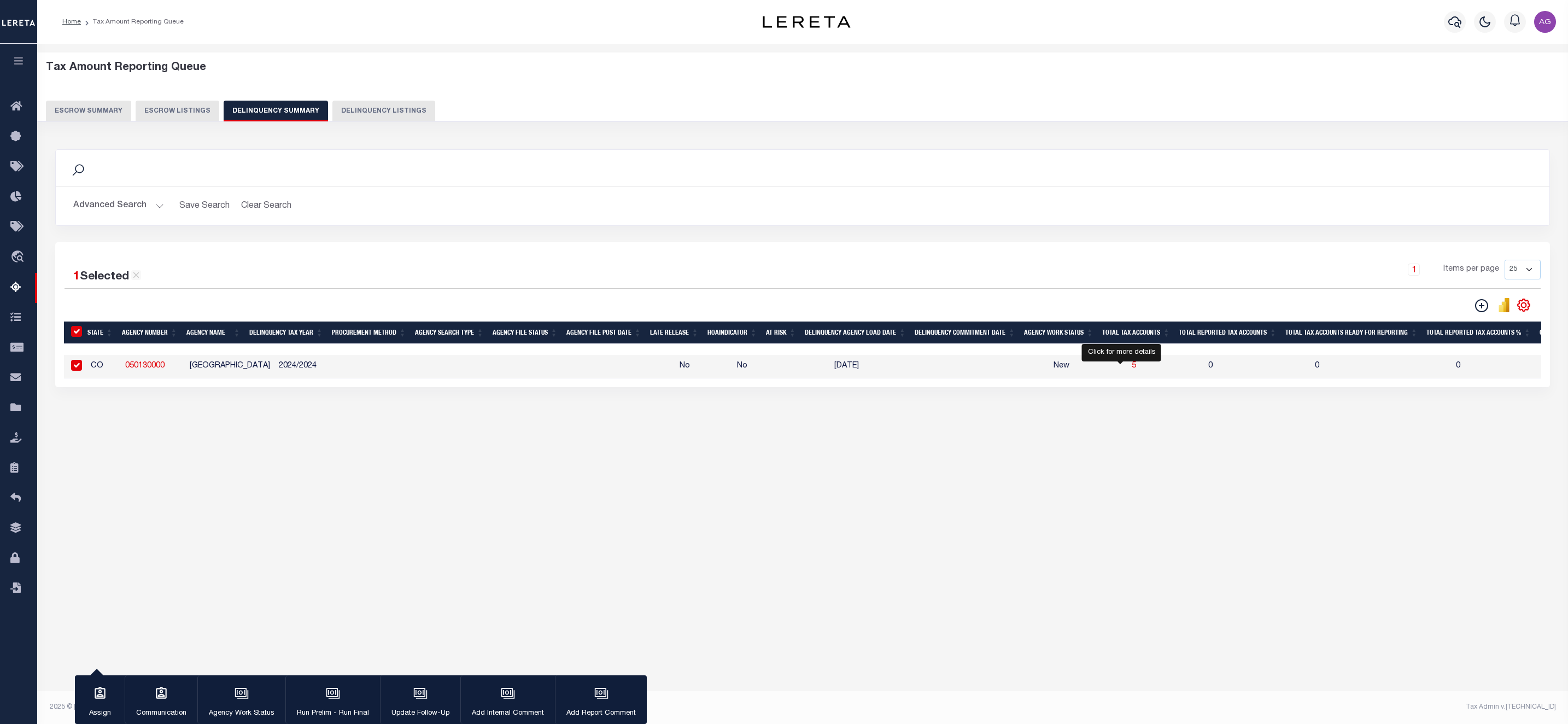
click at [1132, 370] on span "5" at bounding box center [1134, 366] width 4 height 8
select select "100"
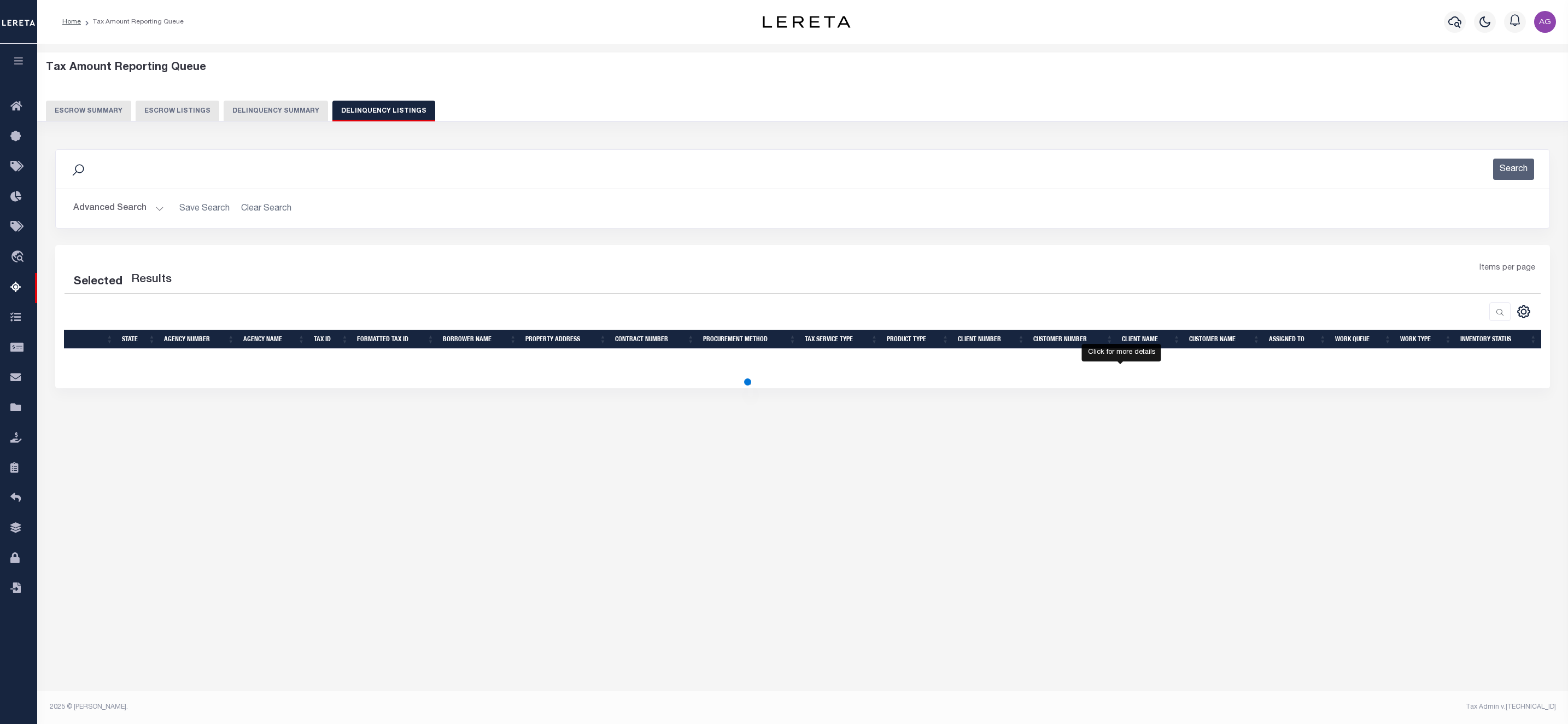
select select "100"
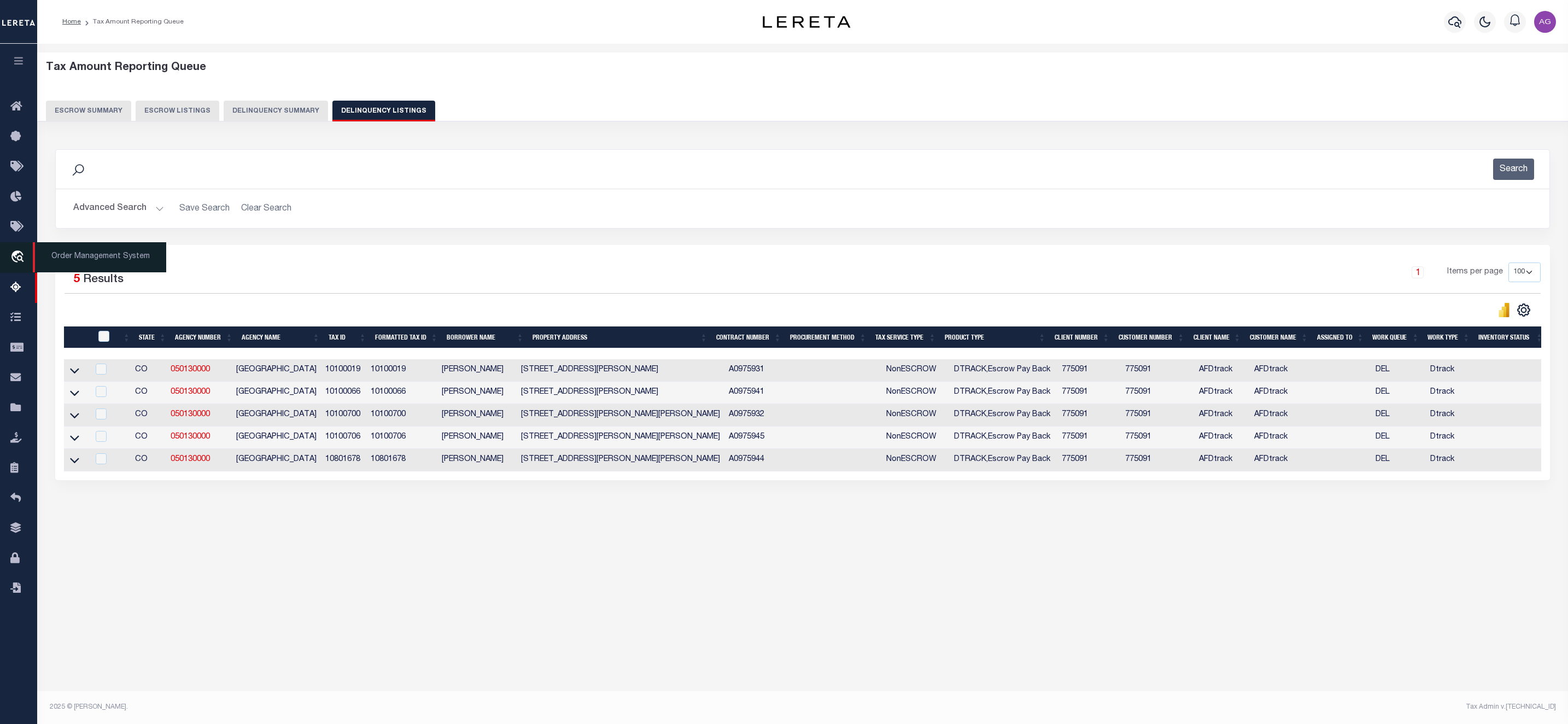
click at [16, 256] on icon "travel_explore" at bounding box center [19, 258] width 18 height 14
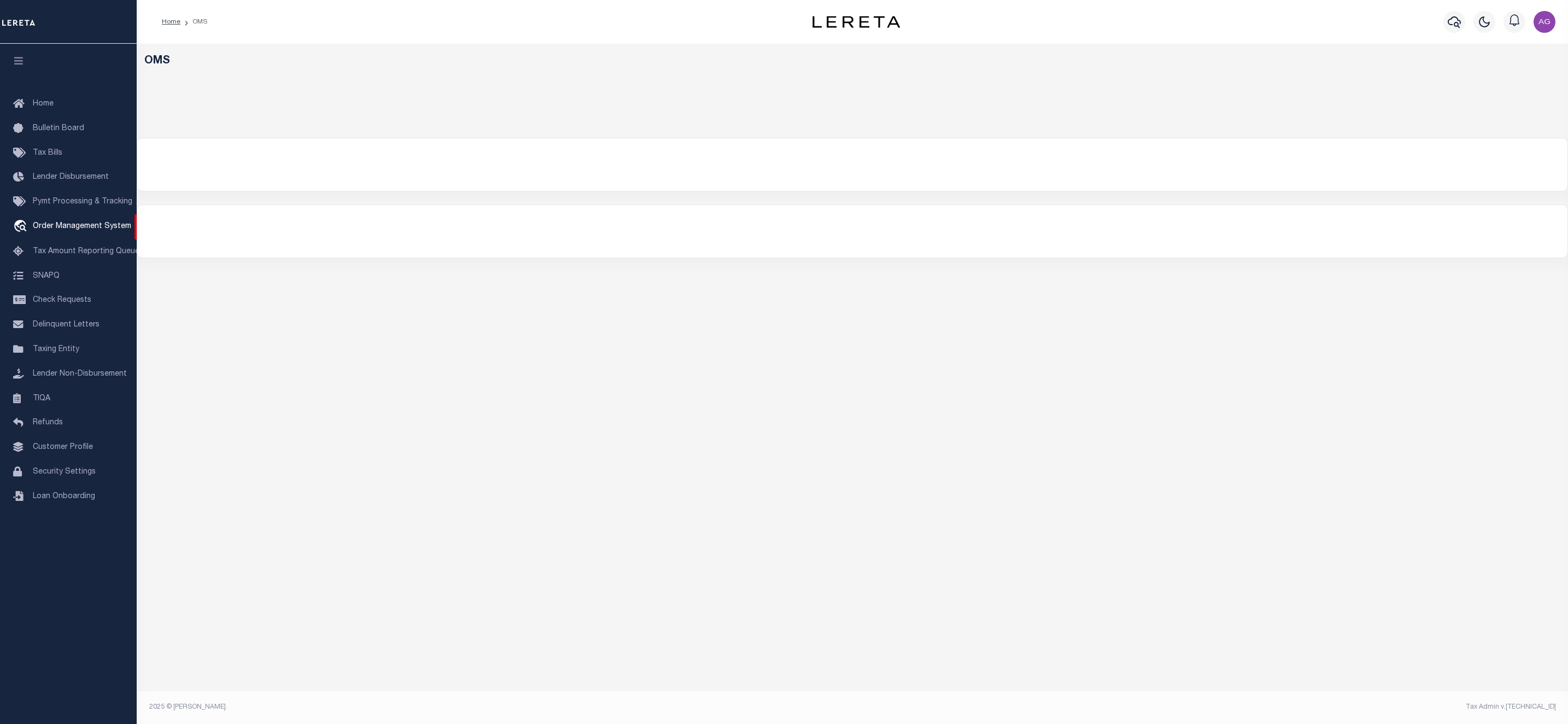
select select "200"
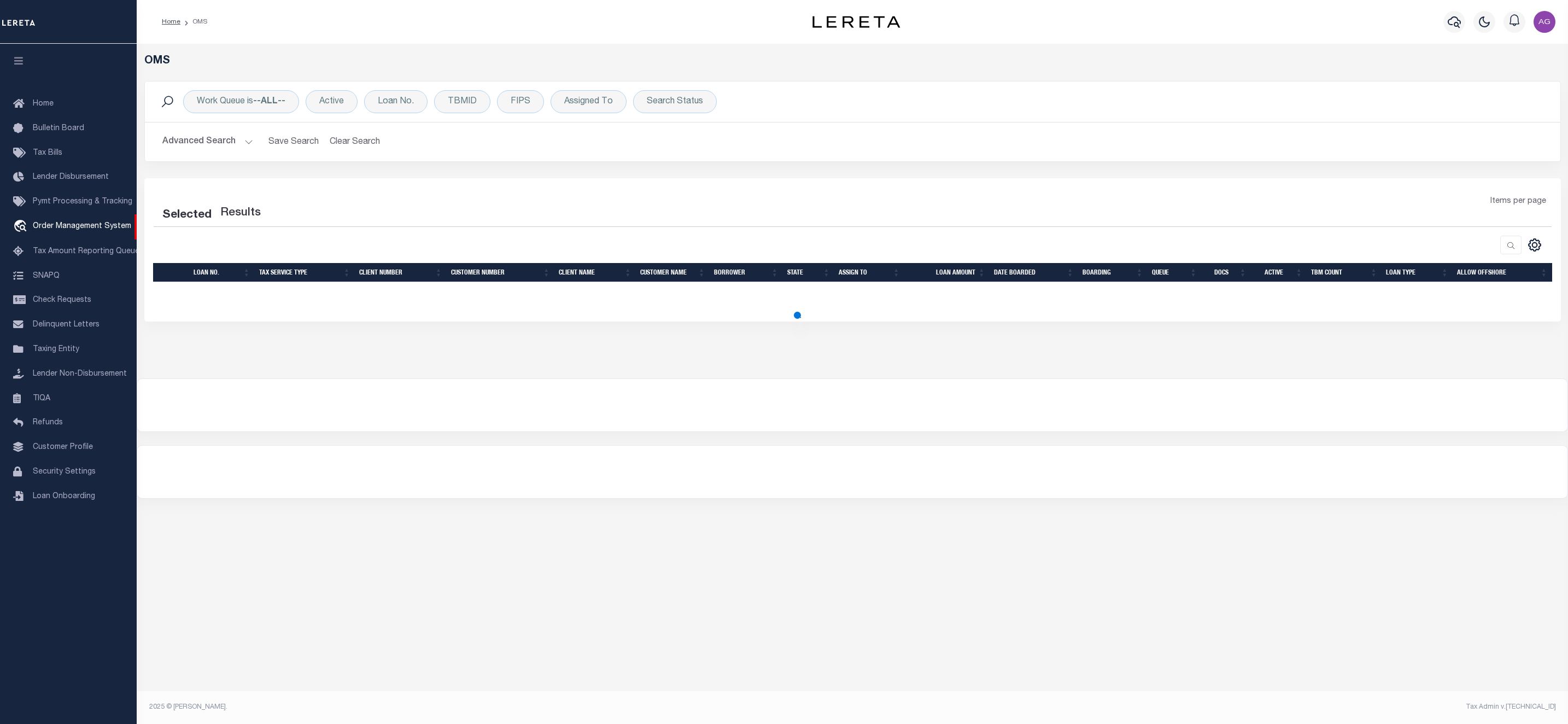
select select "200"
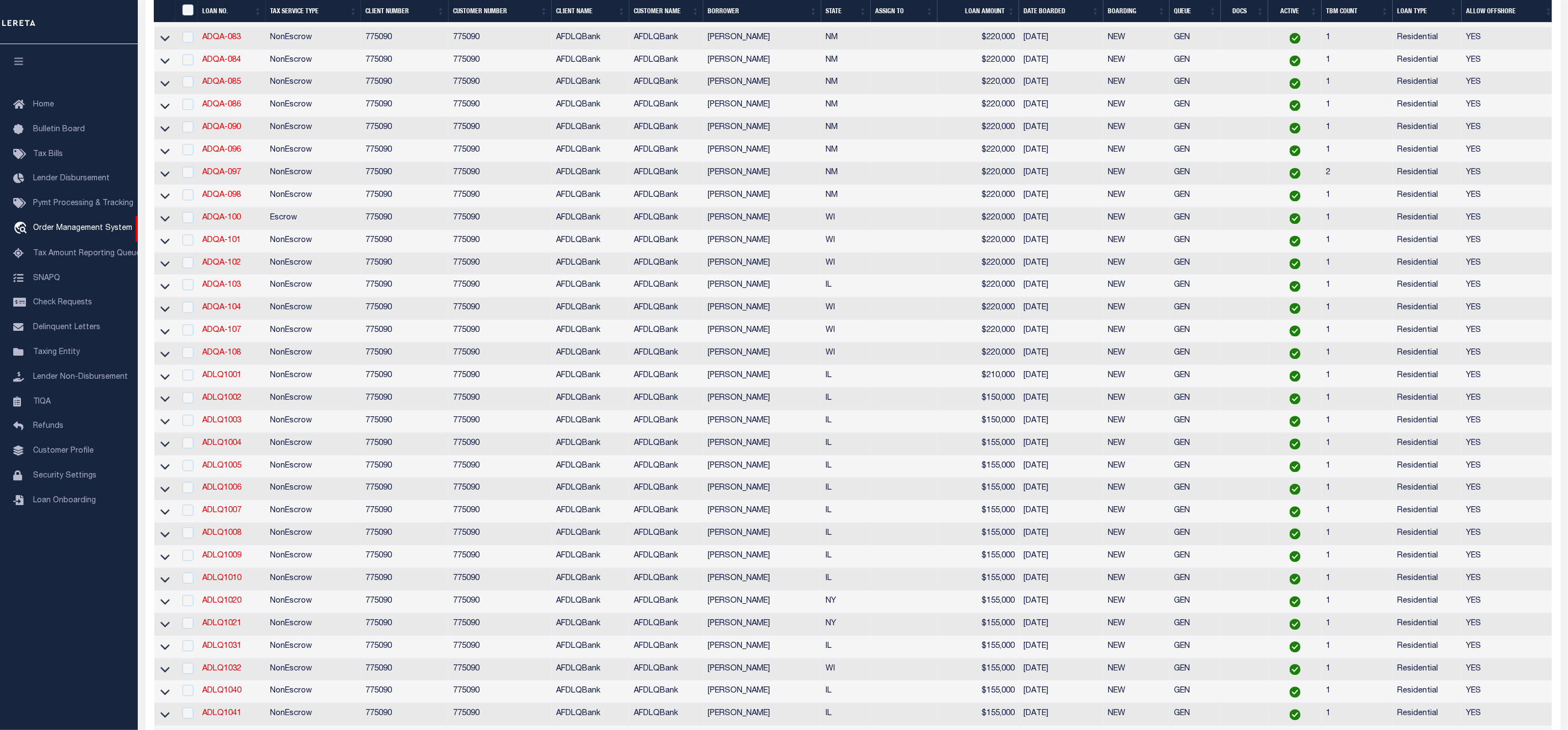
scroll to position [2112, 0]
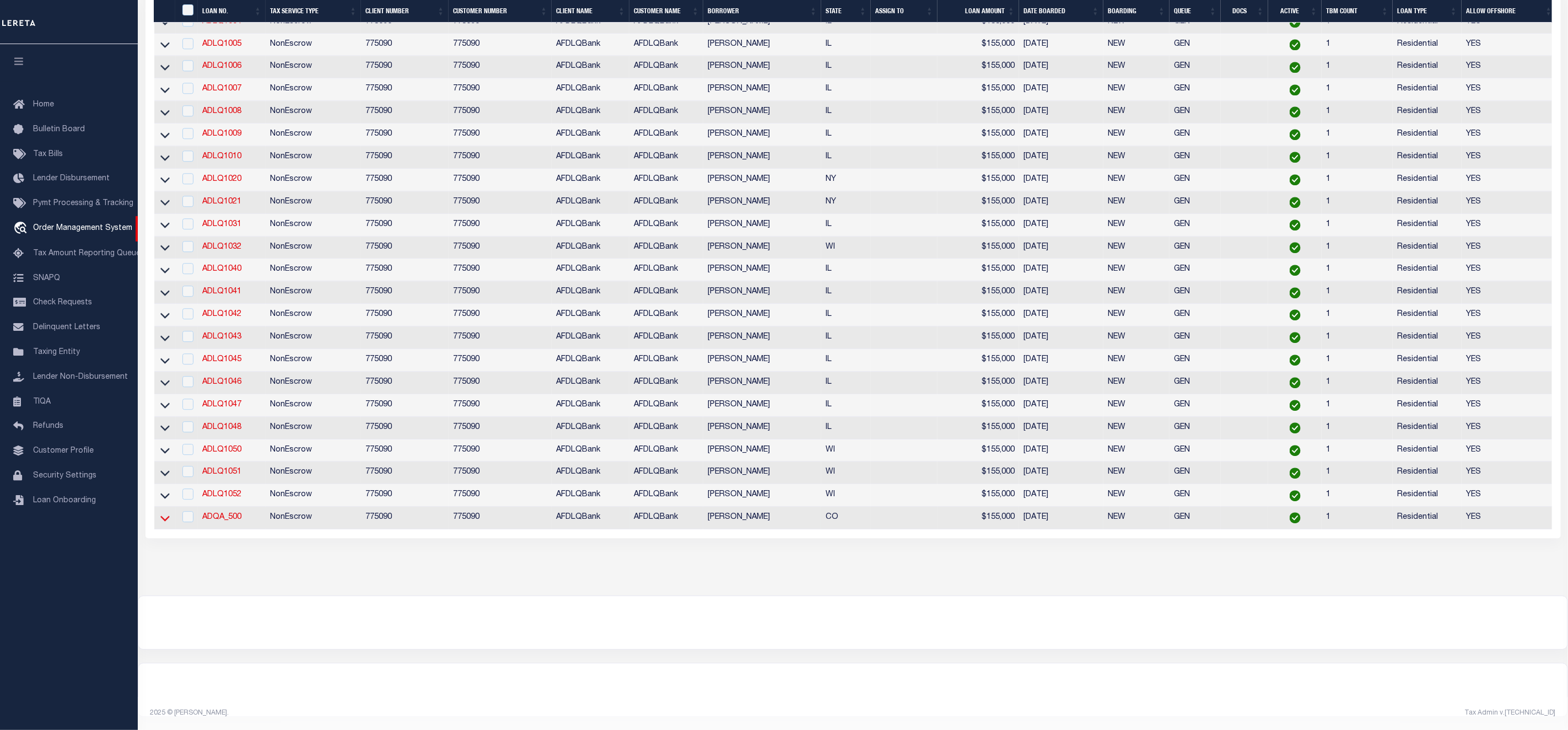
click at [164, 512] on icon at bounding box center [165, 518] width 9 height 11
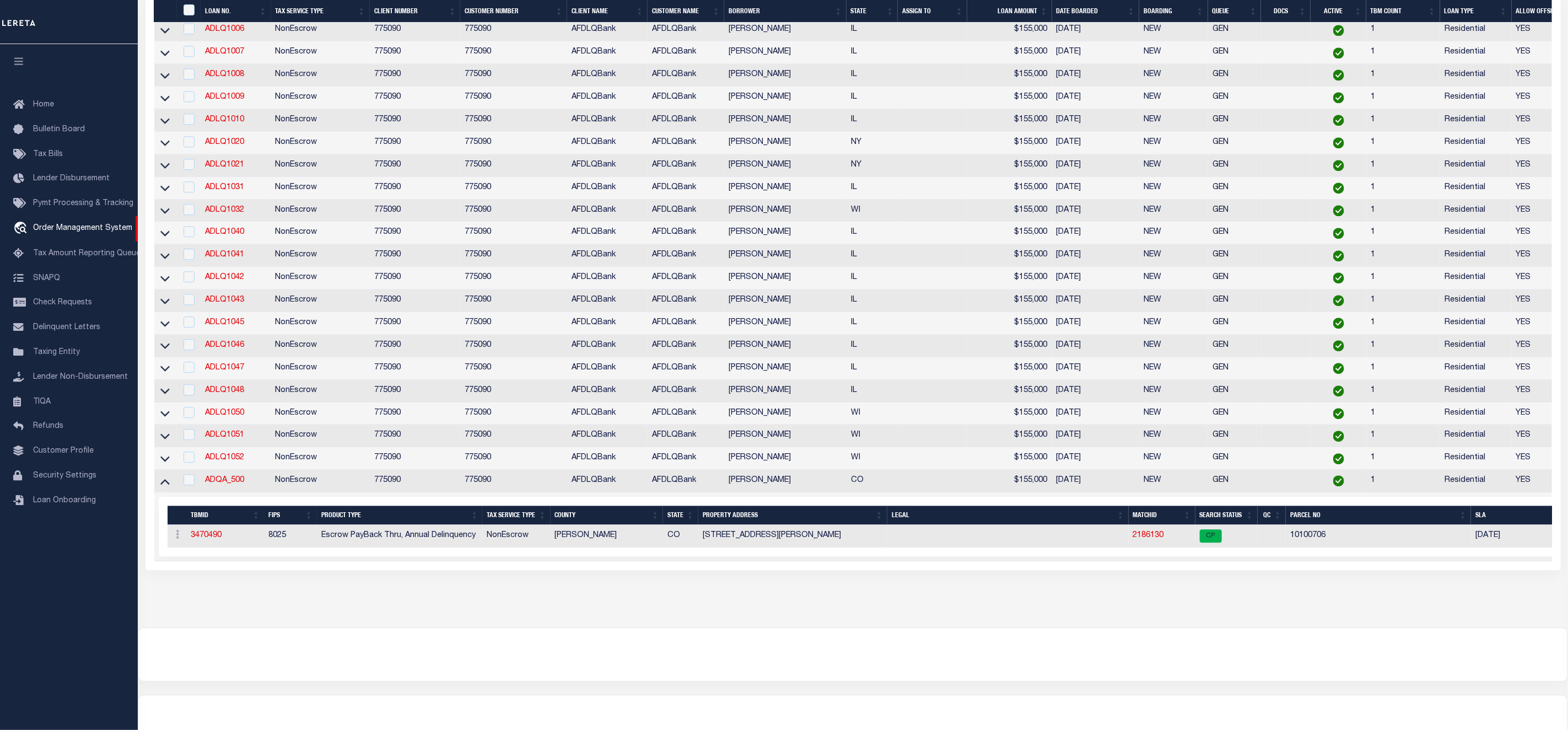
scroll to position [2183, 0]
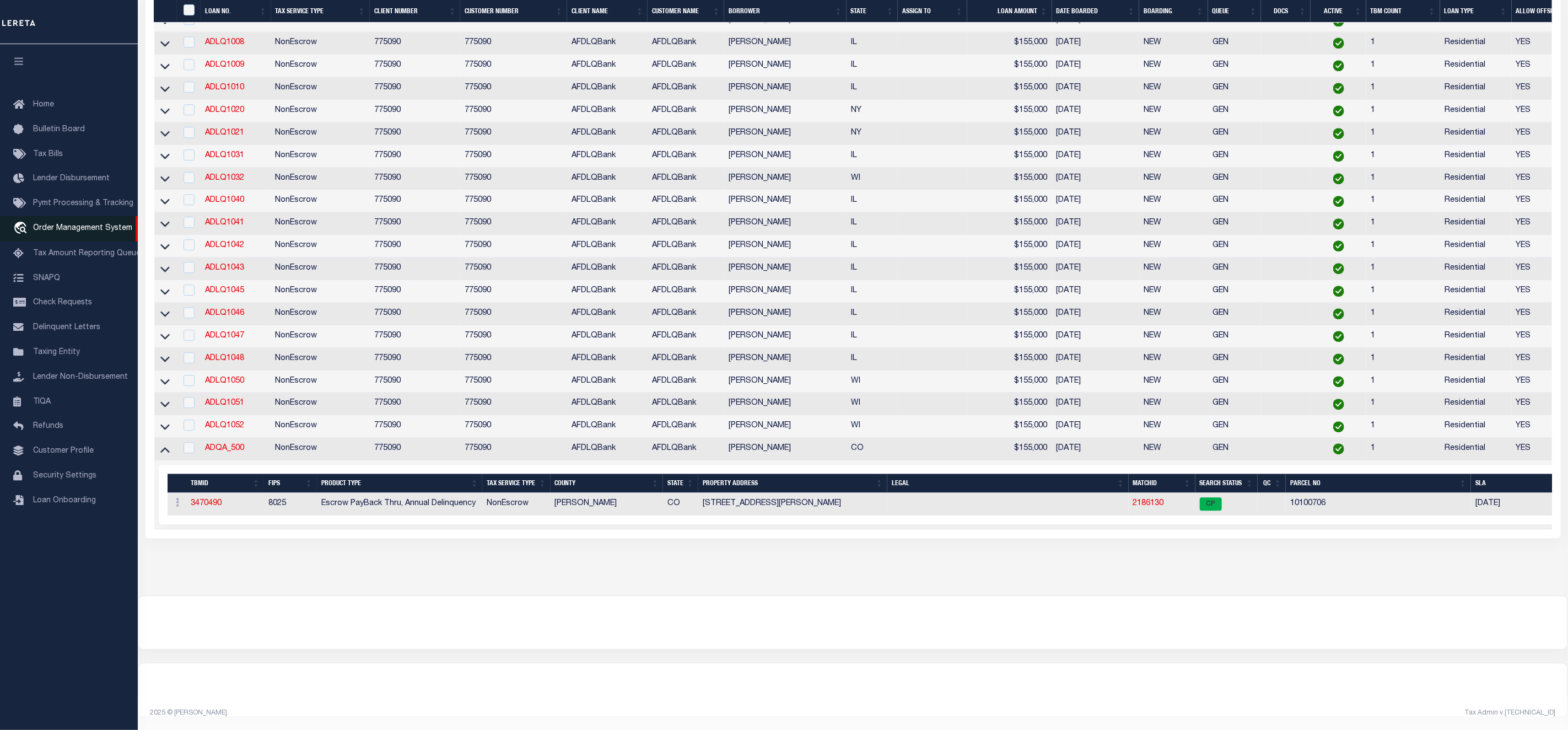
click at [66, 232] on span "Order Management System" at bounding box center [83, 228] width 99 height 8
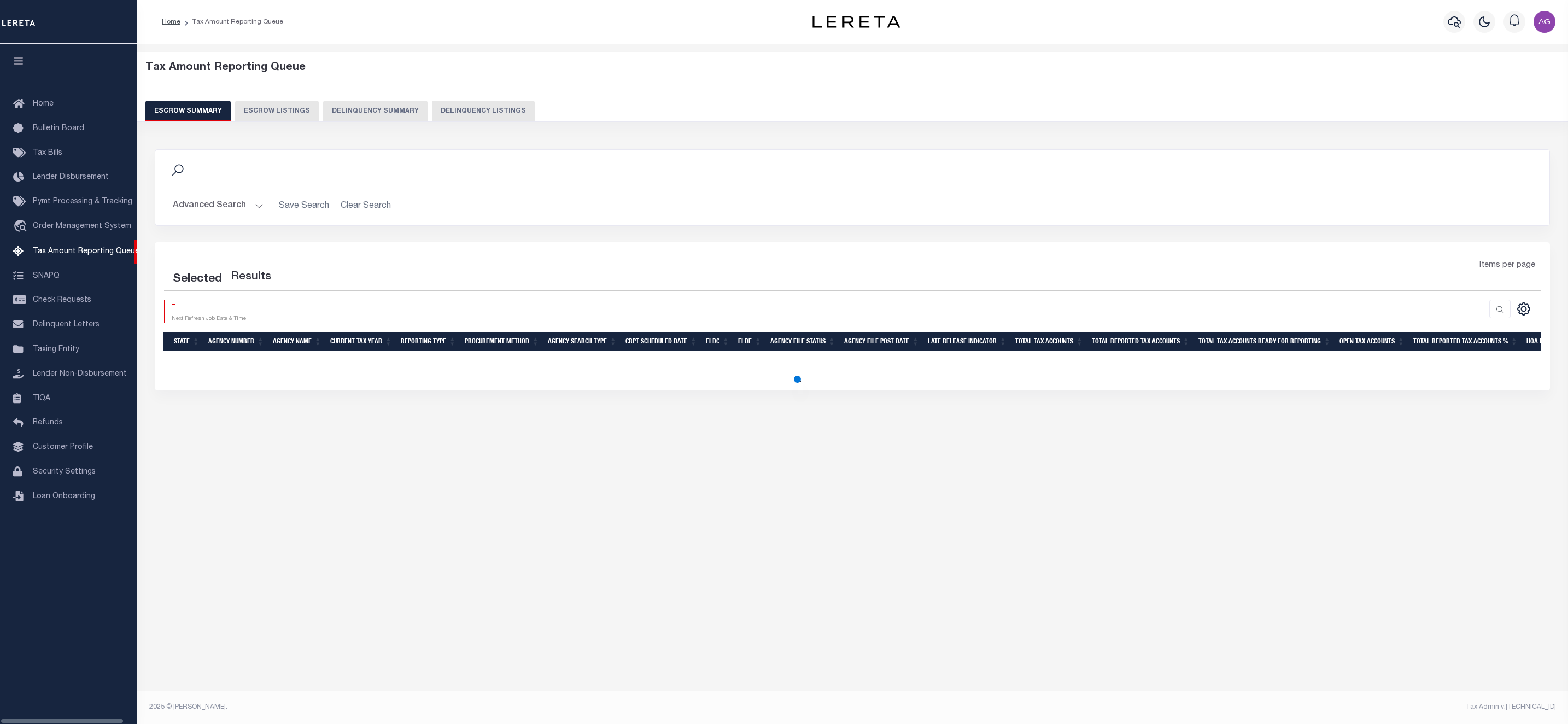
select select "100"
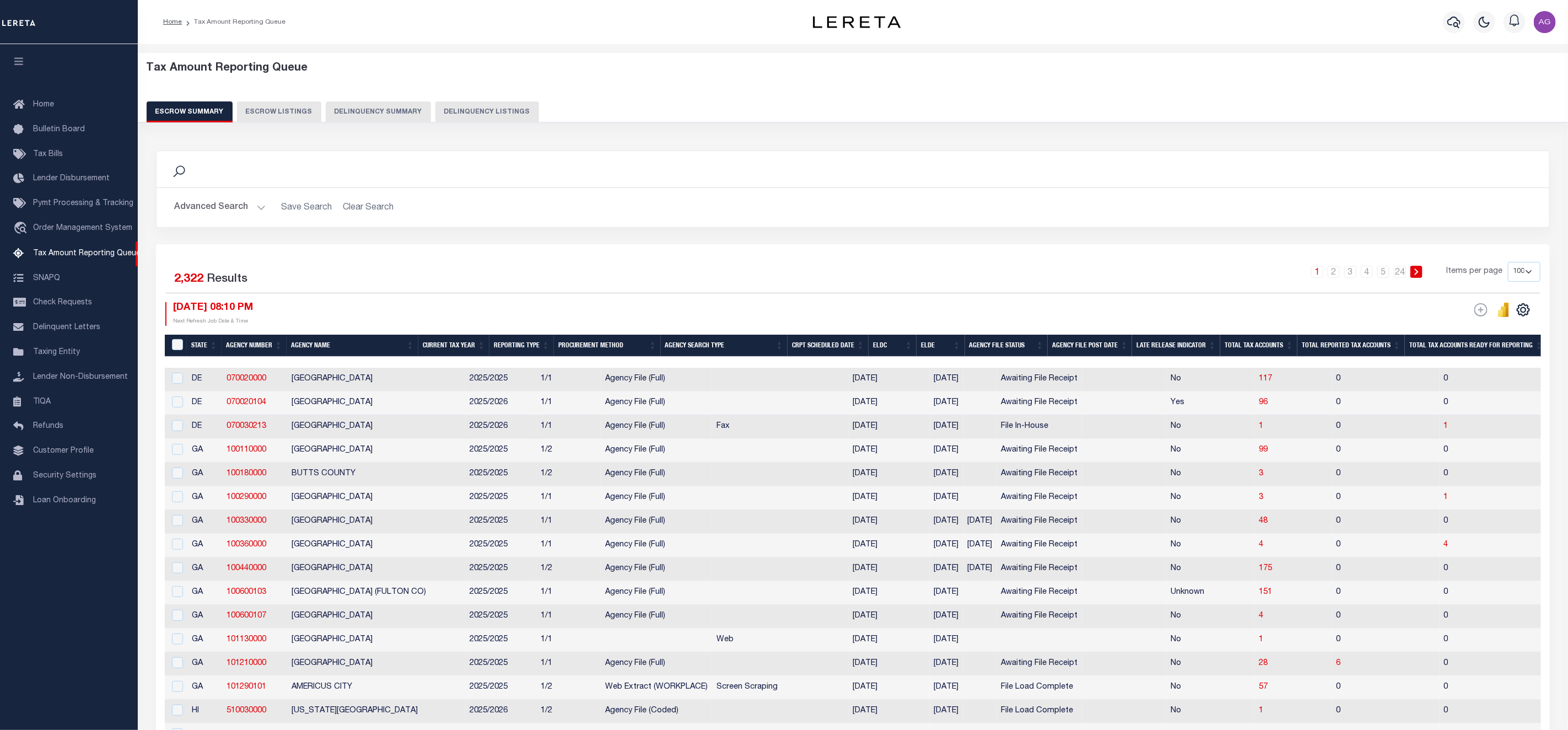
click at [381, 107] on button "Delinquency Summary" at bounding box center [379, 111] width 105 height 21
